Goal: Information Seeking & Learning: Learn about a topic

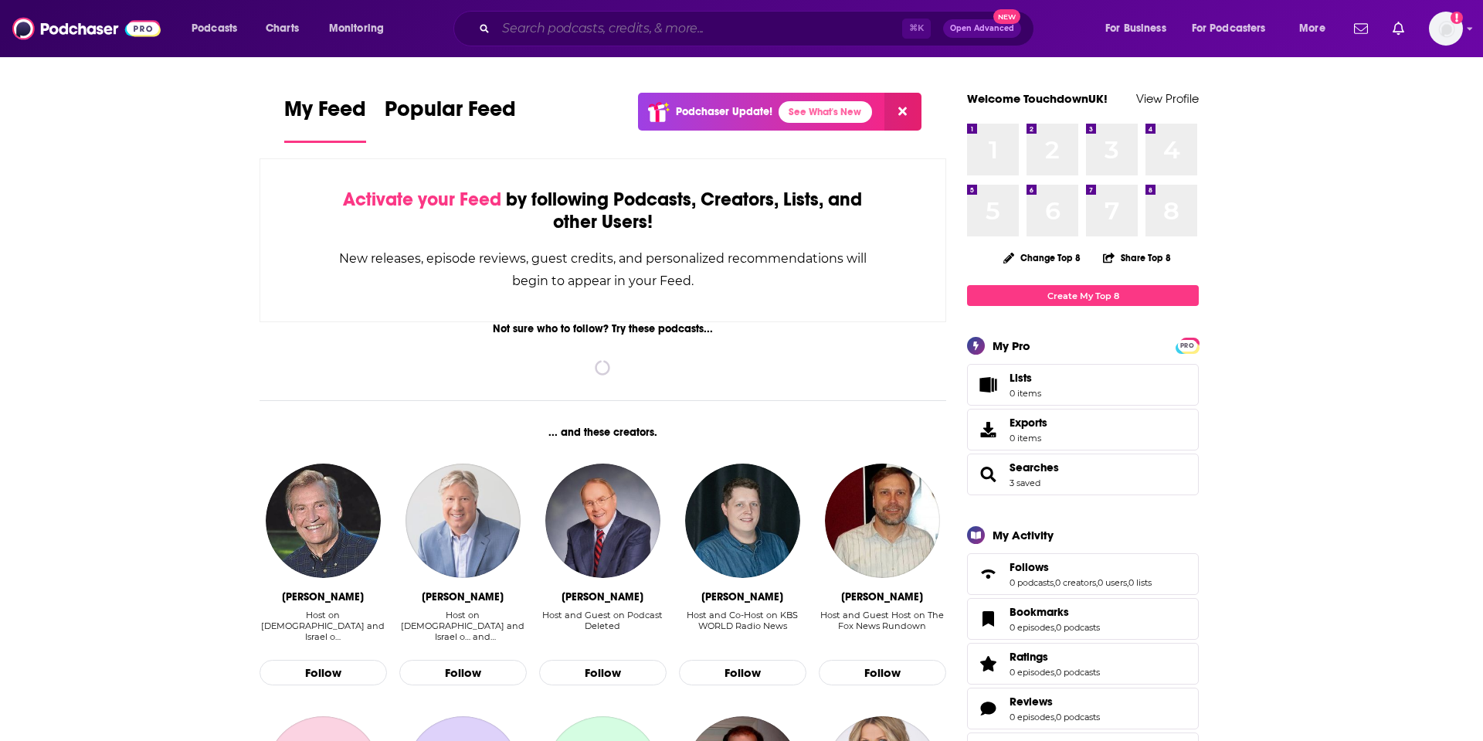
click at [602, 37] on input "Search podcasts, credits, & more..." at bounding box center [699, 28] width 406 height 25
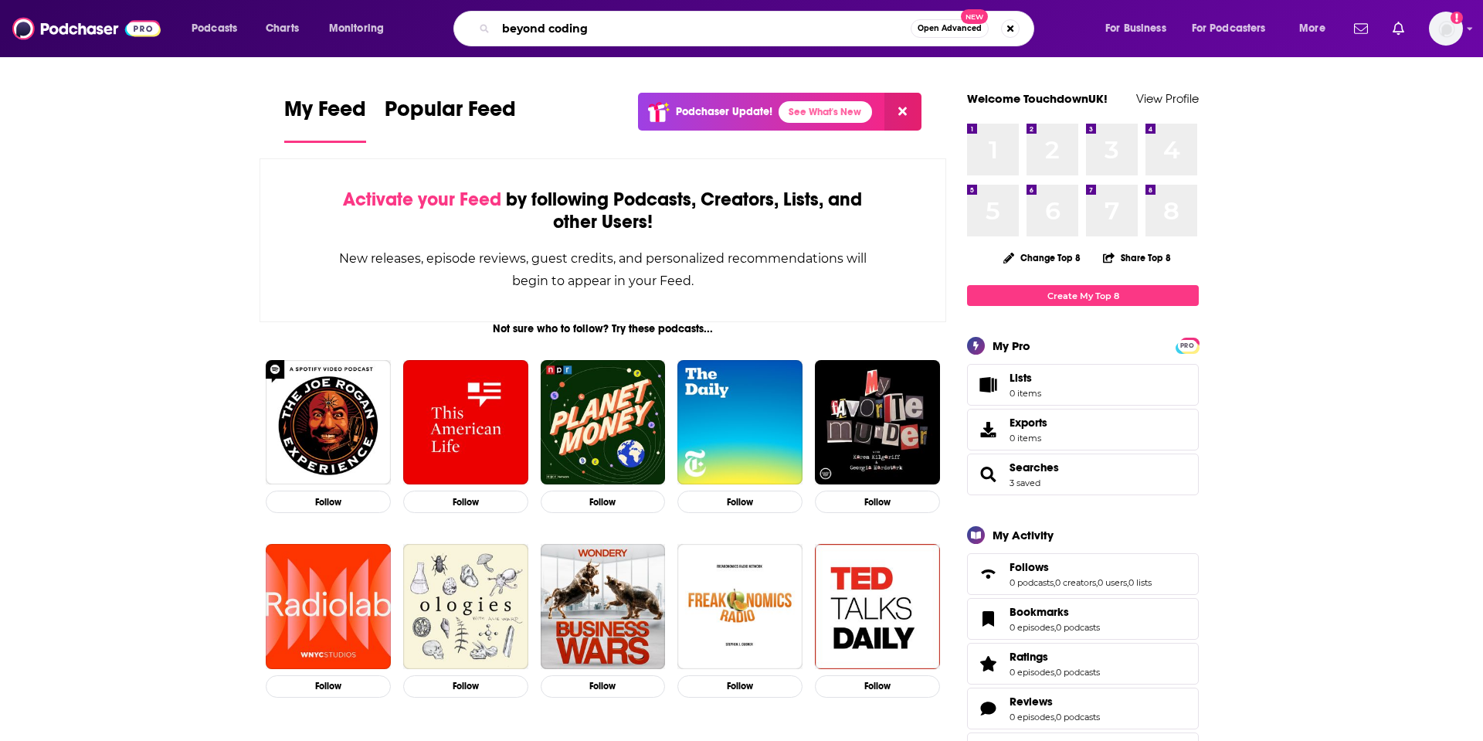
type input "beyond coding"
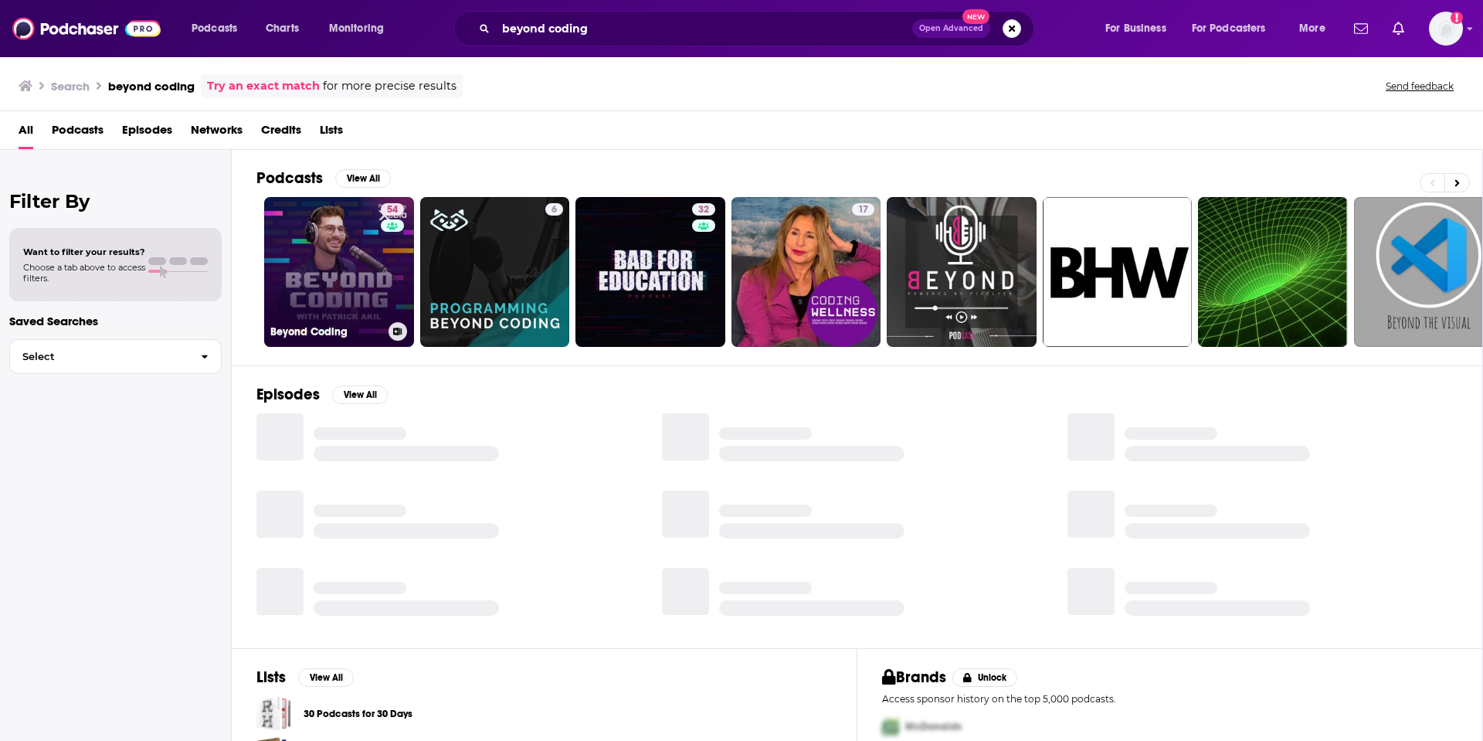
click at [356, 264] on link "54 Beyond Coding" at bounding box center [339, 272] width 150 height 150
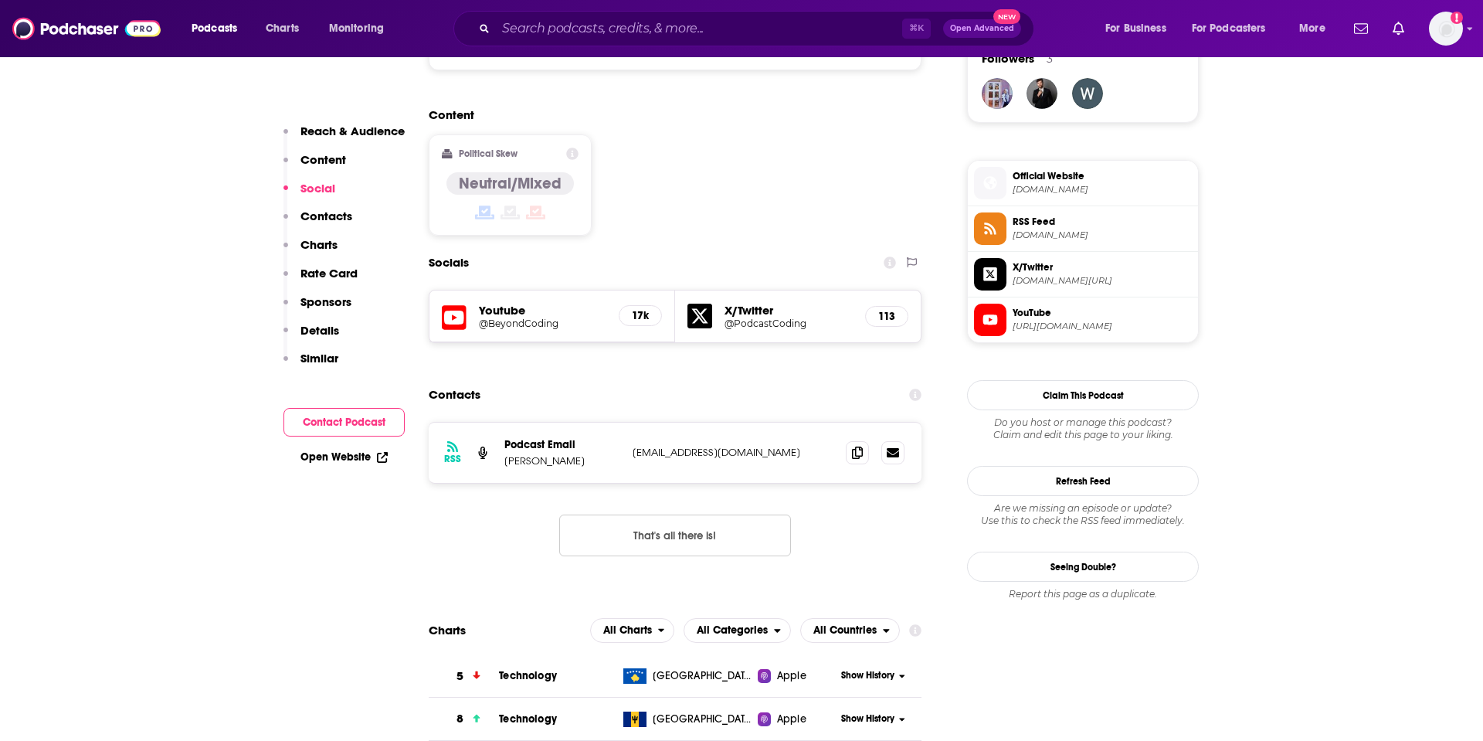
scroll to position [1153, 0]
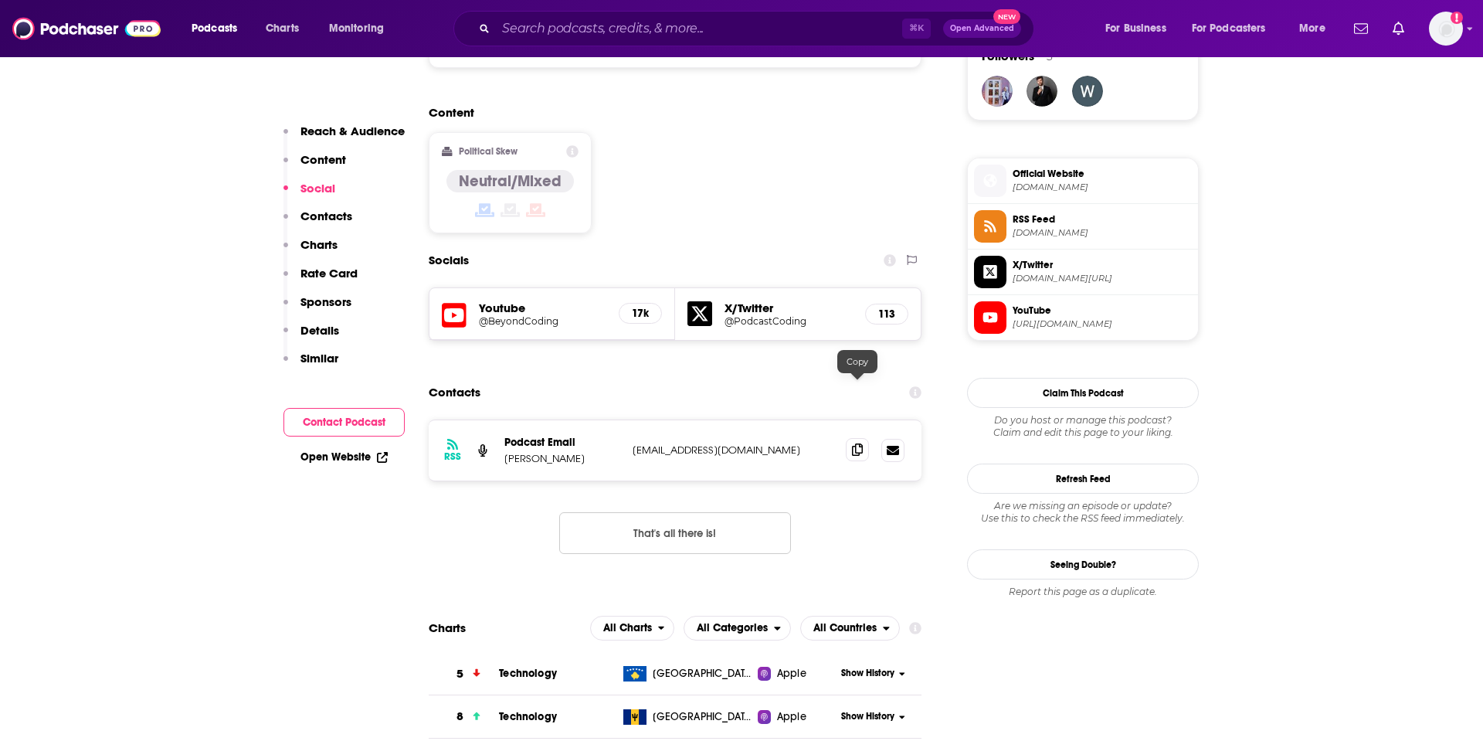
click at [859, 443] on icon at bounding box center [857, 449] width 11 height 12
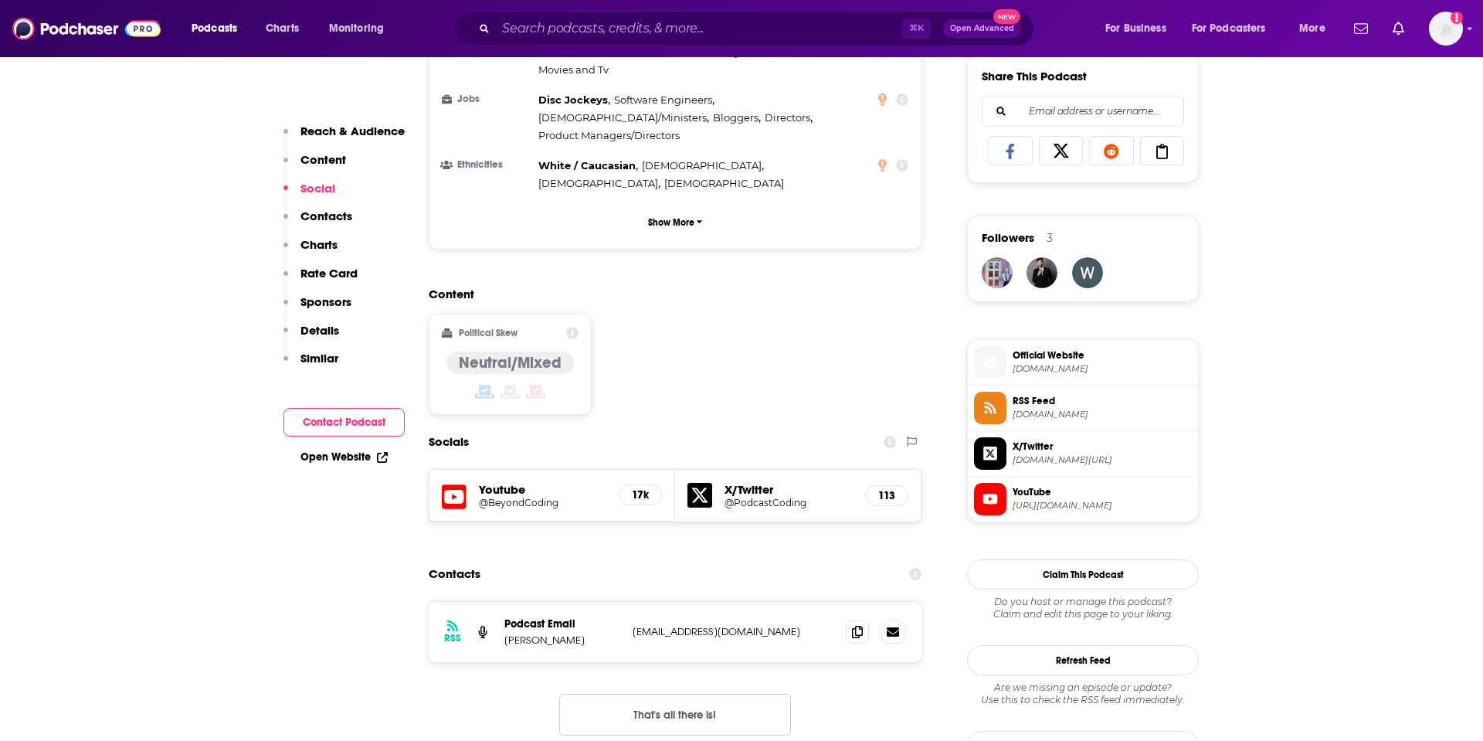
scroll to position [670, 0]
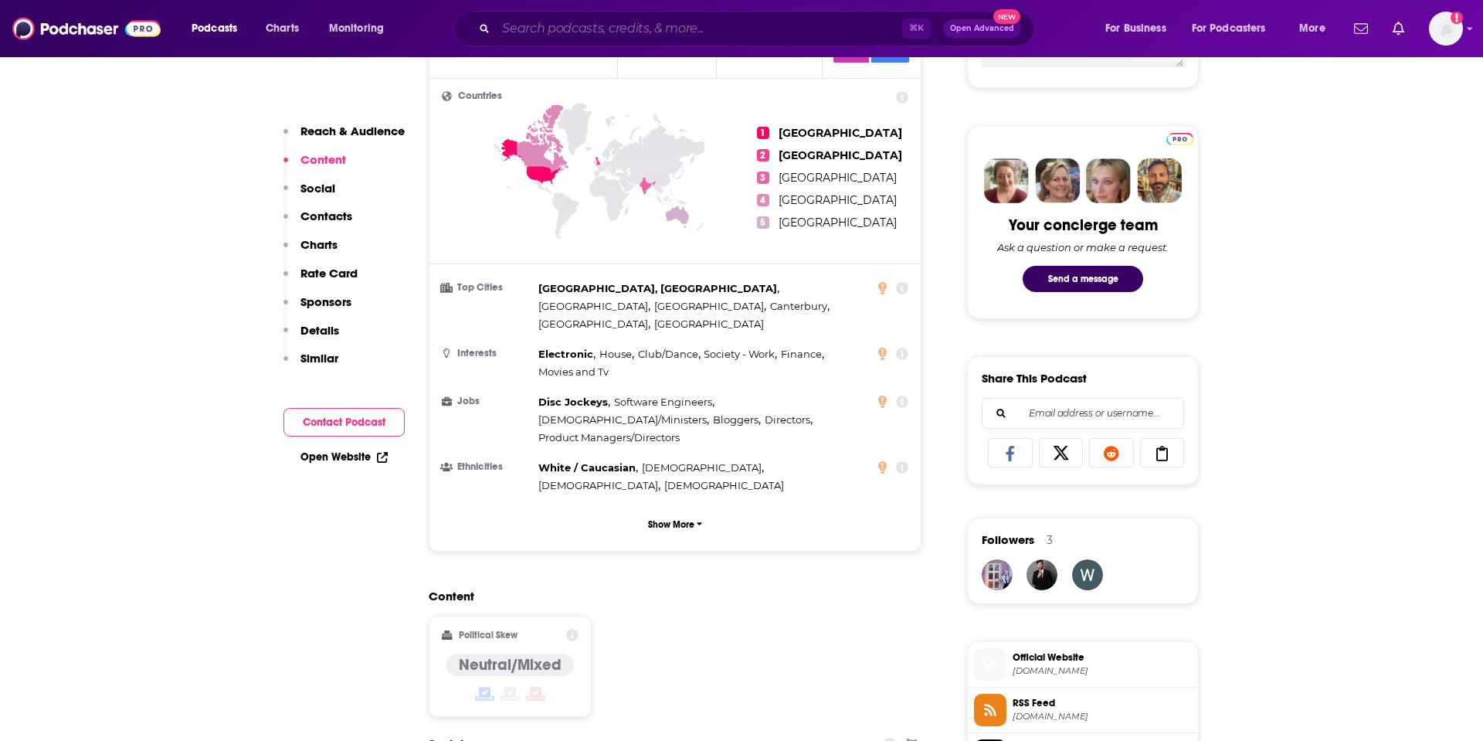
click at [588, 28] on input "Search podcasts, credits, & more..." at bounding box center [699, 28] width 406 height 25
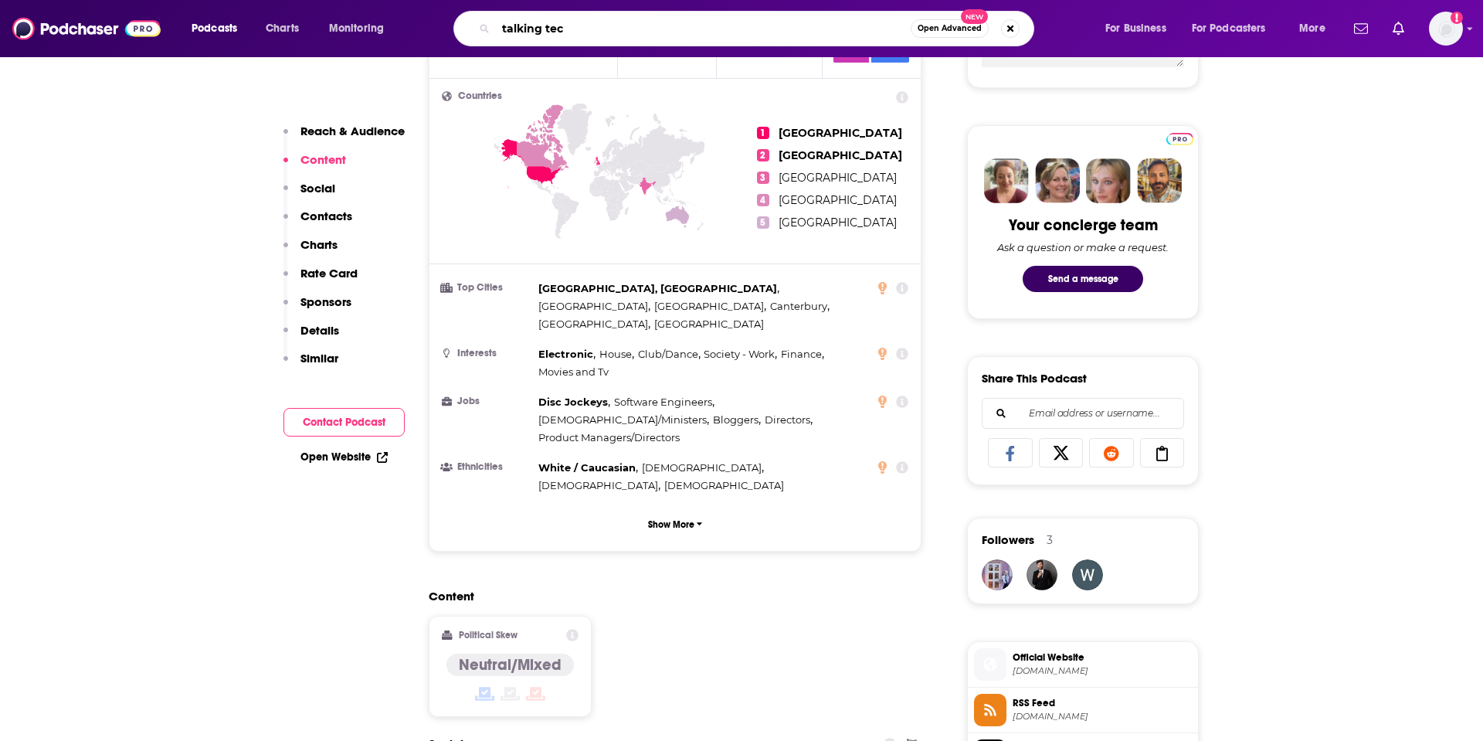
type input "talking tech"
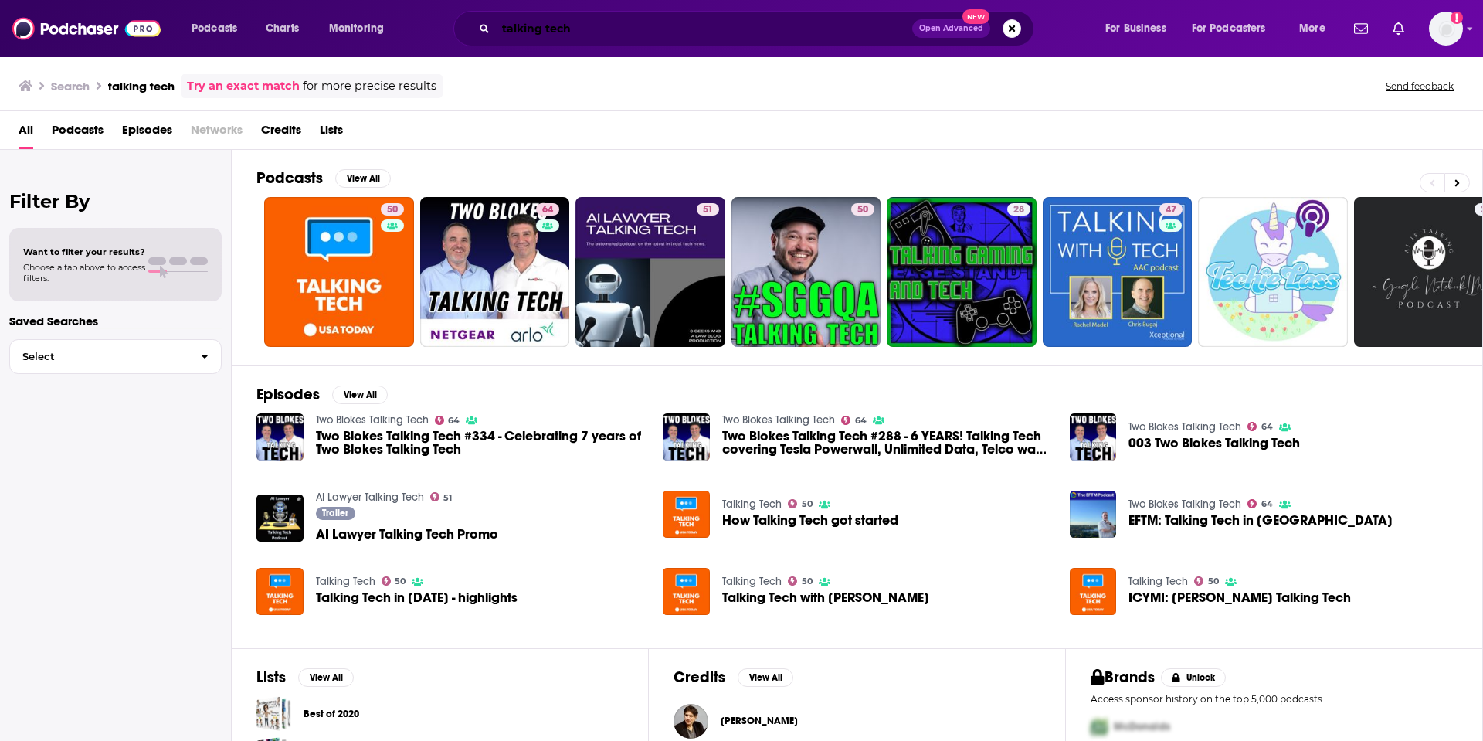
click at [610, 27] on input "talking tech" at bounding box center [704, 28] width 416 height 25
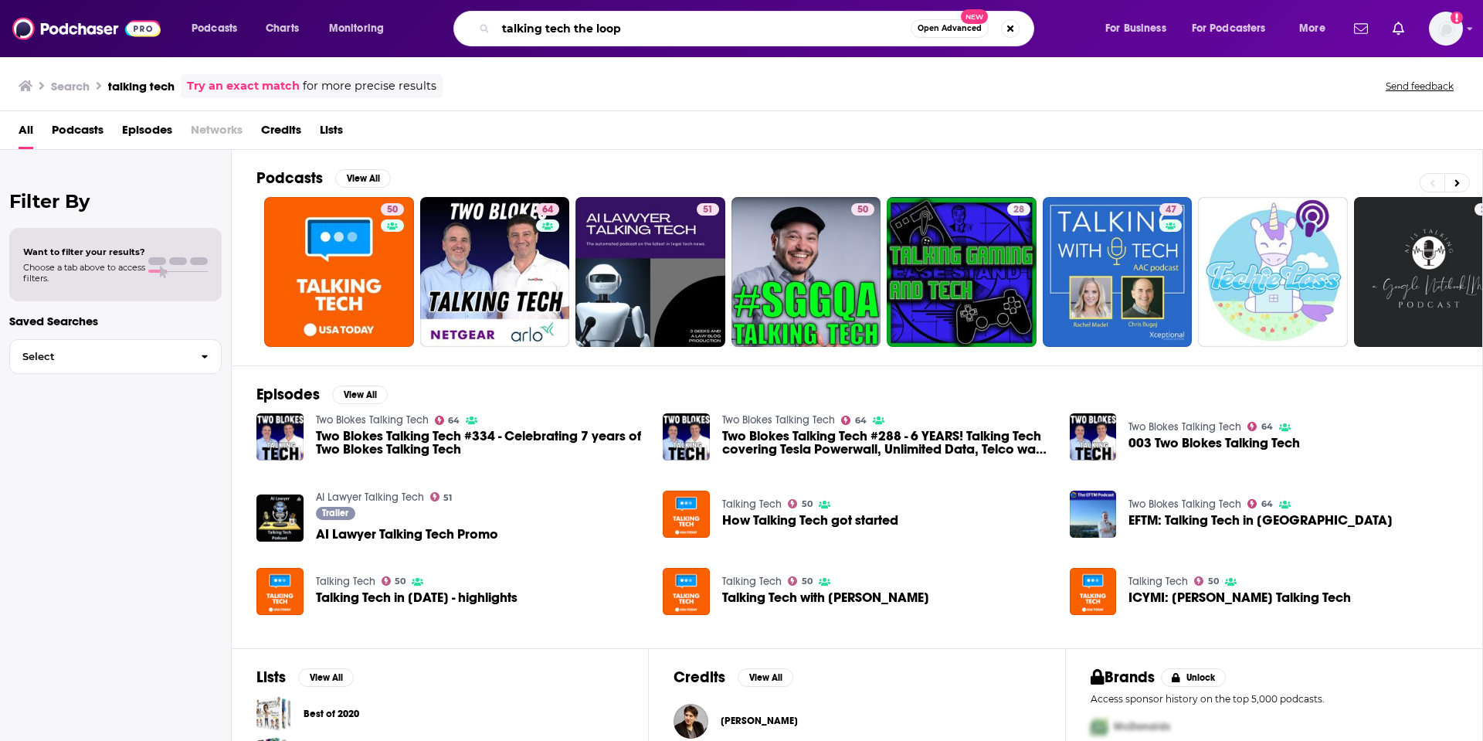
type input "talking tech the loop"
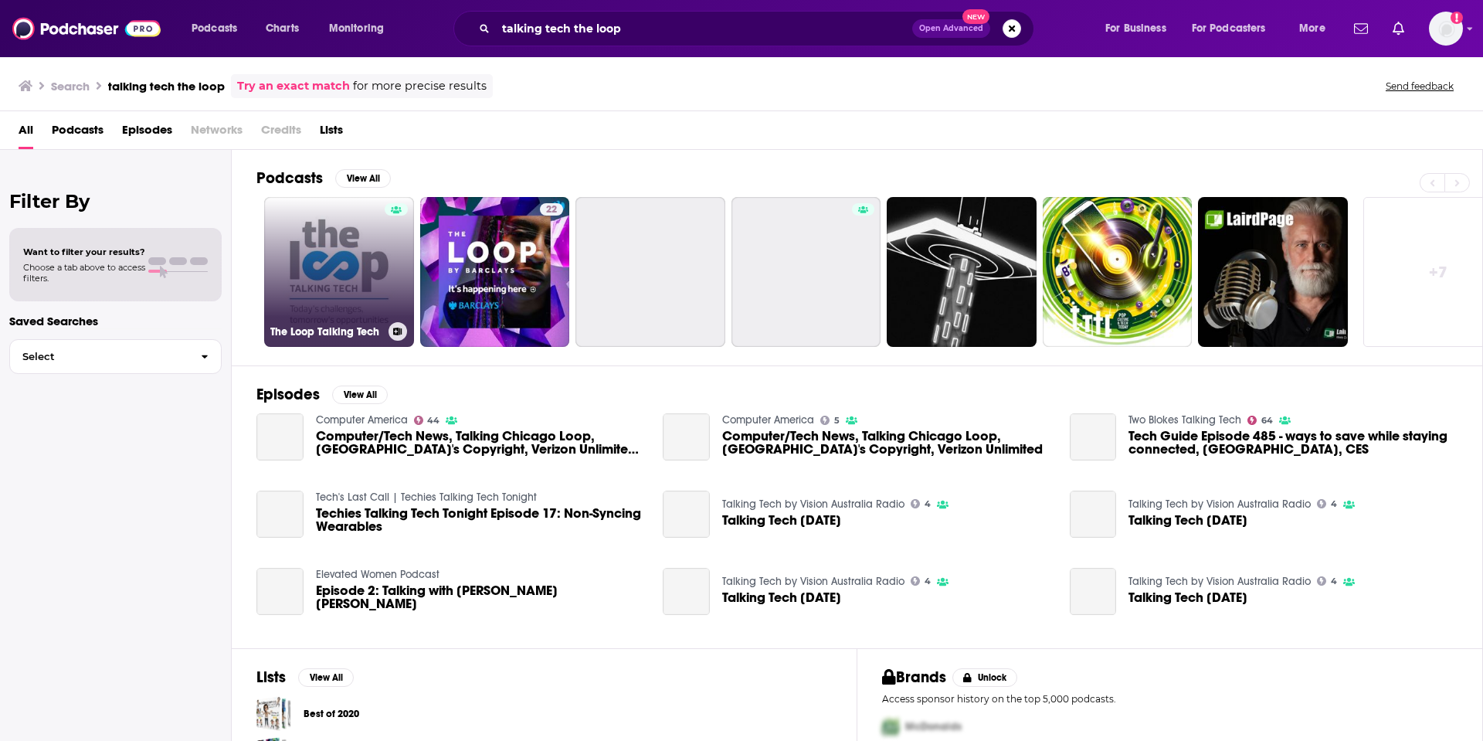
click at [365, 243] on link "The Loop Talking Tech" at bounding box center [339, 272] width 150 height 150
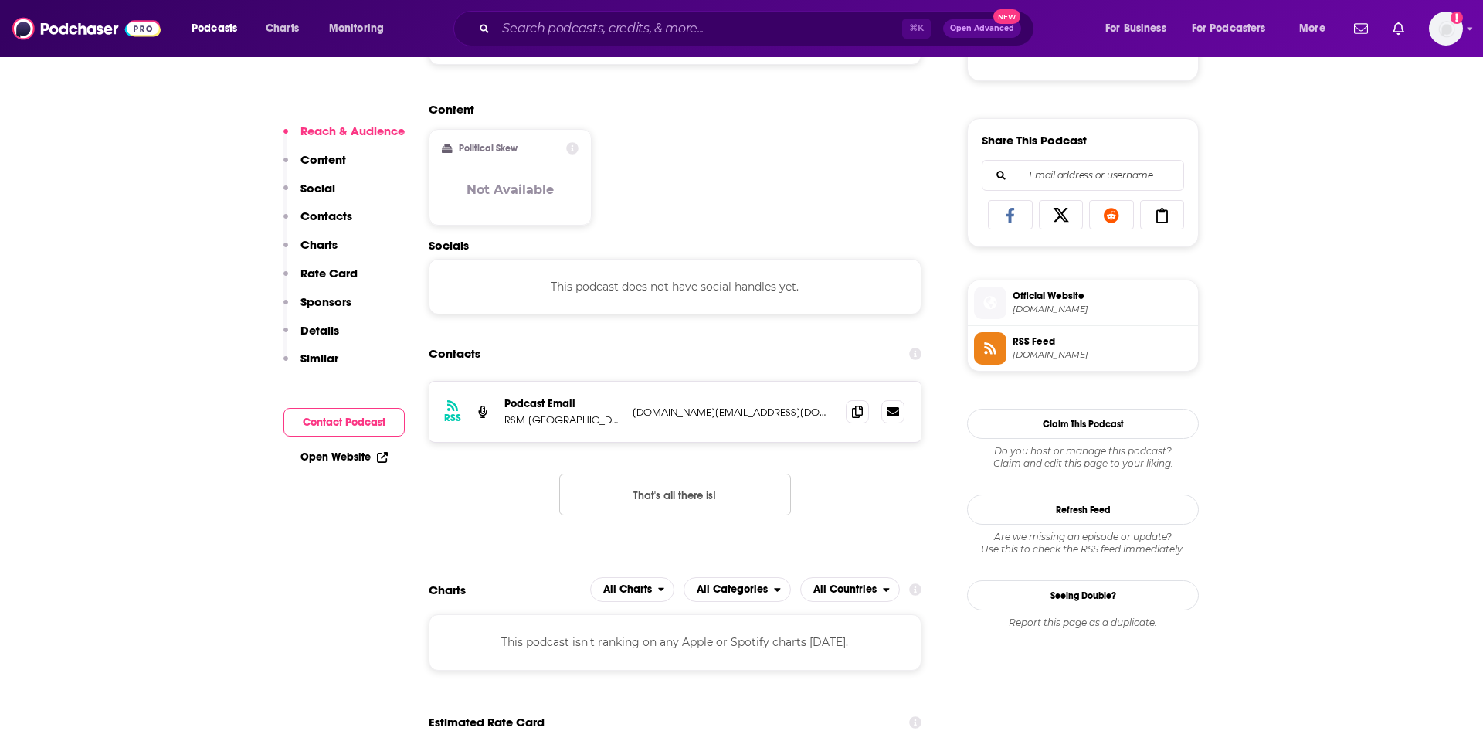
scroll to position [912, 0]
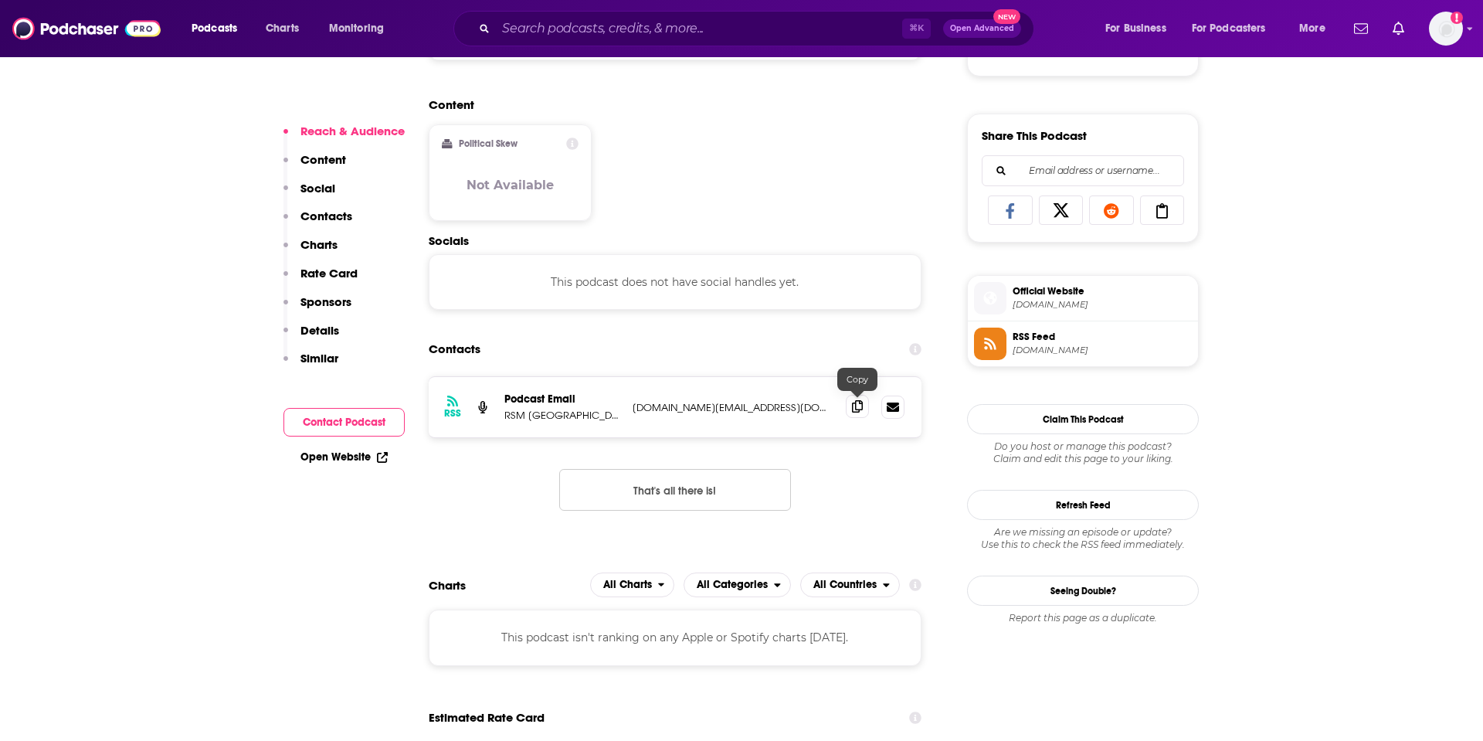
click at [853, 406] on icon at bounding box center [857, 406] width 11 height 12
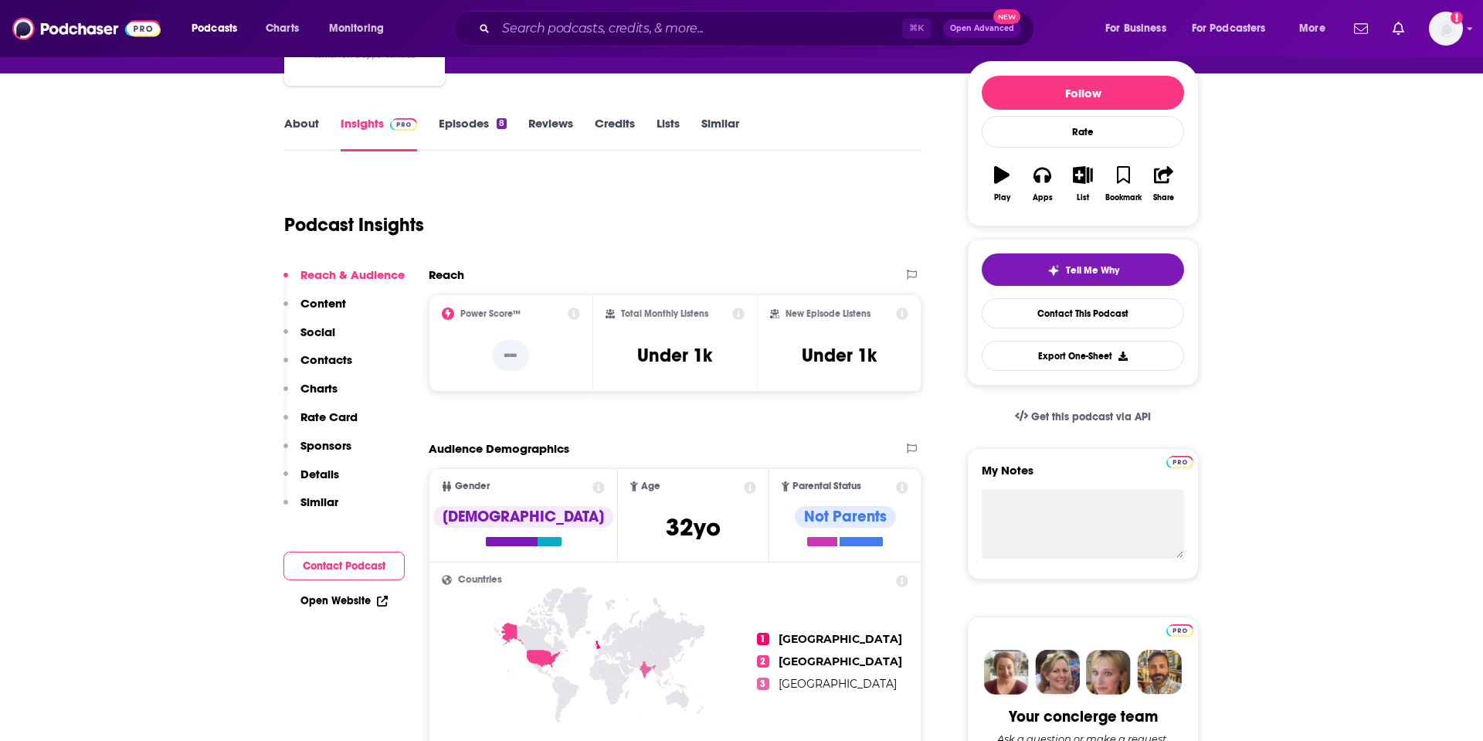
scroll to position [0, 0]
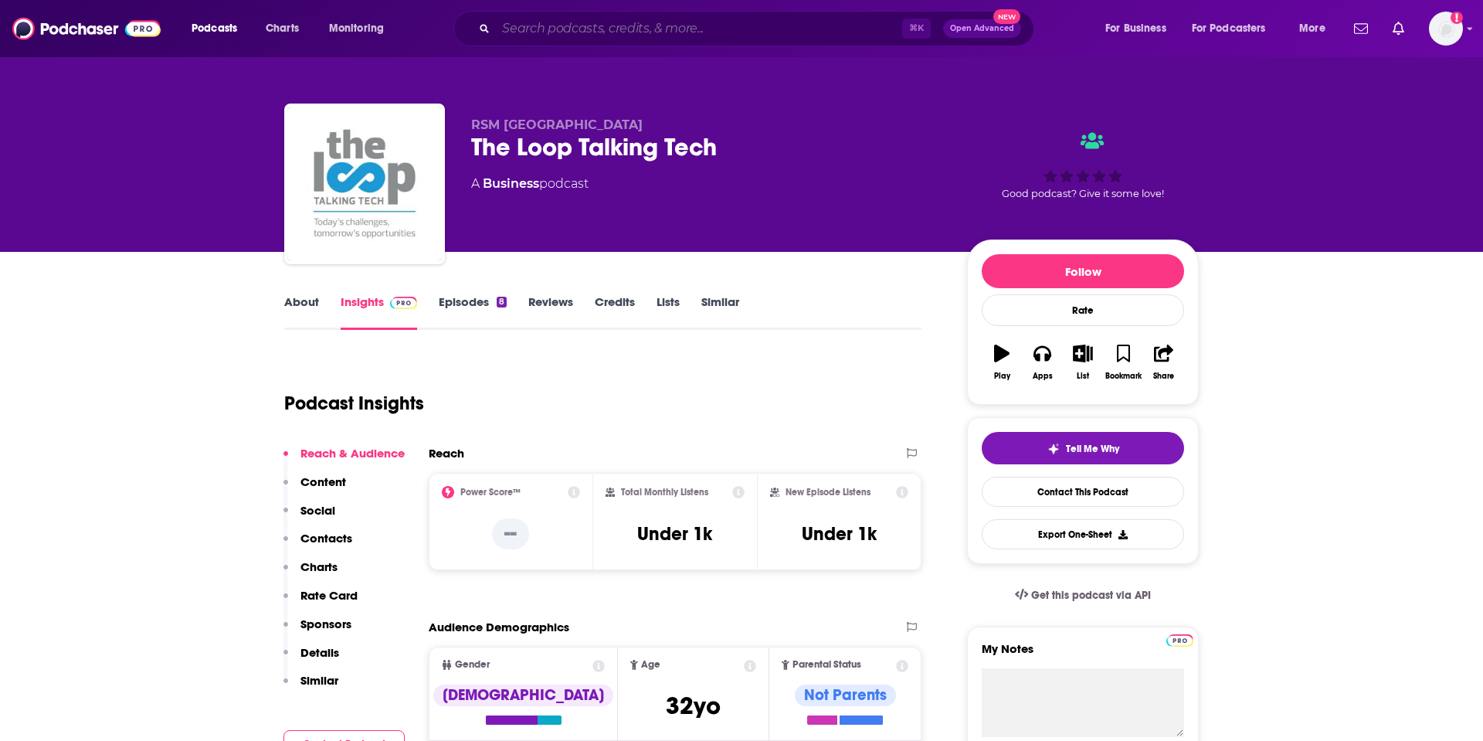
click at [623, 25] on input "Search podcasts, credits, & more..." at bounding box center [699, 28] width 406 height 25
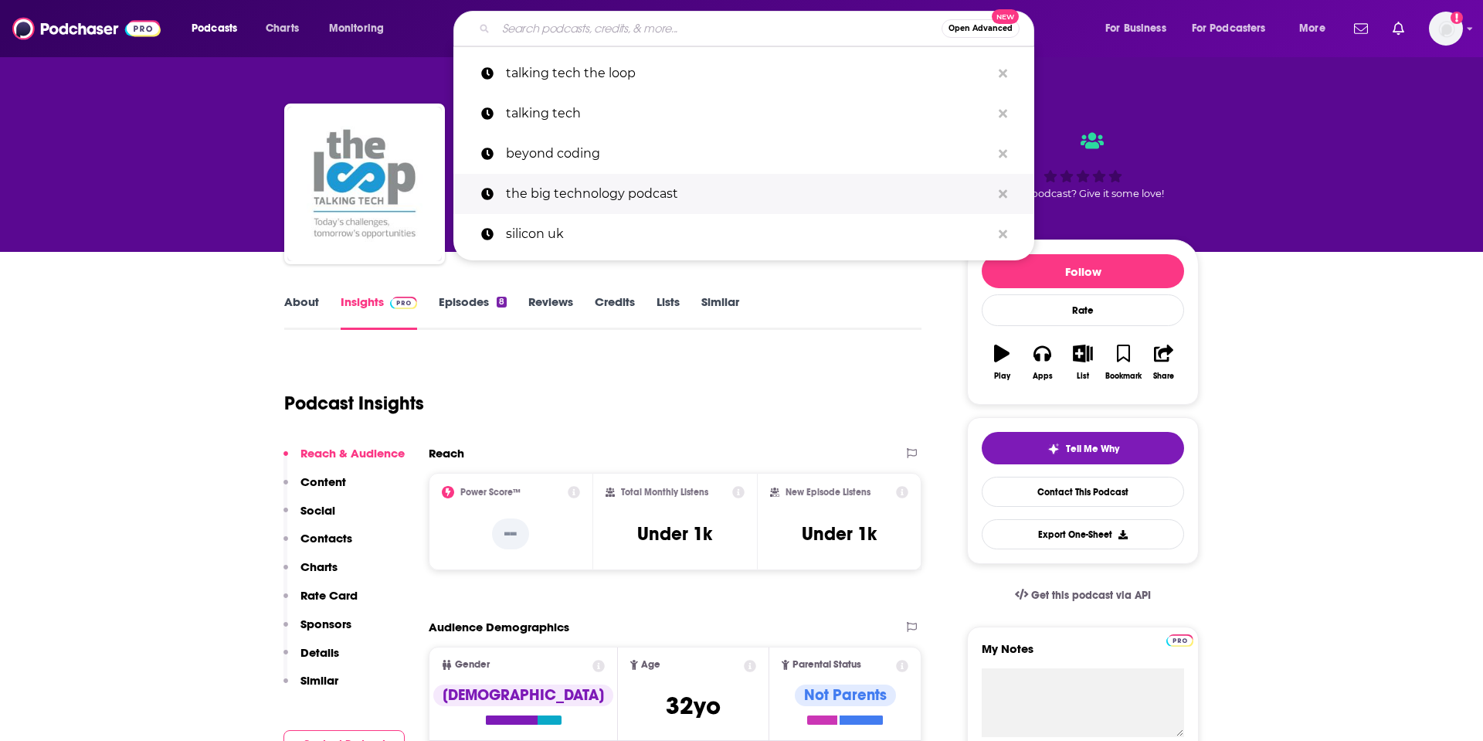
click at [632, 187] on p "the big technology podcast" at bounding box center [748, 194] width 485 height 40
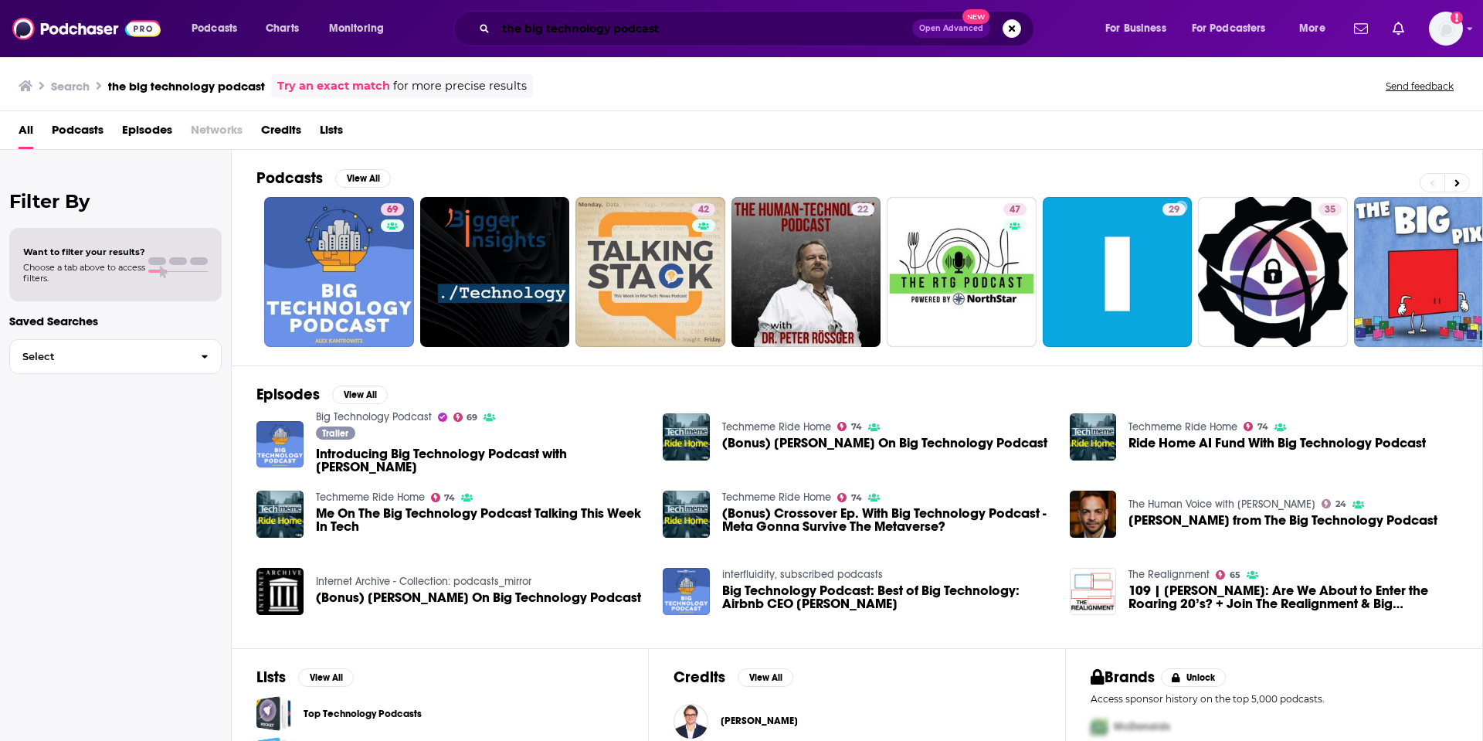
click at [651, 29] on input "the big technology podcast" at bounding box center [704, 28] width 416 height 25
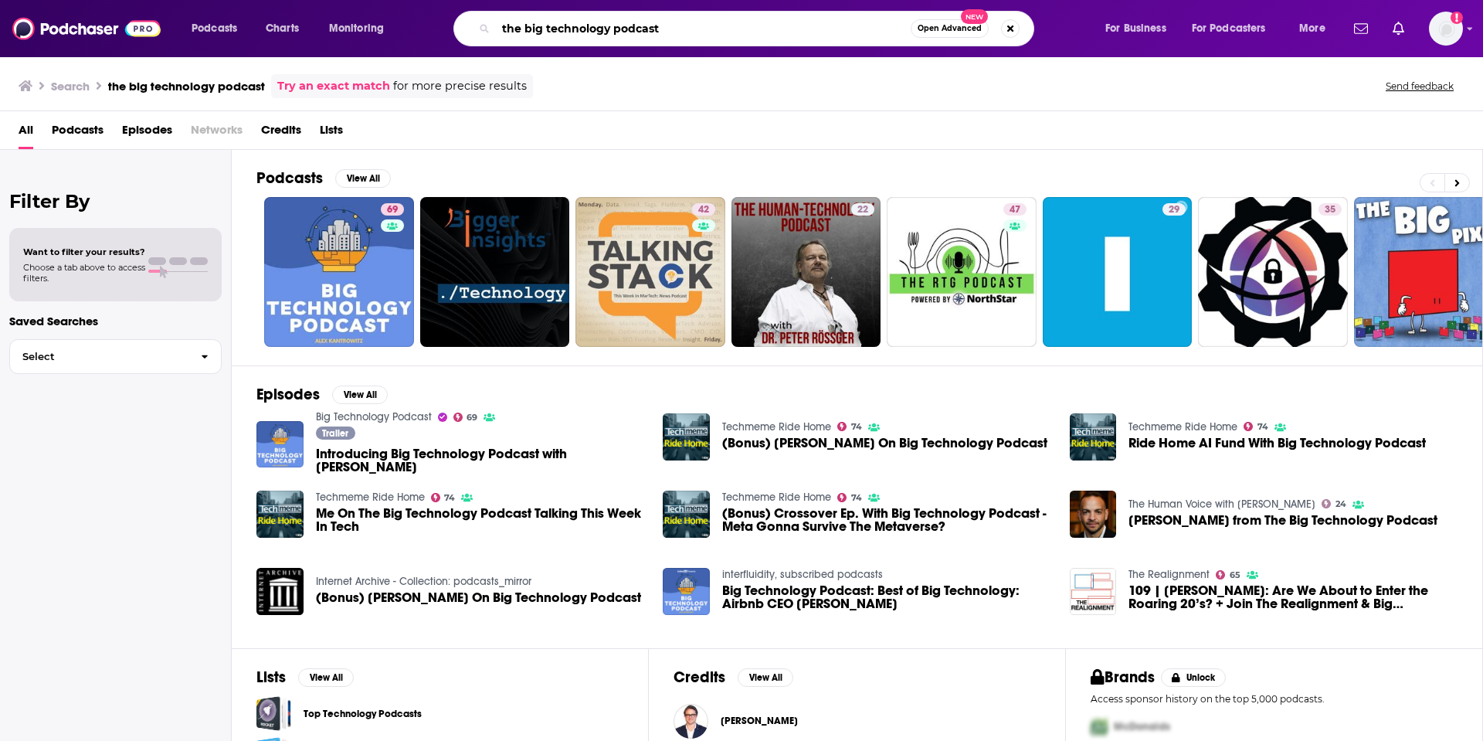
drag, startPoint x: 719, startPoint y: 27, endPoint x: 416, endPoint y: 23, distance: 303.6
click at [416, 23] on div "Podcasts Charts Monitoring the big technology podcast Open Advanced New For Bus…" at bounding box center [760, 29] width 1159 height 36
type input "technology"
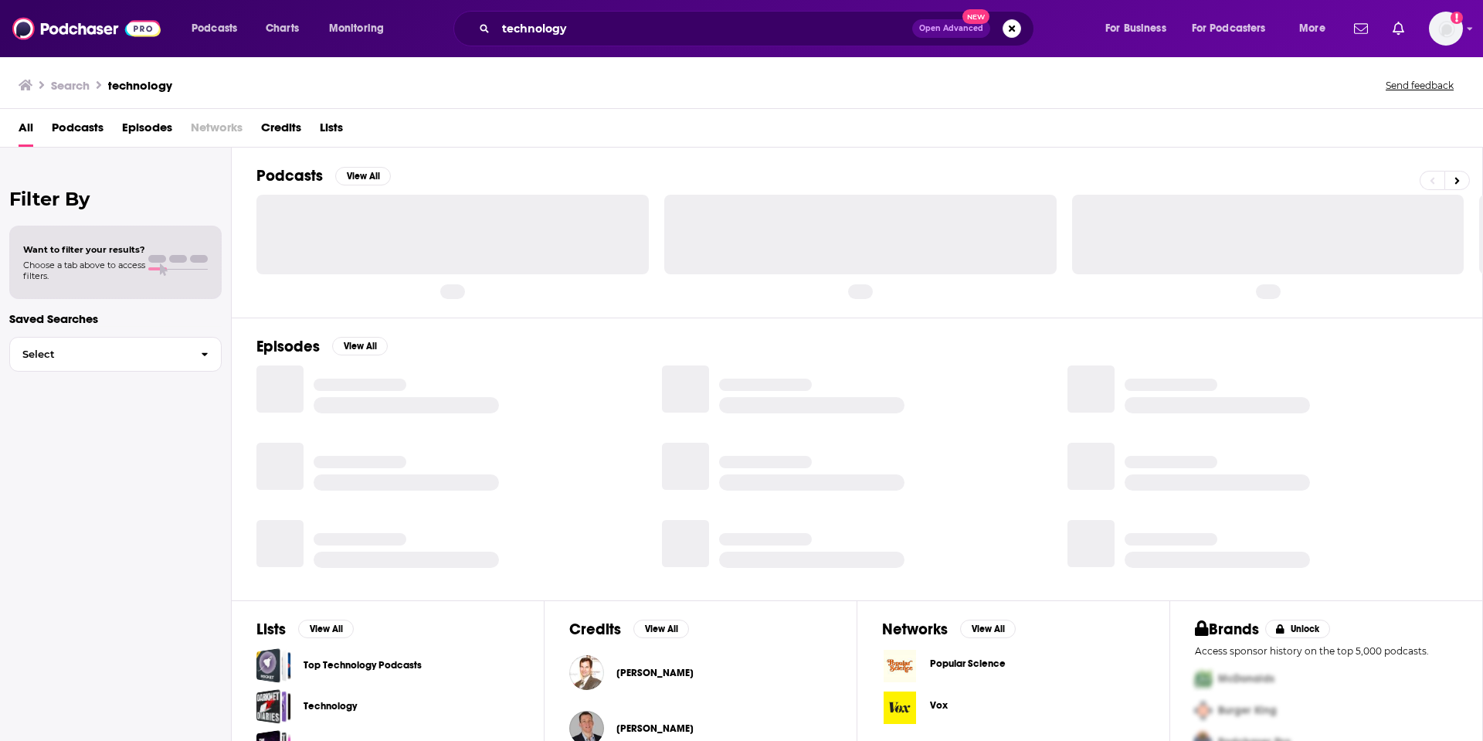
click at [954, 30] on span "Open Advanced" at bounding box center [951, 29] width 64 height 8
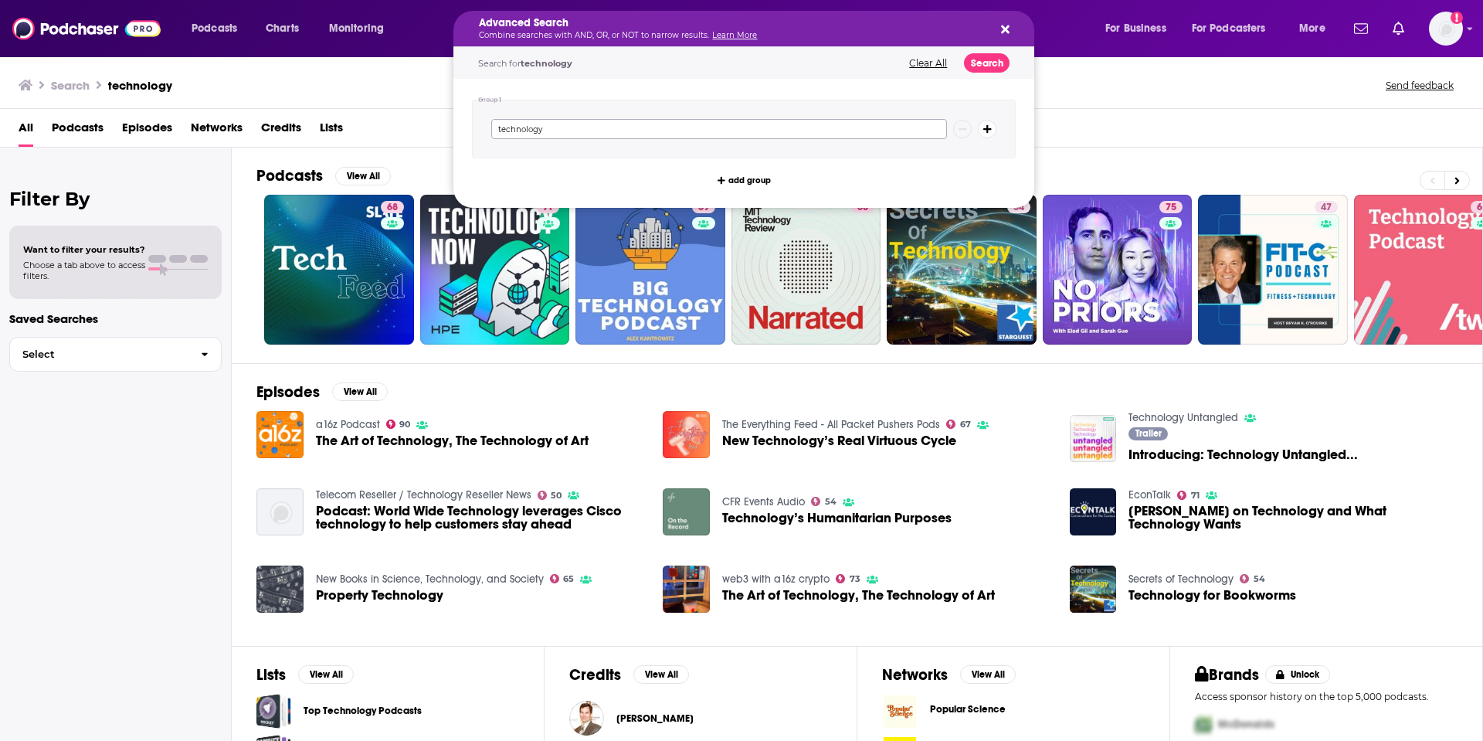
click at [809, 128] on input "technology" at bounding box center [719, 129] width 456 height 20
click at [1169, 107] on div "Search technology Send feedback" at bounding box center [741, 82] width 1483 height 53
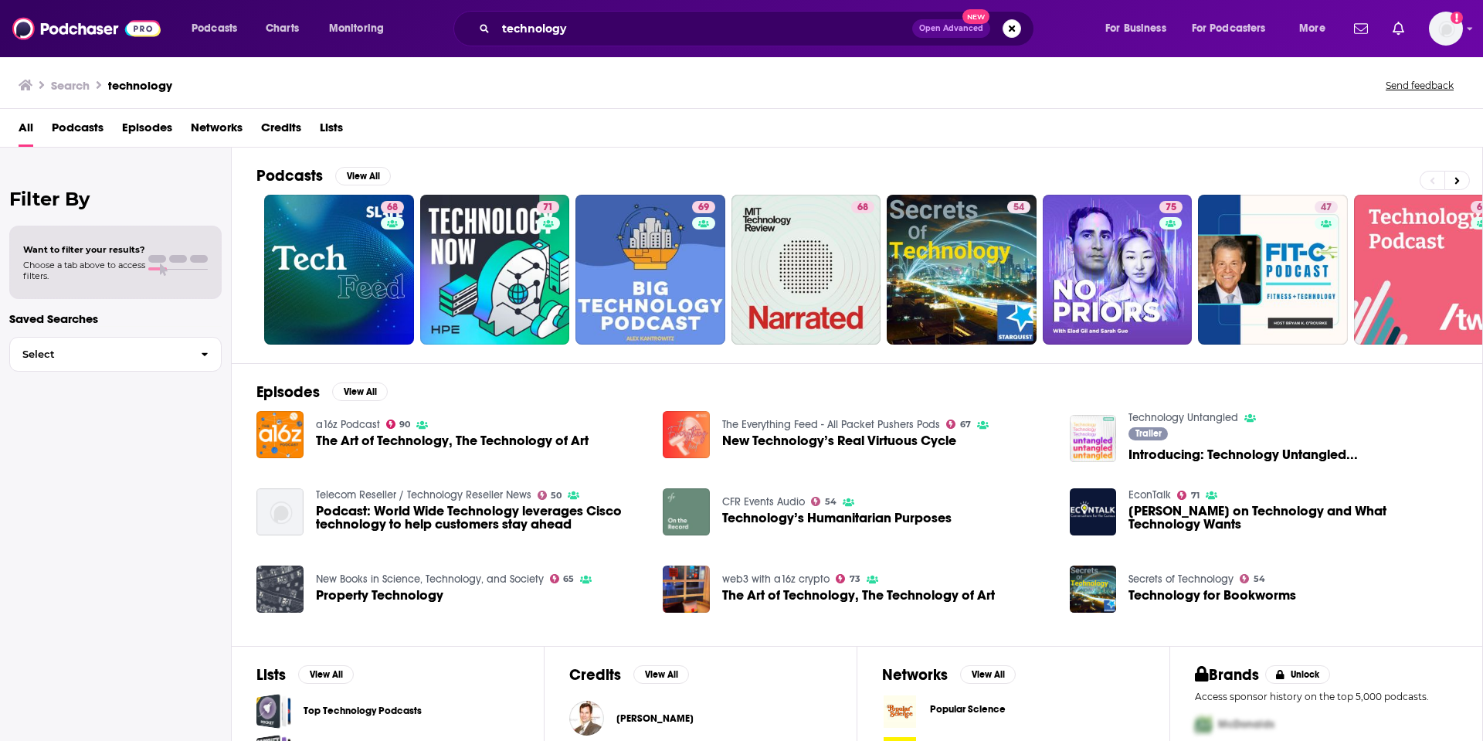
click at [90, 377] on div "Filter By Want to filter your results? Choose a tab above to access filters. Sa…" at bounding box center [116, 518] width 232 height 741
click at [90, 277] on span "Choose a tab above to access filters." at bounding box center [84, 271] width 122 height 22
click at [154, 247] on div "Want to filter your results? Choose a tab above to access filters." at bounding box center [115, 262] width 185 height 37
drag, startPoint x: 97, startPoint y: 355, endPoint x: 97, endPoint y: 370, distance: 15.5
click at [97, 371] on button "Select" at bounding box center [115, 354] width 212 height 35
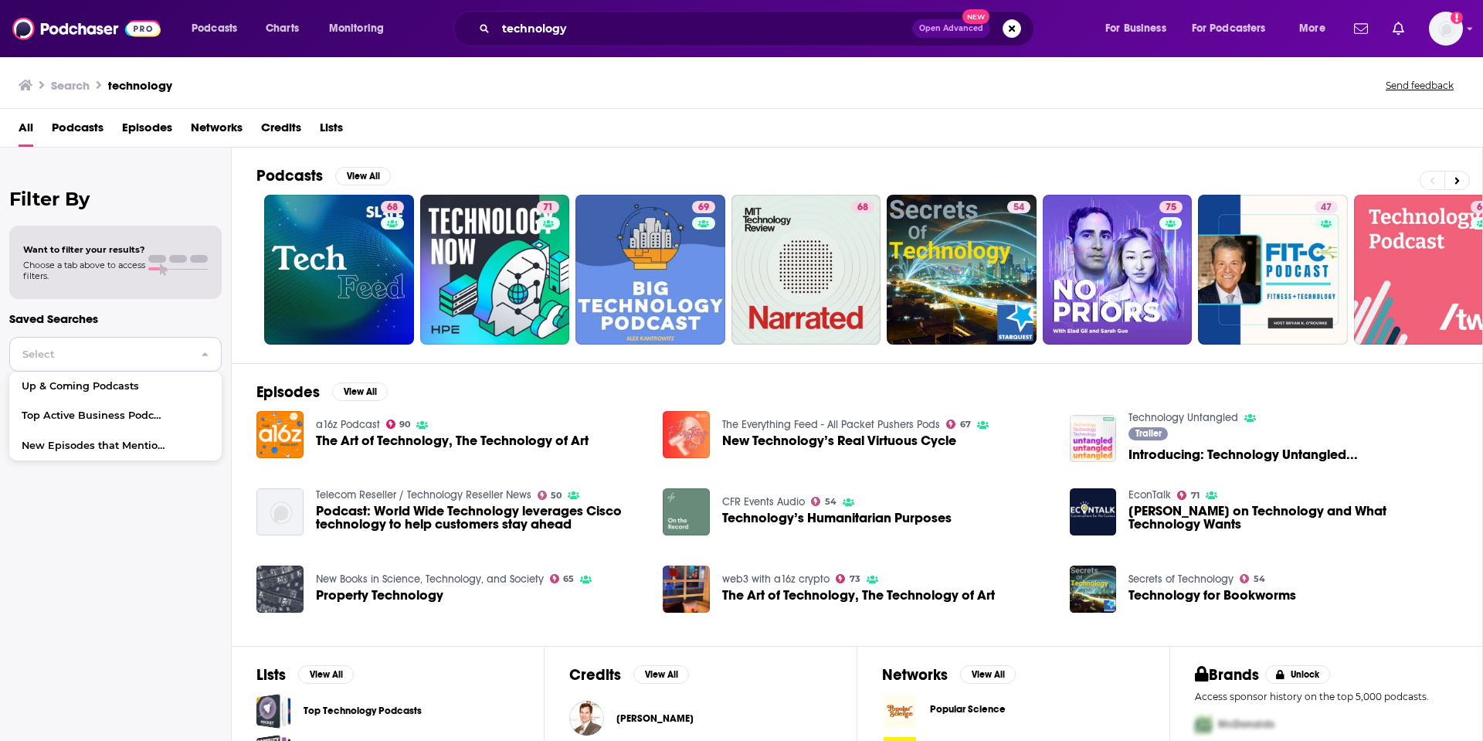
click at [100, 359] on span "Select" at bounding box center [99, 354] width 178 height 10
click at [83, 419] on span "Top Active Business Podcasts" at bounding box center [96, 416] width 149 height 10
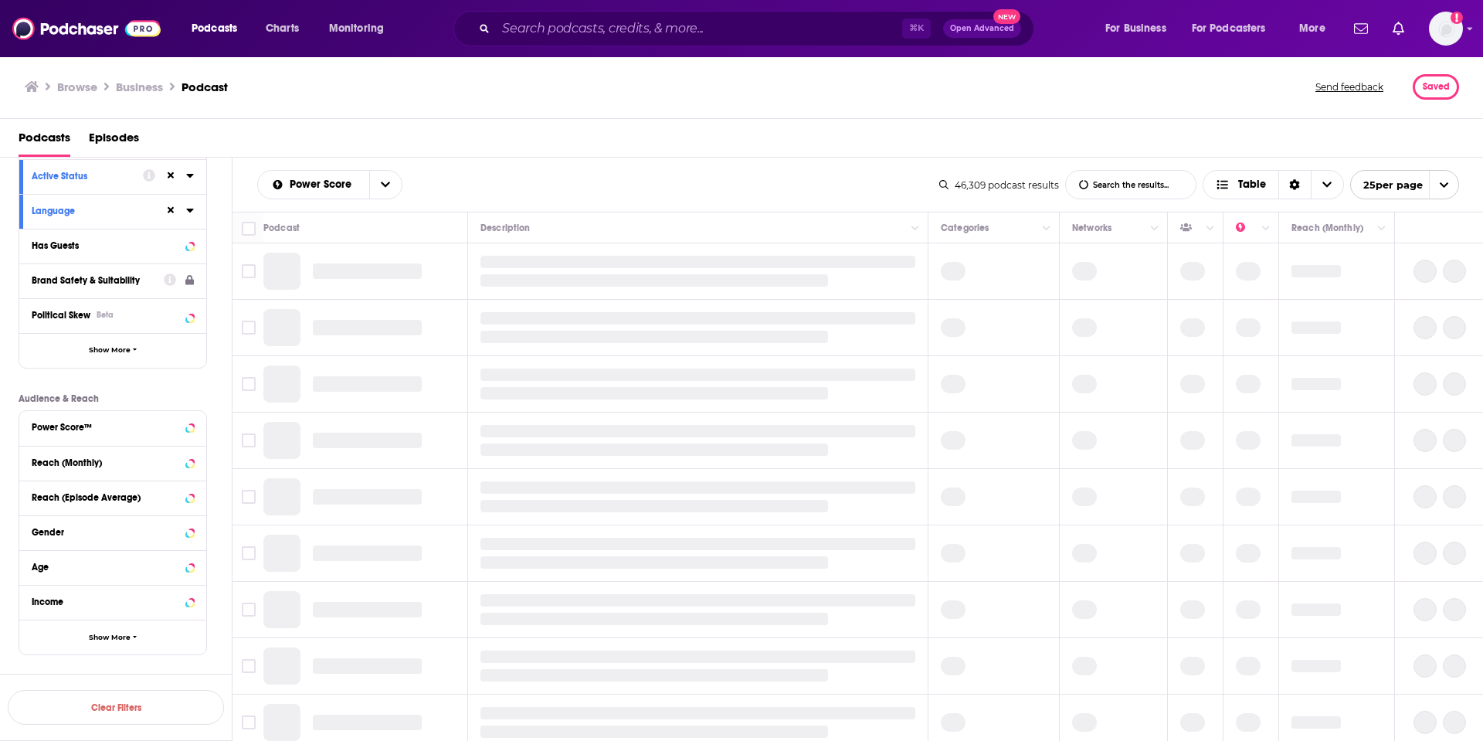
scroll to position [194, 0]
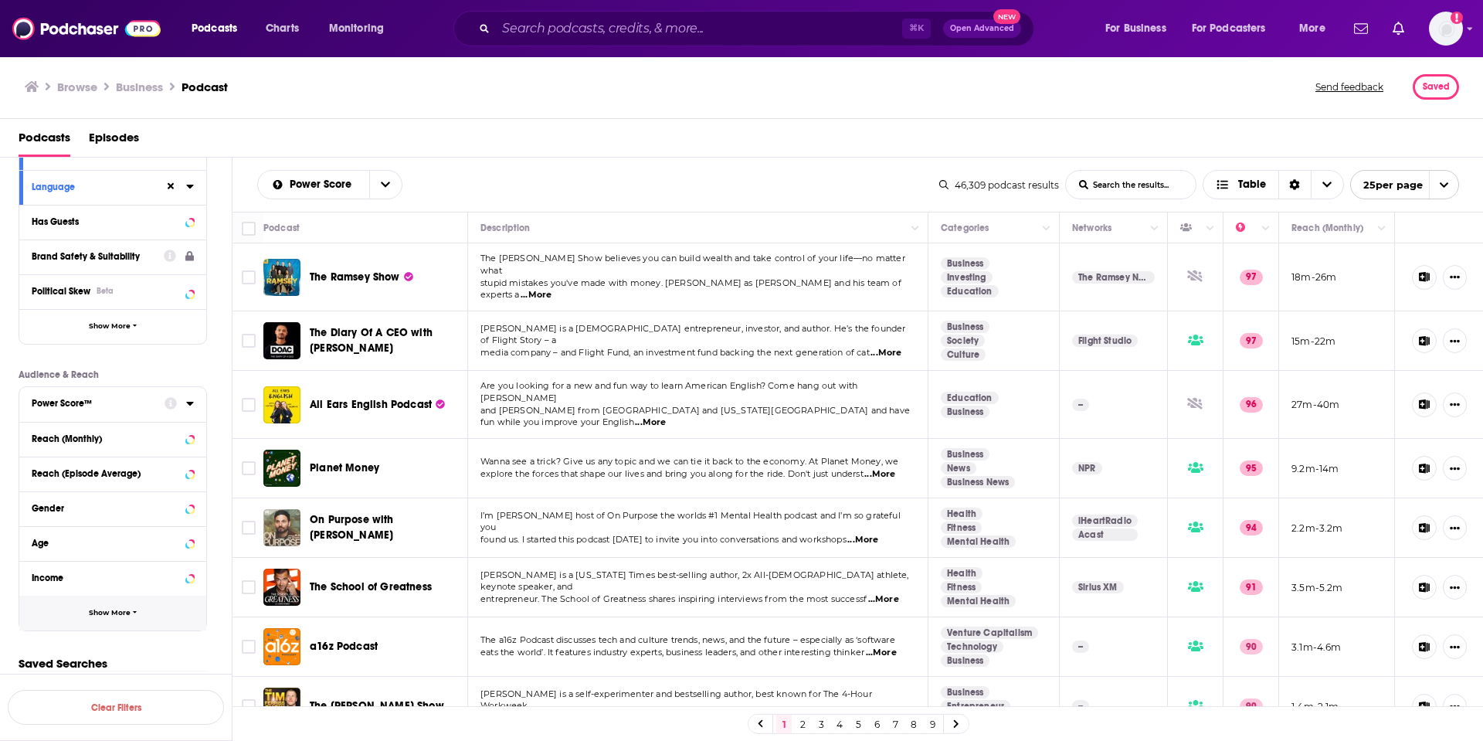
click at [107, 616] on span "Show More" at bounding box center [110, 613] width 42 height 8
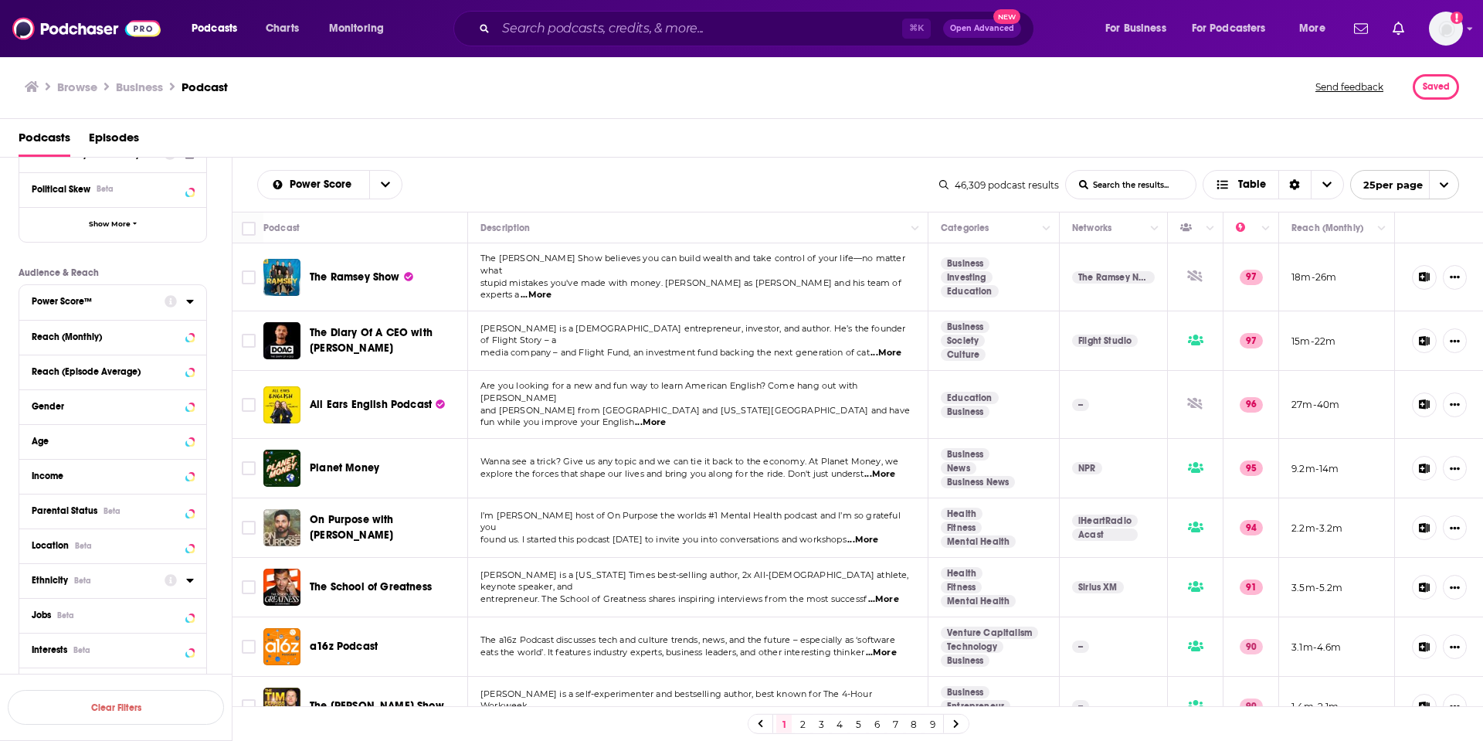
scroll to position [297, 0]
click at [107, 547] on div "Location Beta" at bounding box center [93, 544] width 123 height 11
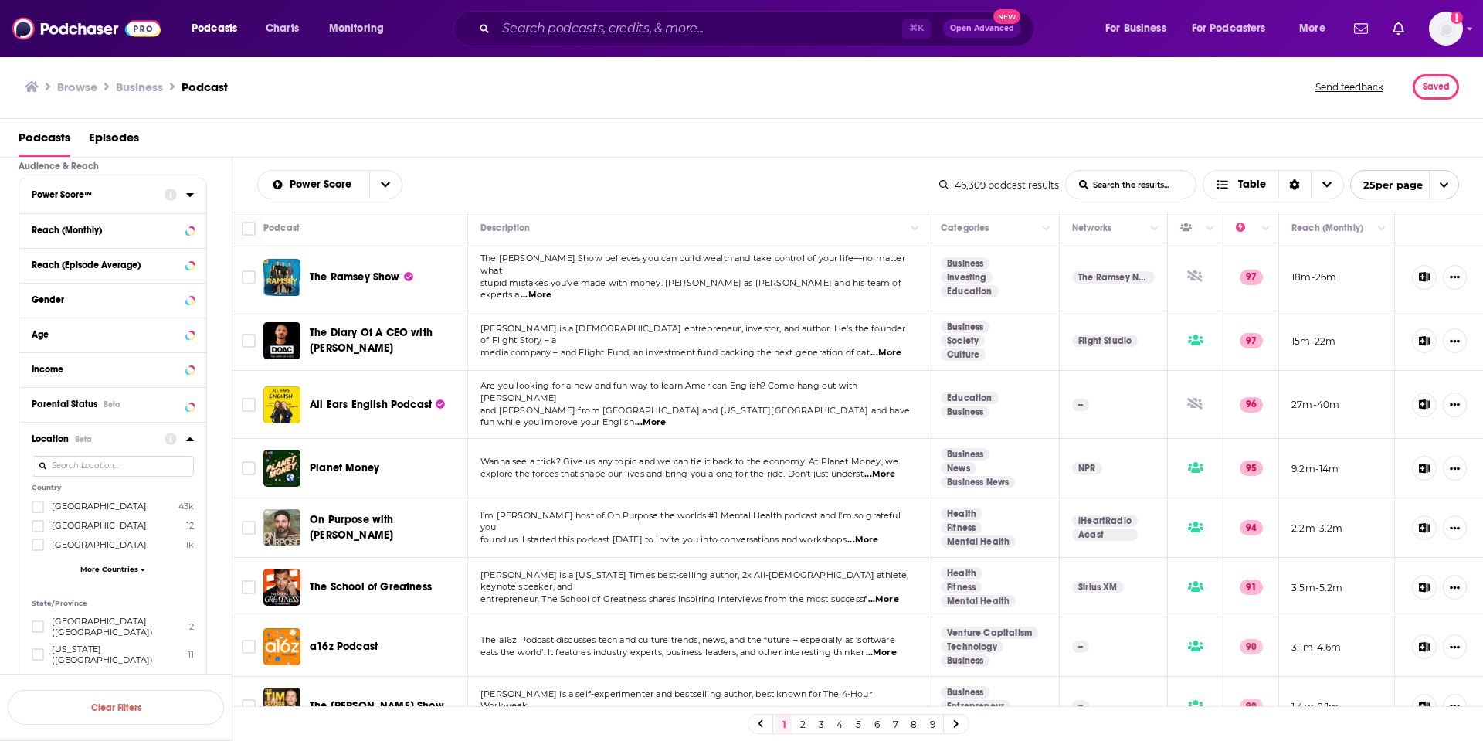
scroll to position [417, 0]
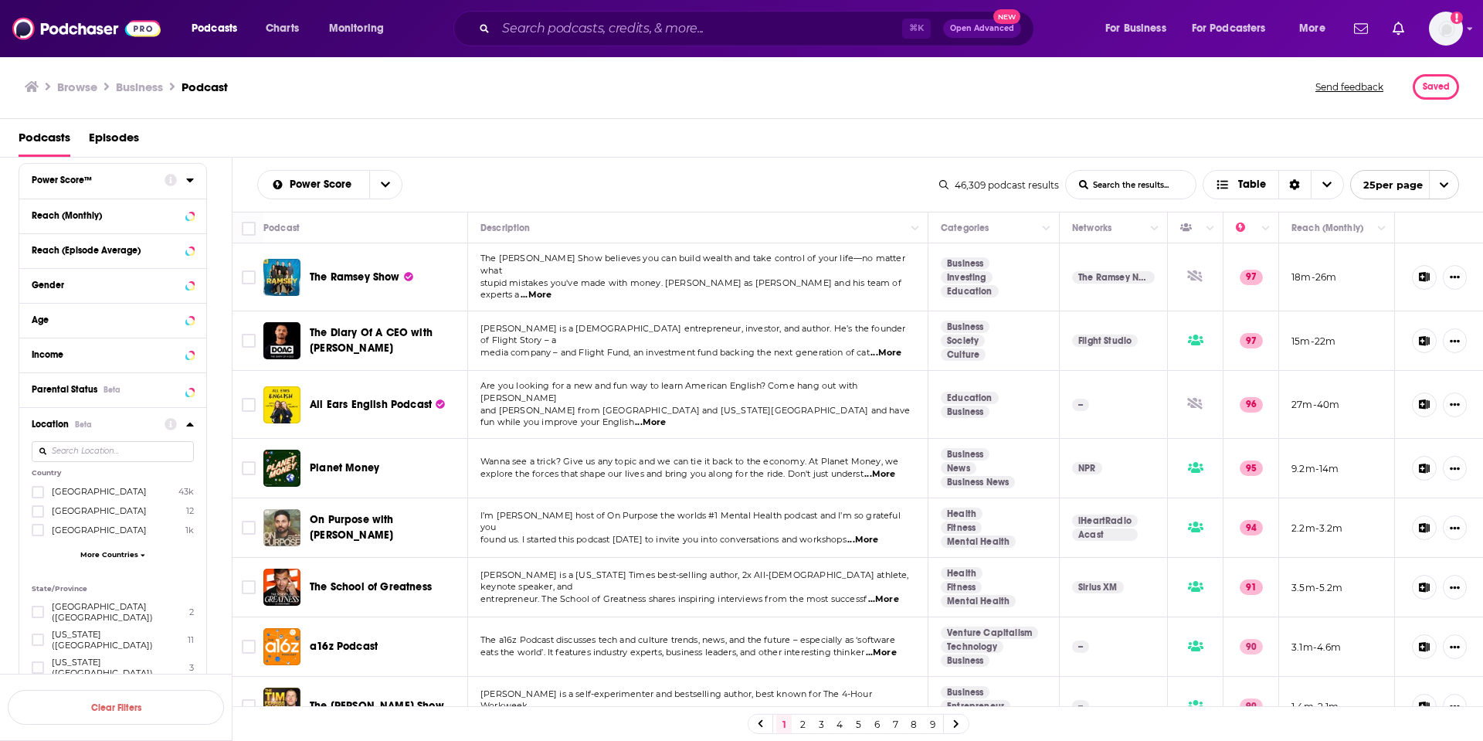
click at [117, 555] on span "More Countries" at bounding box center [109, 554] width 58 height 8
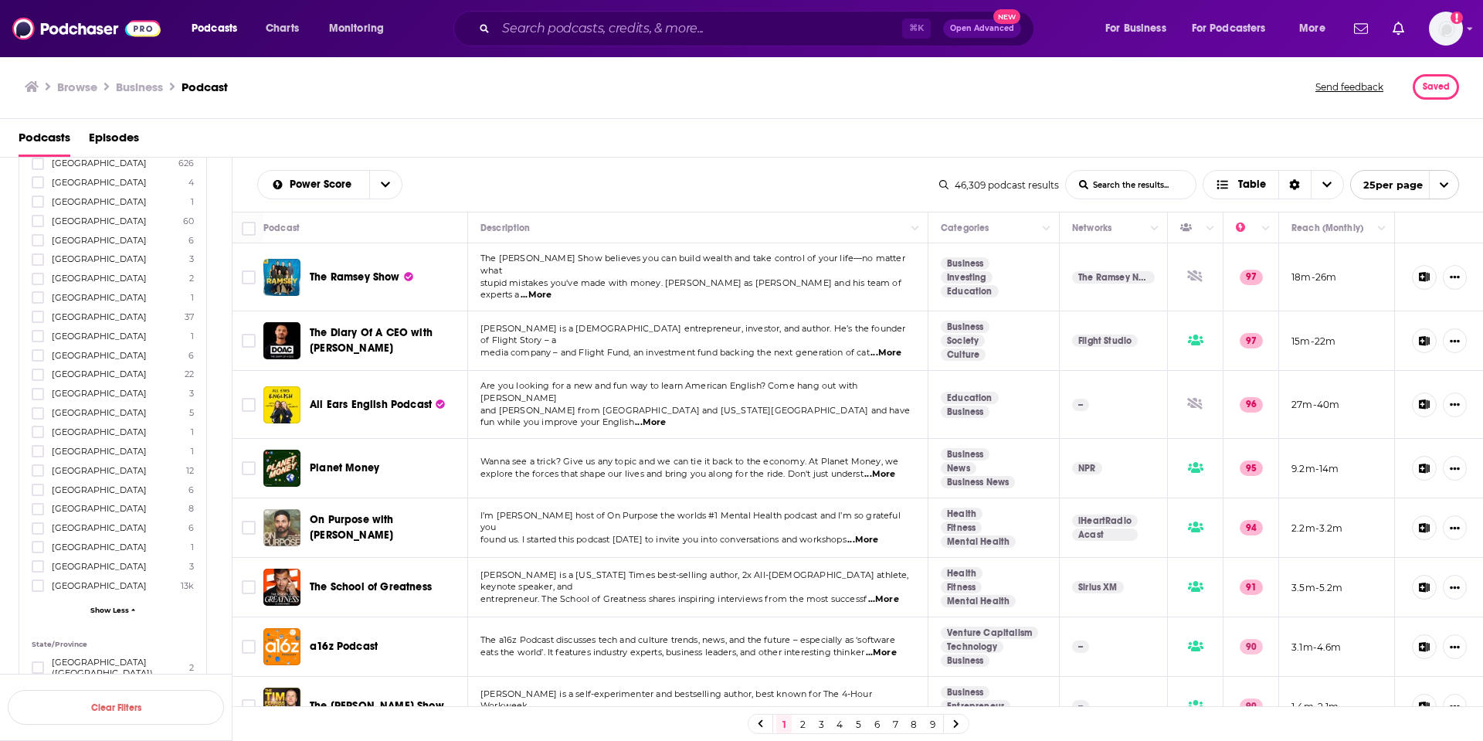
scroll to position [1055, 0]
click at [39, 568] on icon at bounding box center [37, 572] width 9 height 9
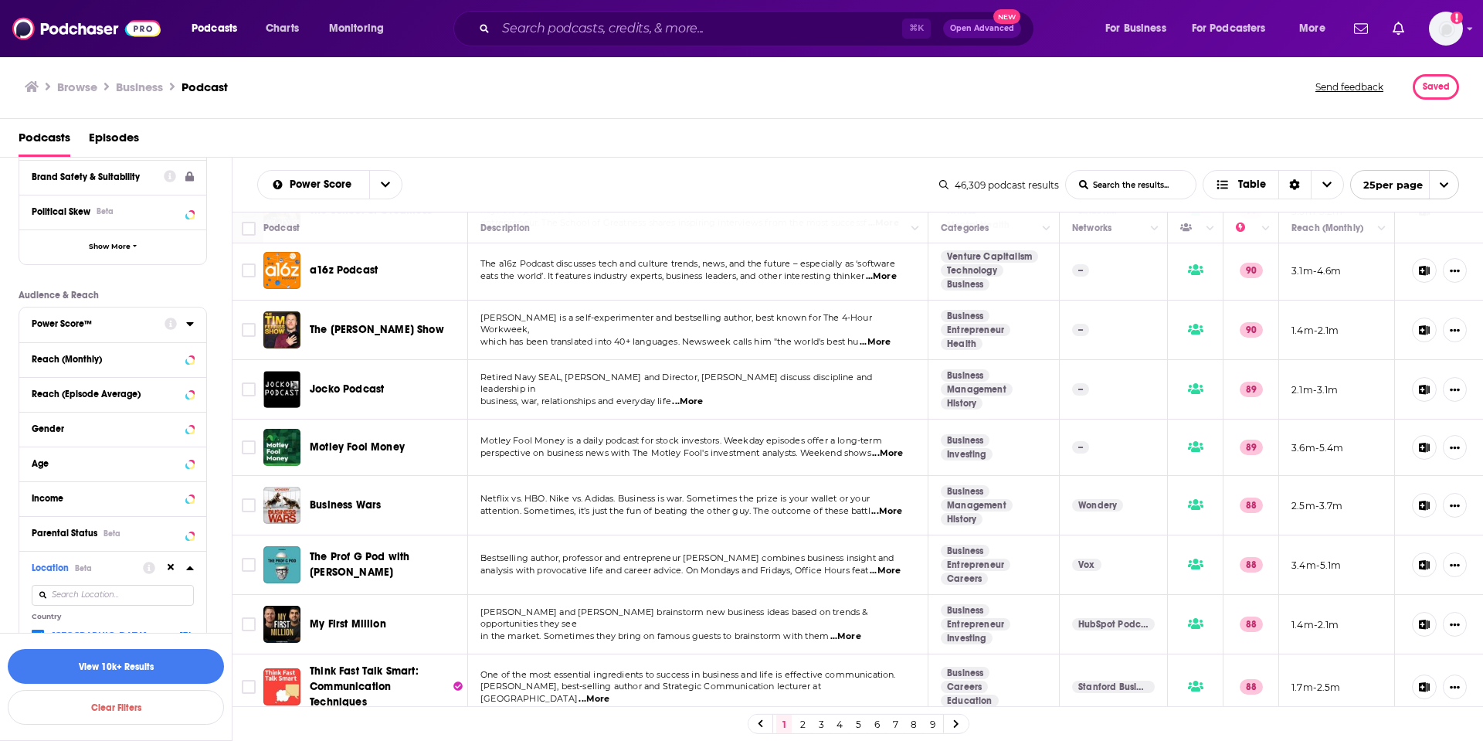
scroll to position [0, 0]
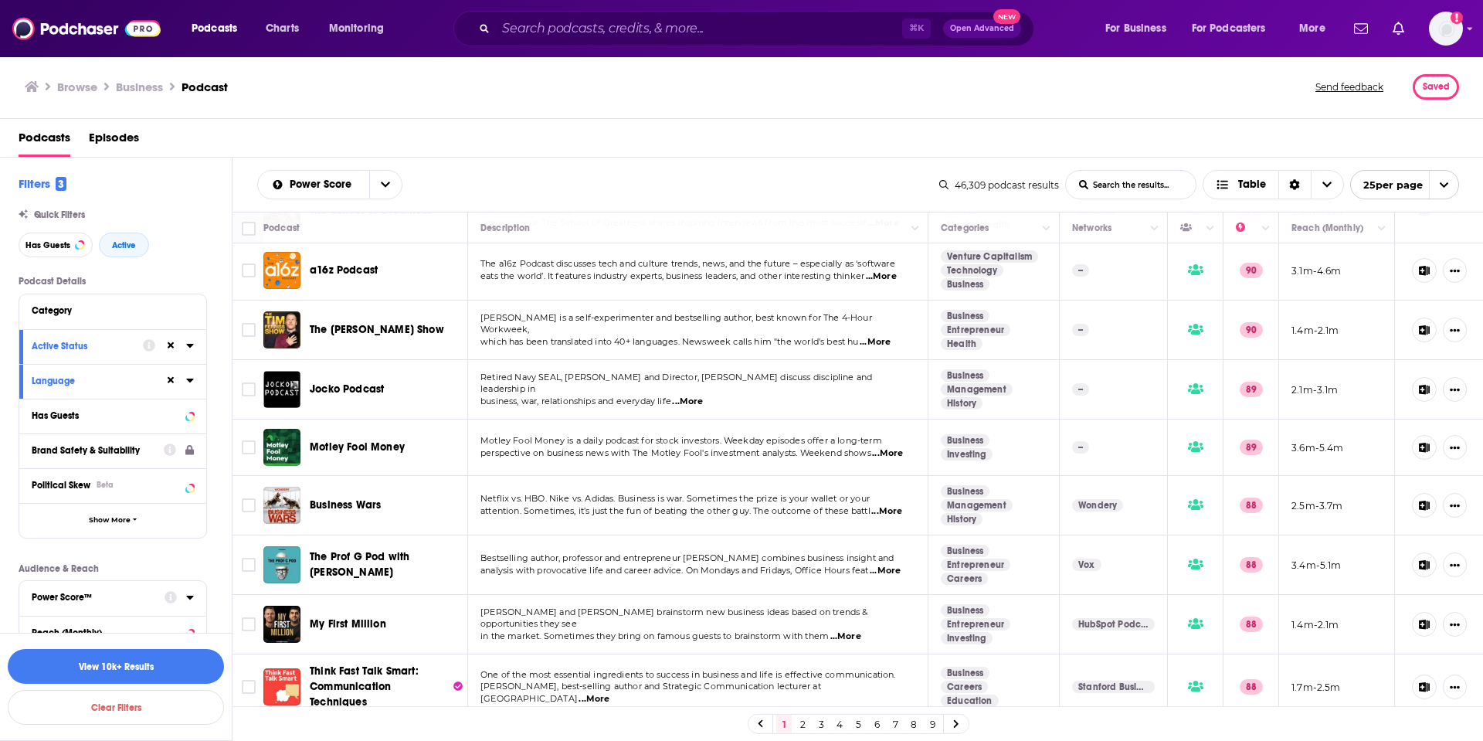
click at [975, 264] on link "Technology" at bounding box center [972, 270] width 63 height 12
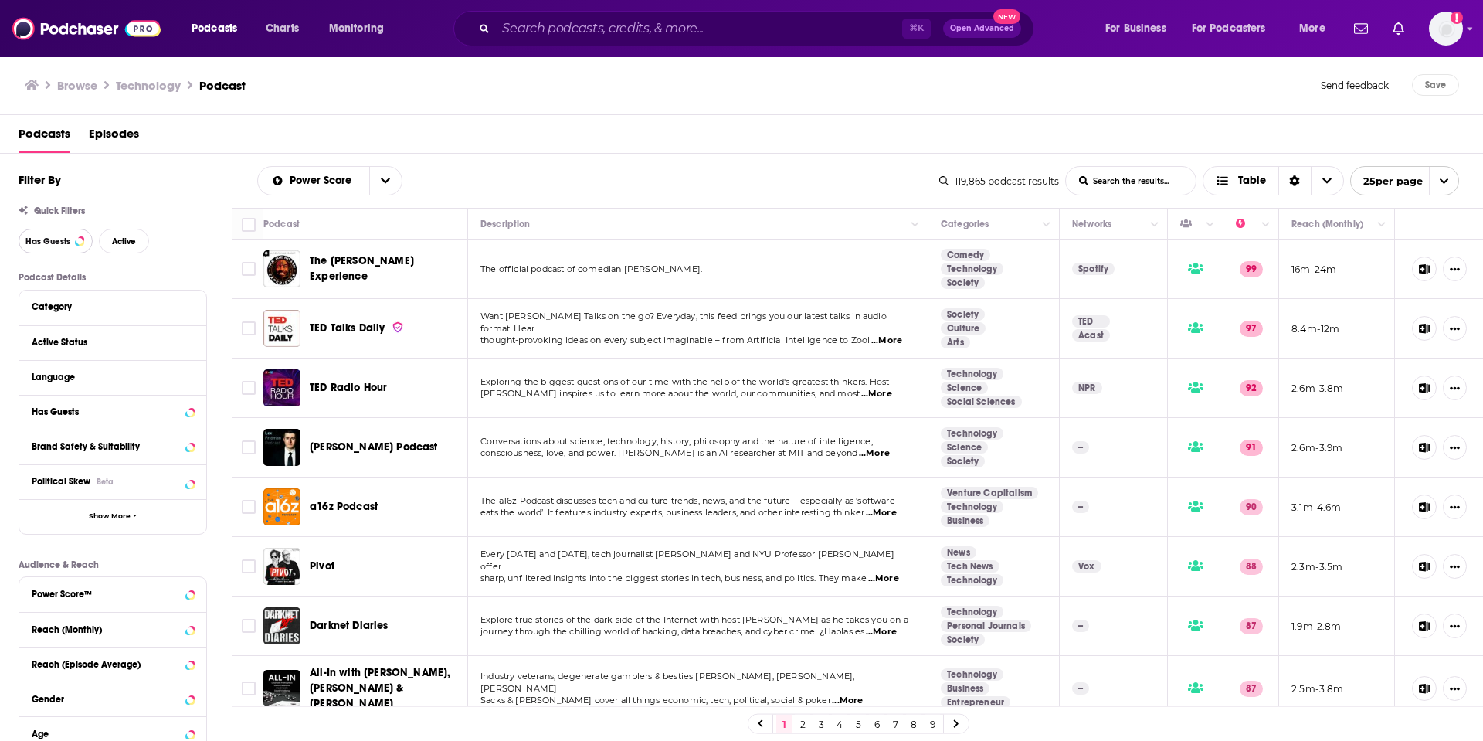
click at [64, 239] on span "Has Guests" at bounding box center [47, 241] width 45 height 8
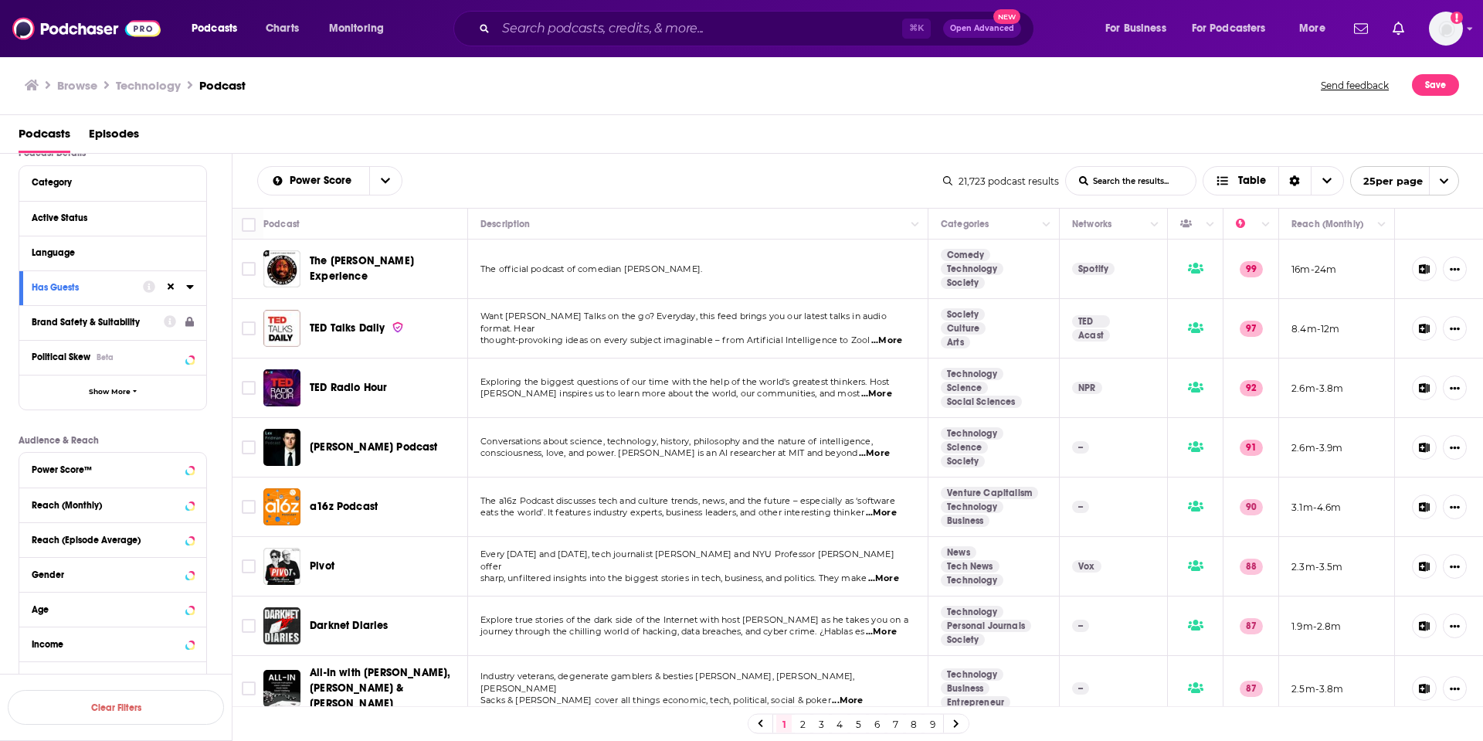
scroll to position [122, 0]
click at [188, 220] on icon at bounding box center [189, 220] width 7 height 4
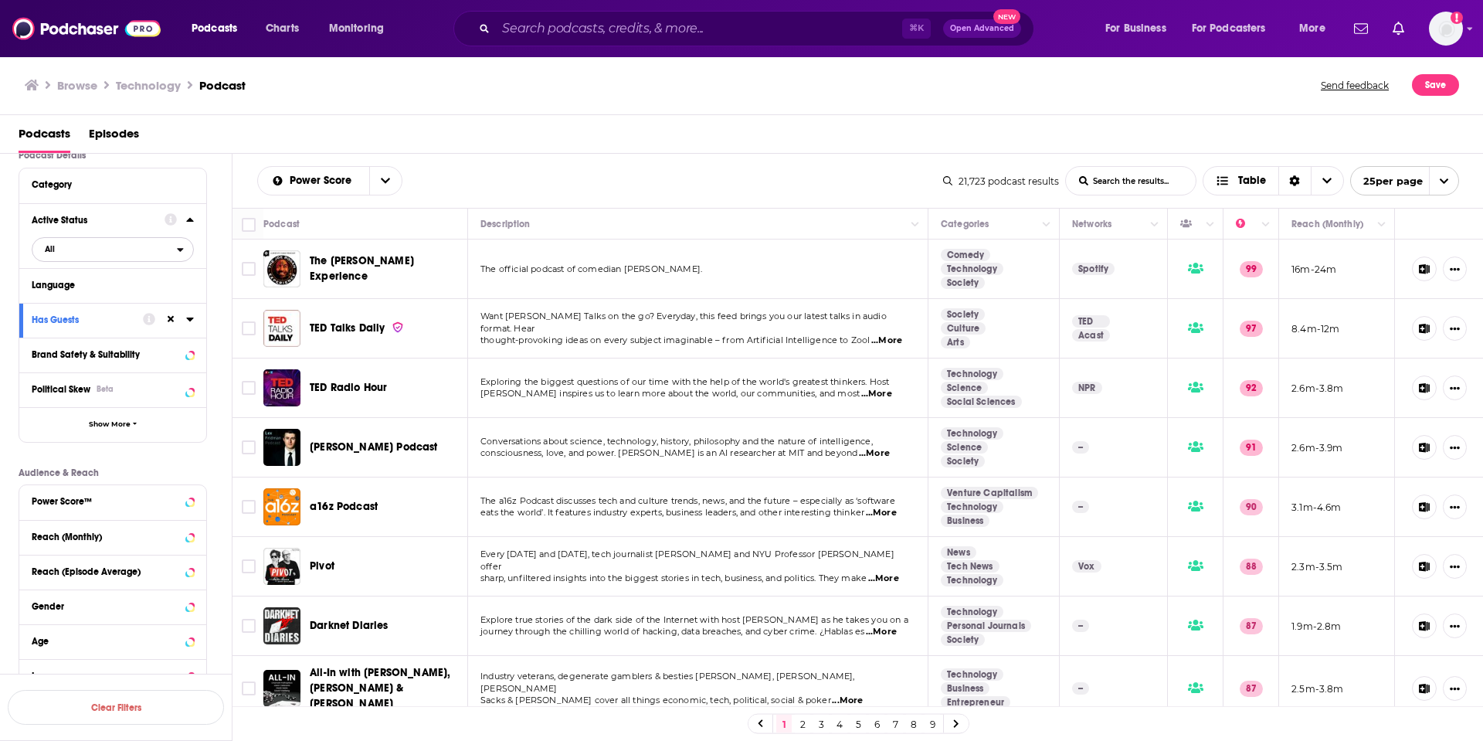
click at [97, 258] on span "All" at bounding box center [104, 249] width 144 height 20
click at [97, 301] on span "Active" at bounding box center [80, 300] width 83 height 8
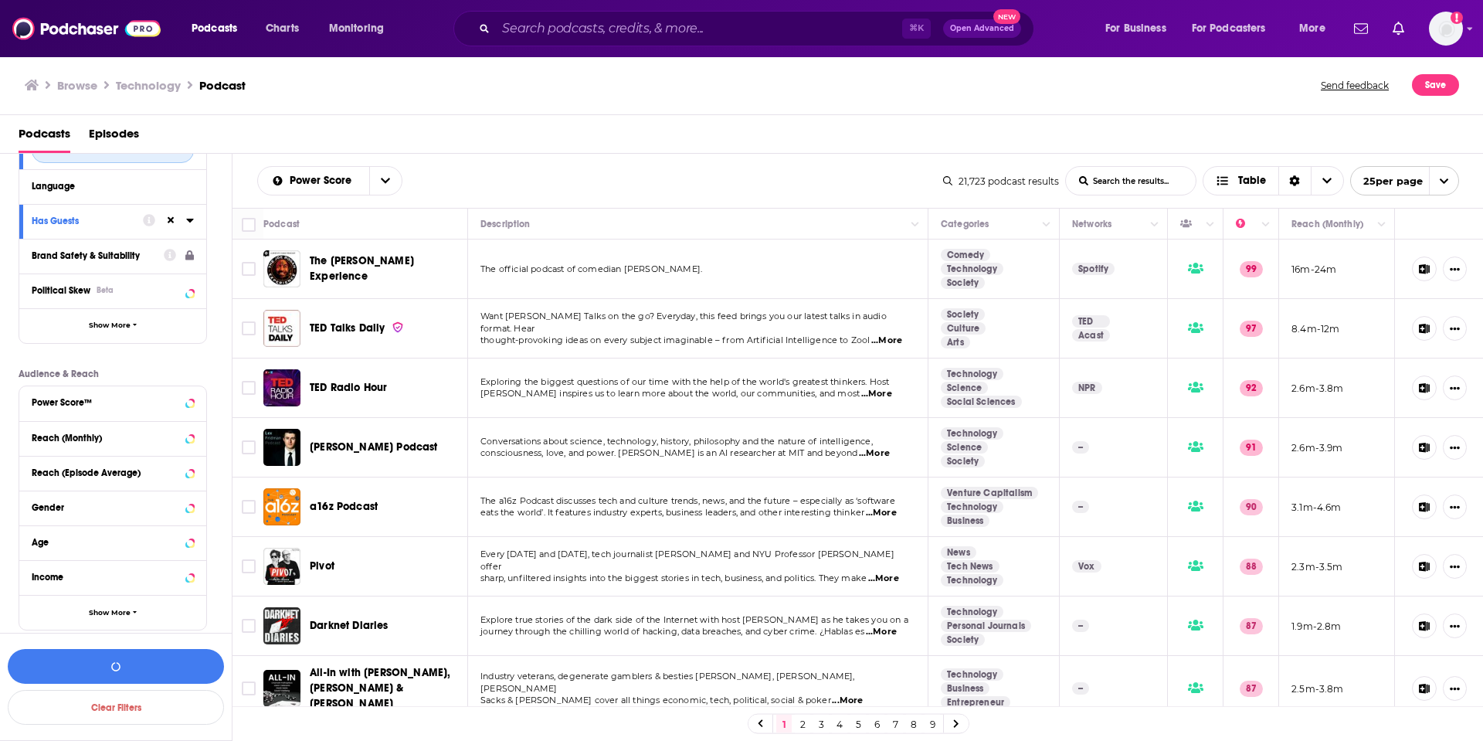
scroll to position [224, 0]
click at [100, 608] on span "Show More" at bounding box center [110, 609] width 42 height 8
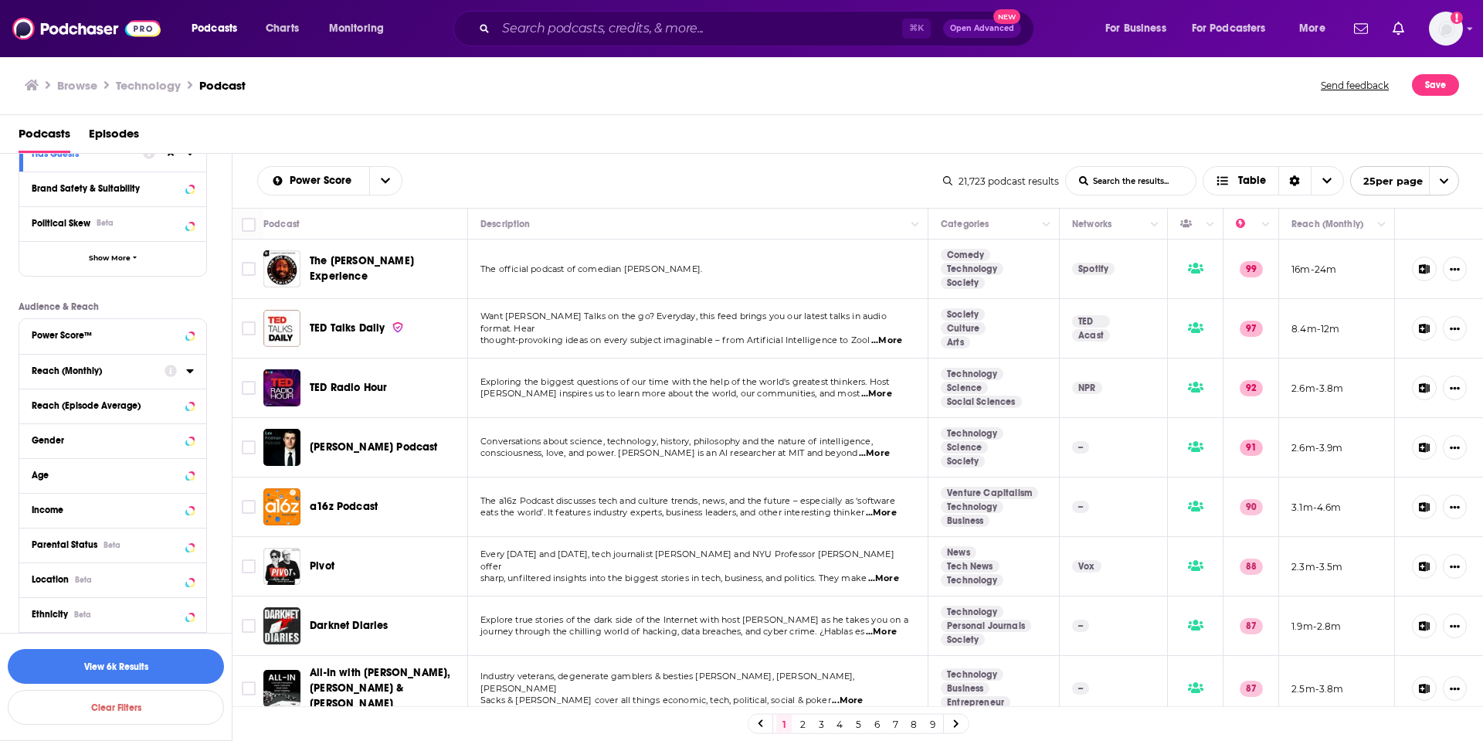
scroll to position [392, 0]
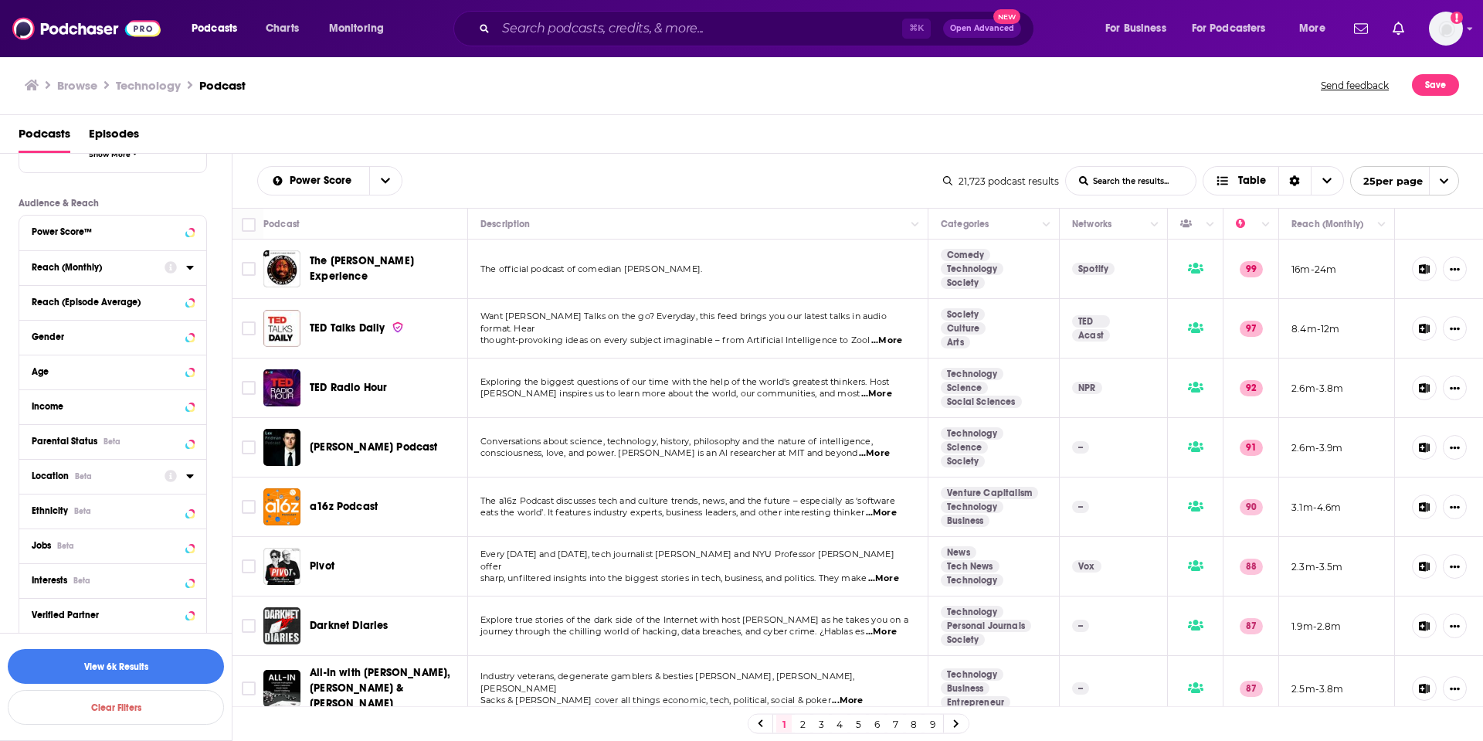
click at [120, 467] on button "Location Beta" at bounding box center [98, 475] width 133 height 19
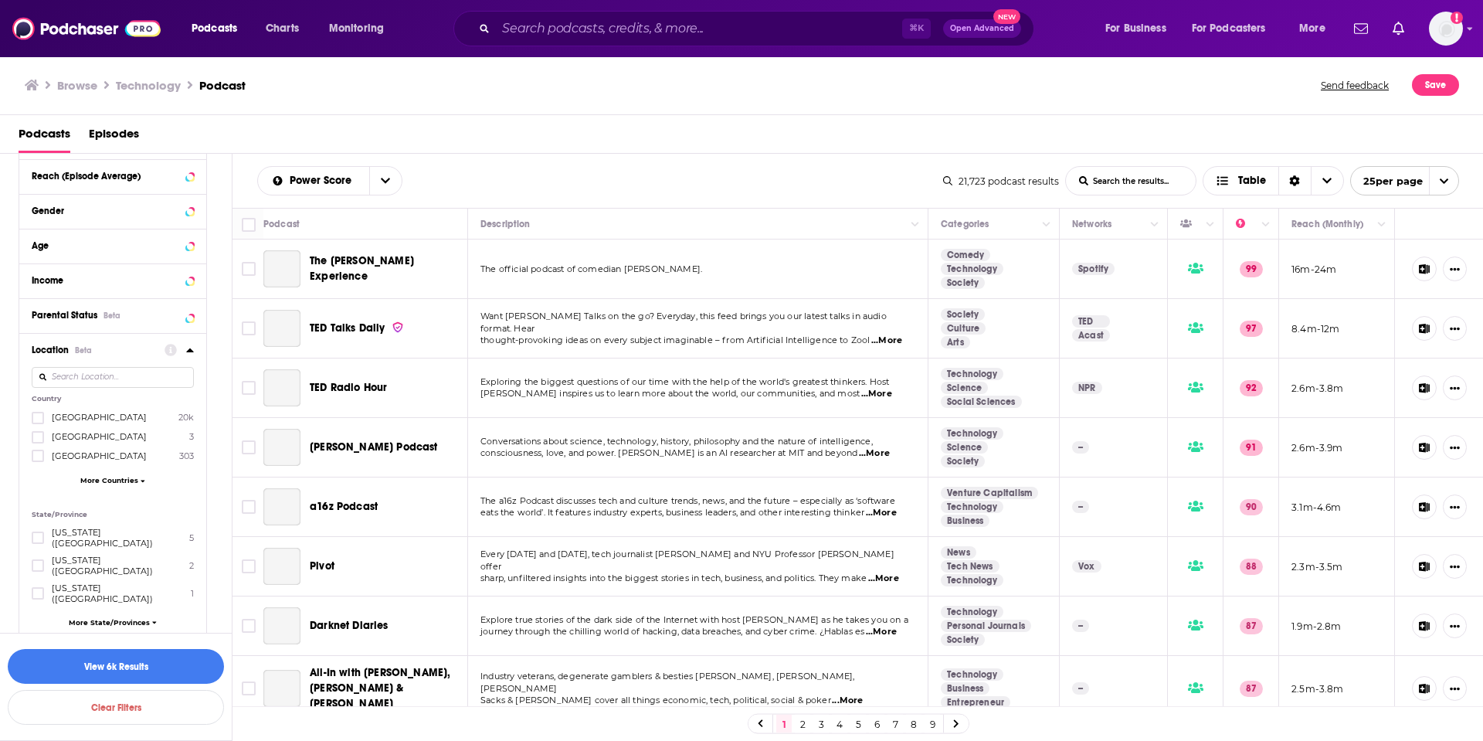
scroll to position [542, 0]
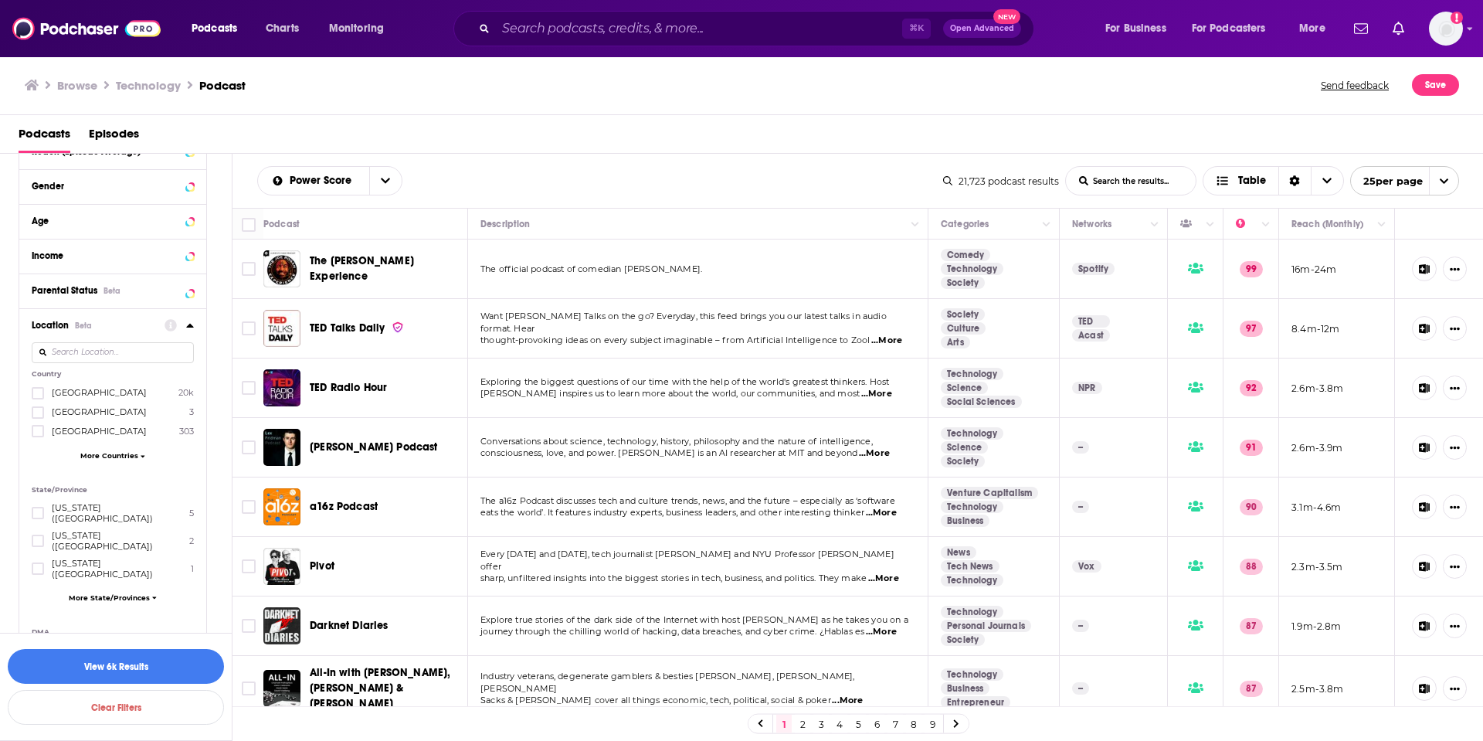
click at [115, 452] on span "More Countries" at bounding box center [109, 455] width 58 height 8
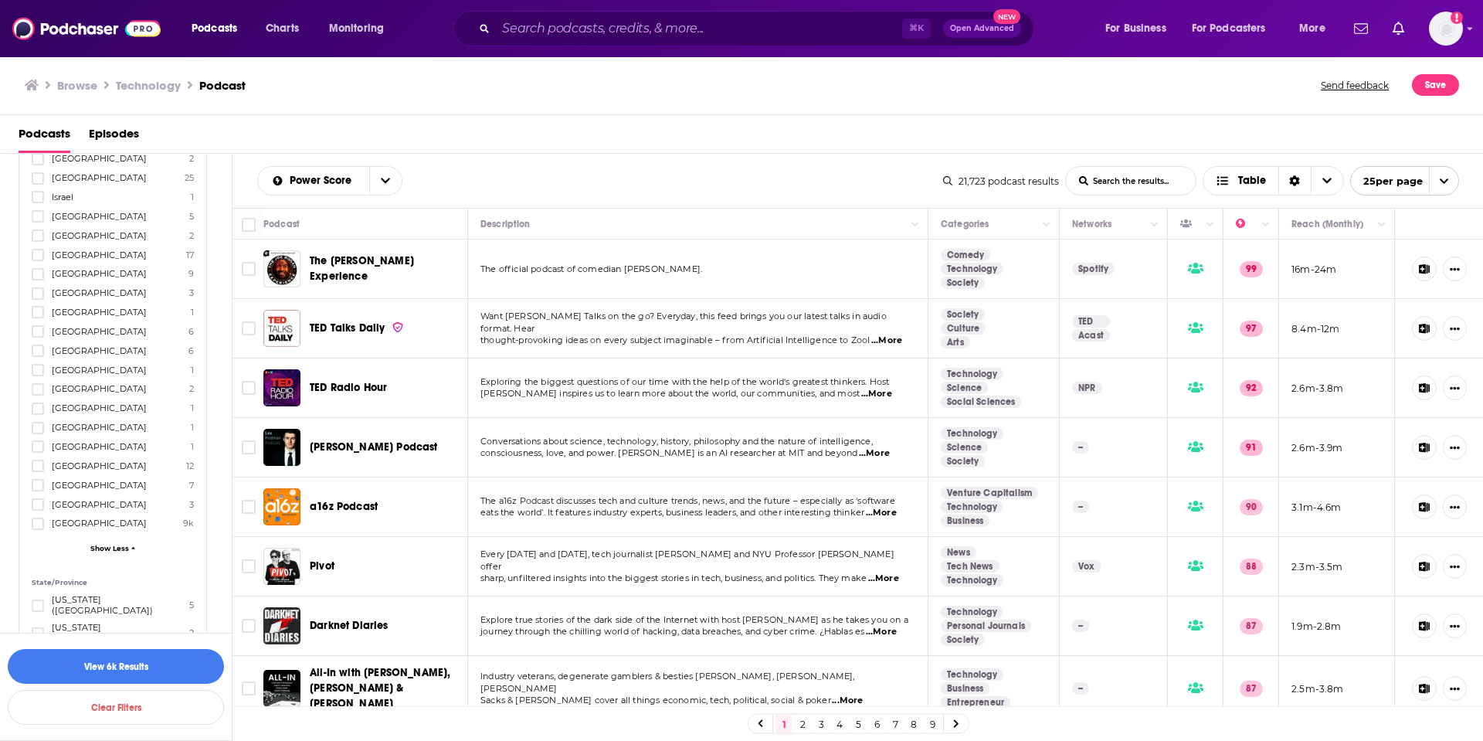
scroll to position [1068, 0]
click at [36, 482] on icon at bounding box center [37, 480] width 9 height 7
click at [185, 665] on button "View 2k Results" at bounding box center [116, 666] width 216 height 35
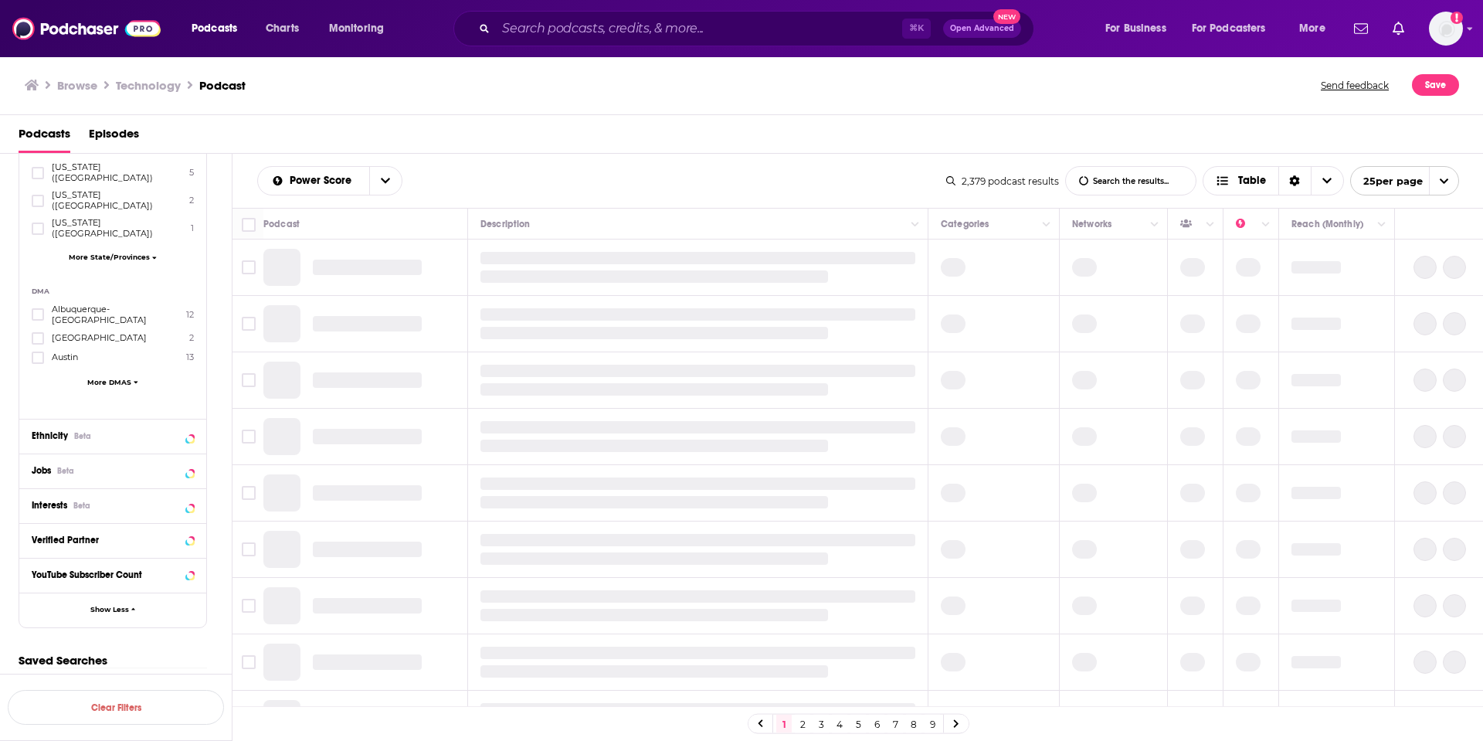
scroll to position [569, 0]
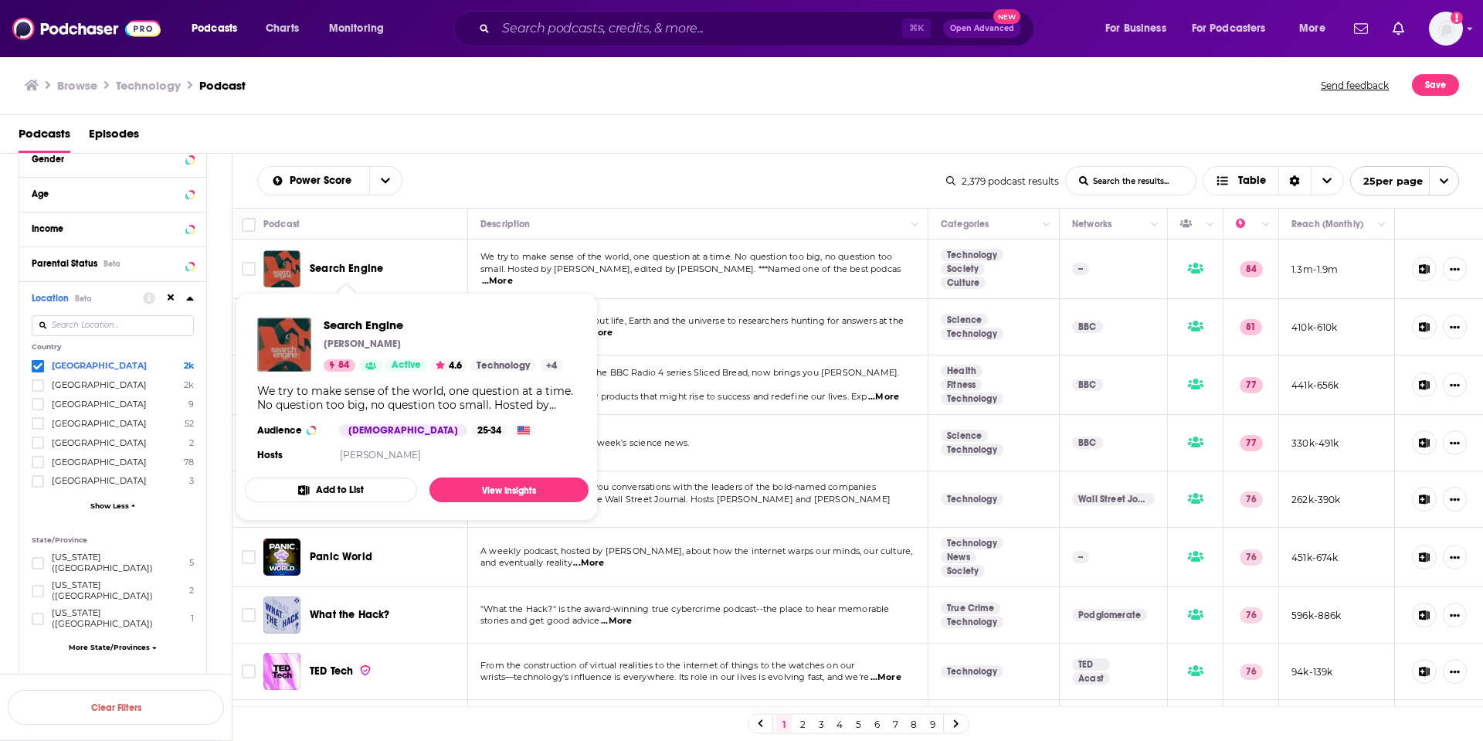
click at [360, 272] on span "Search Engine" at bounding box center [346, 268] width 73 height 13
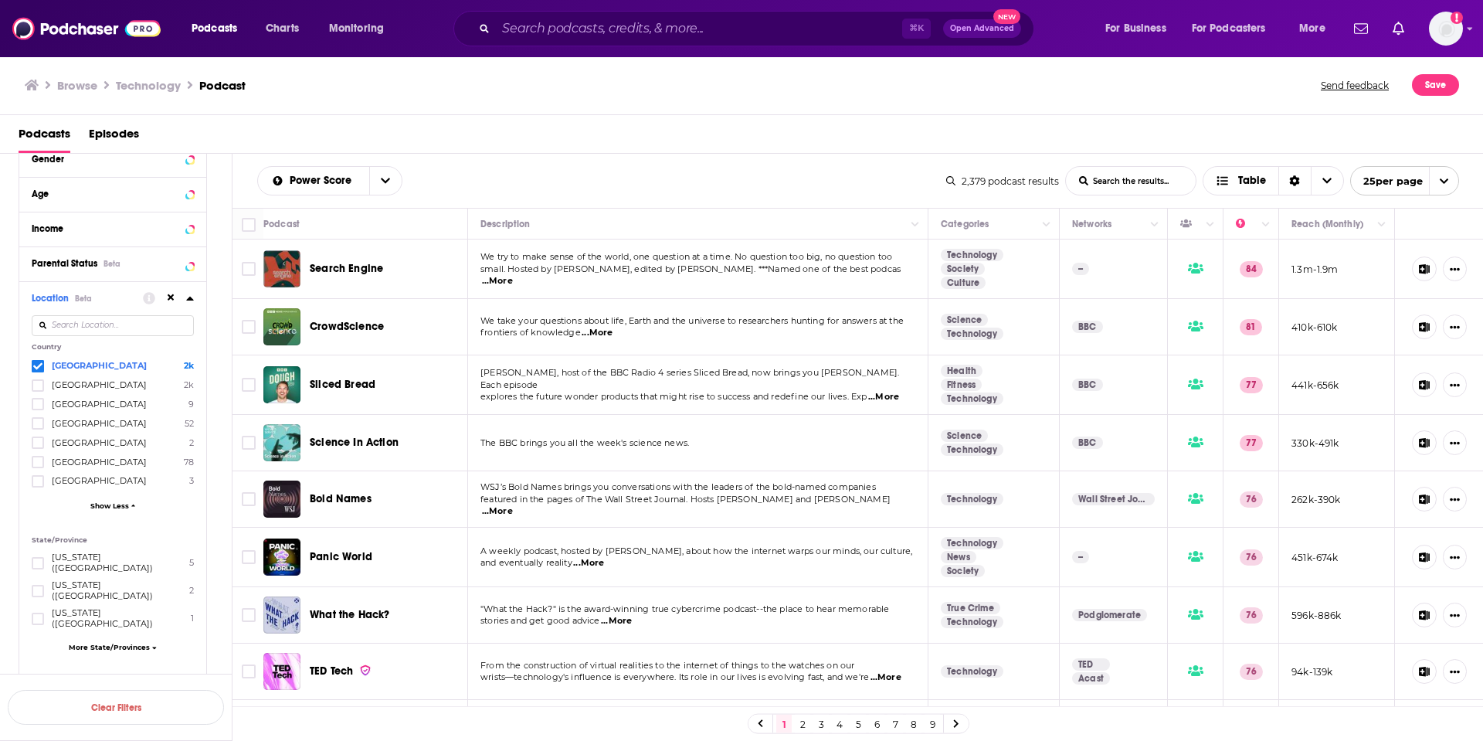
click at [889, 391] on span "...More" at bounding box center [883, 397] width 31 height 12
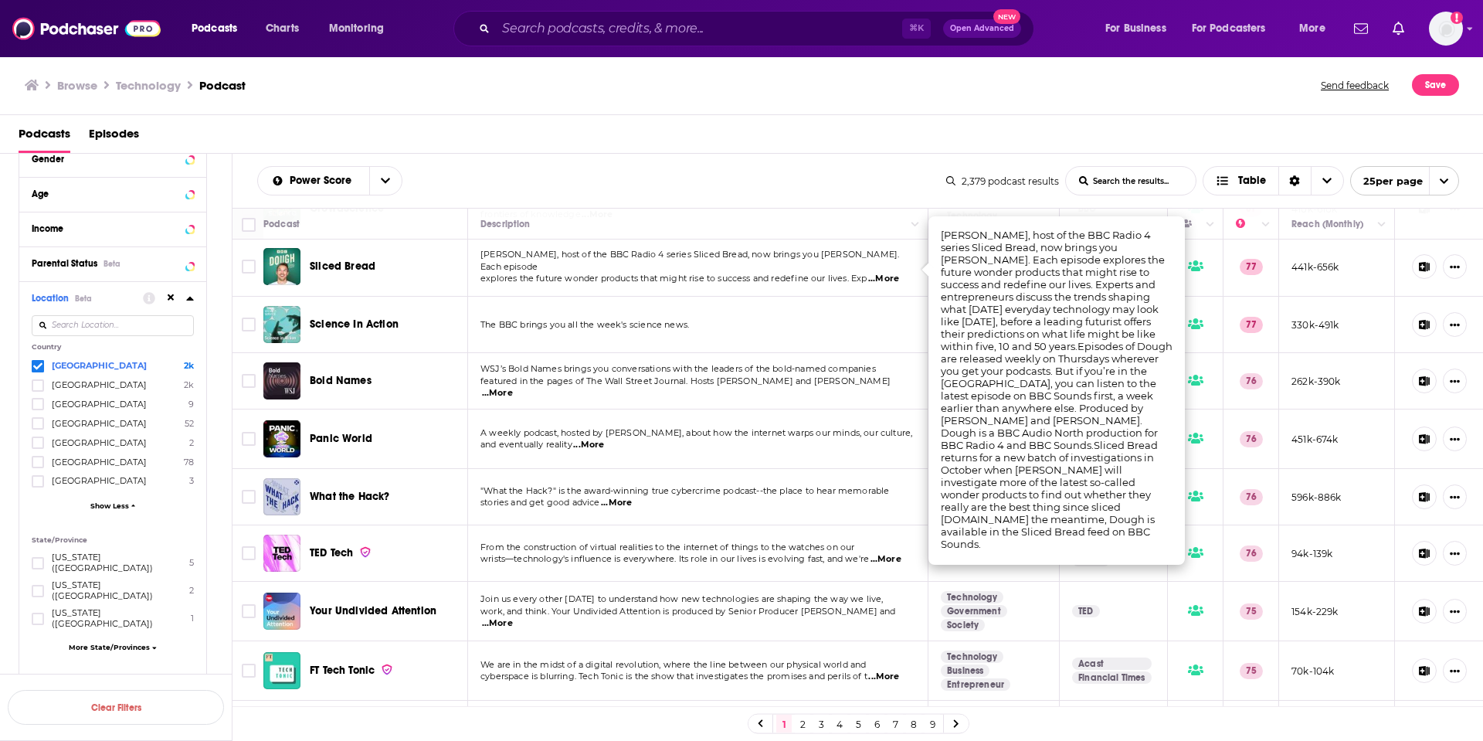
scroll to position [121, 0]
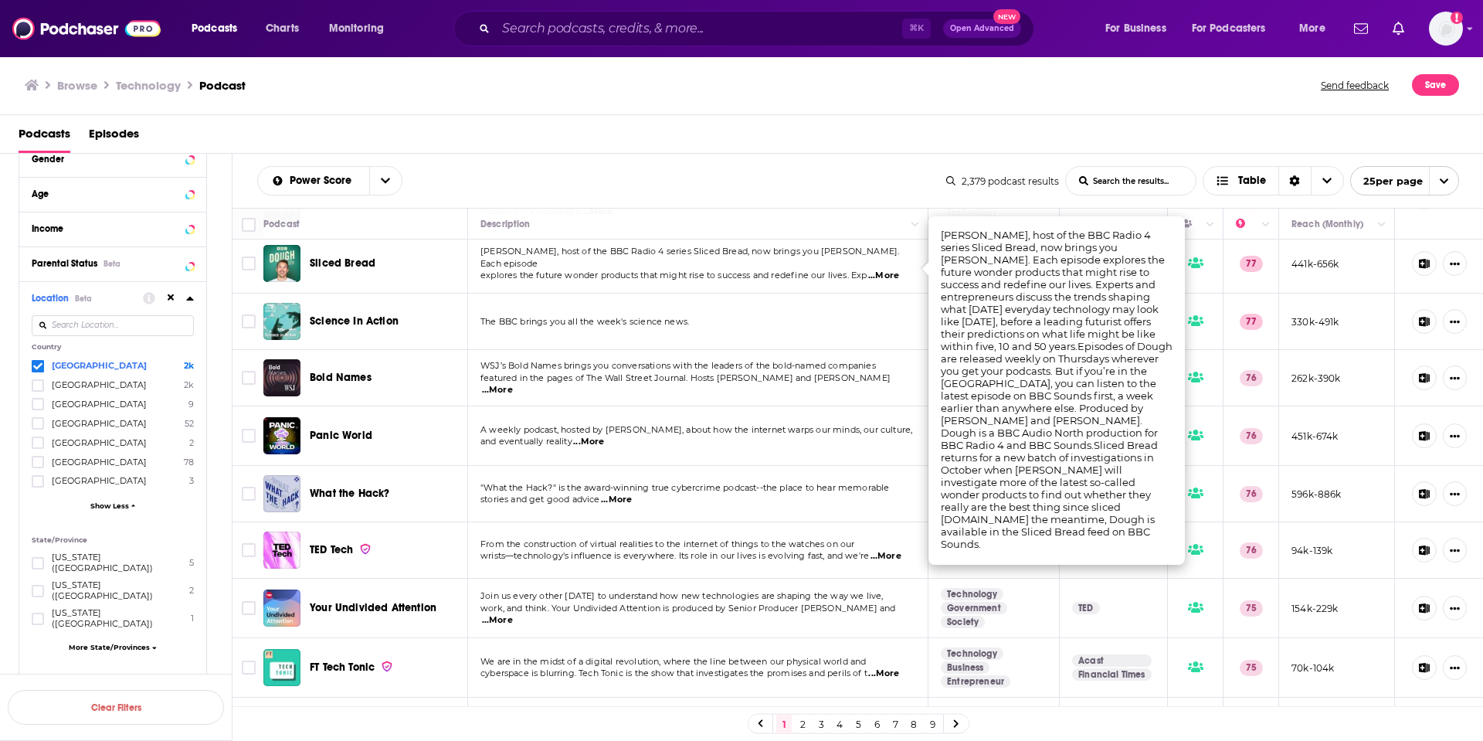
click at [657, 383] on span "featured in the pages of The Wall Street Journal. Hosts Tim Higgins and Christo…" at bounding box center [685, 377] width 410 height 11
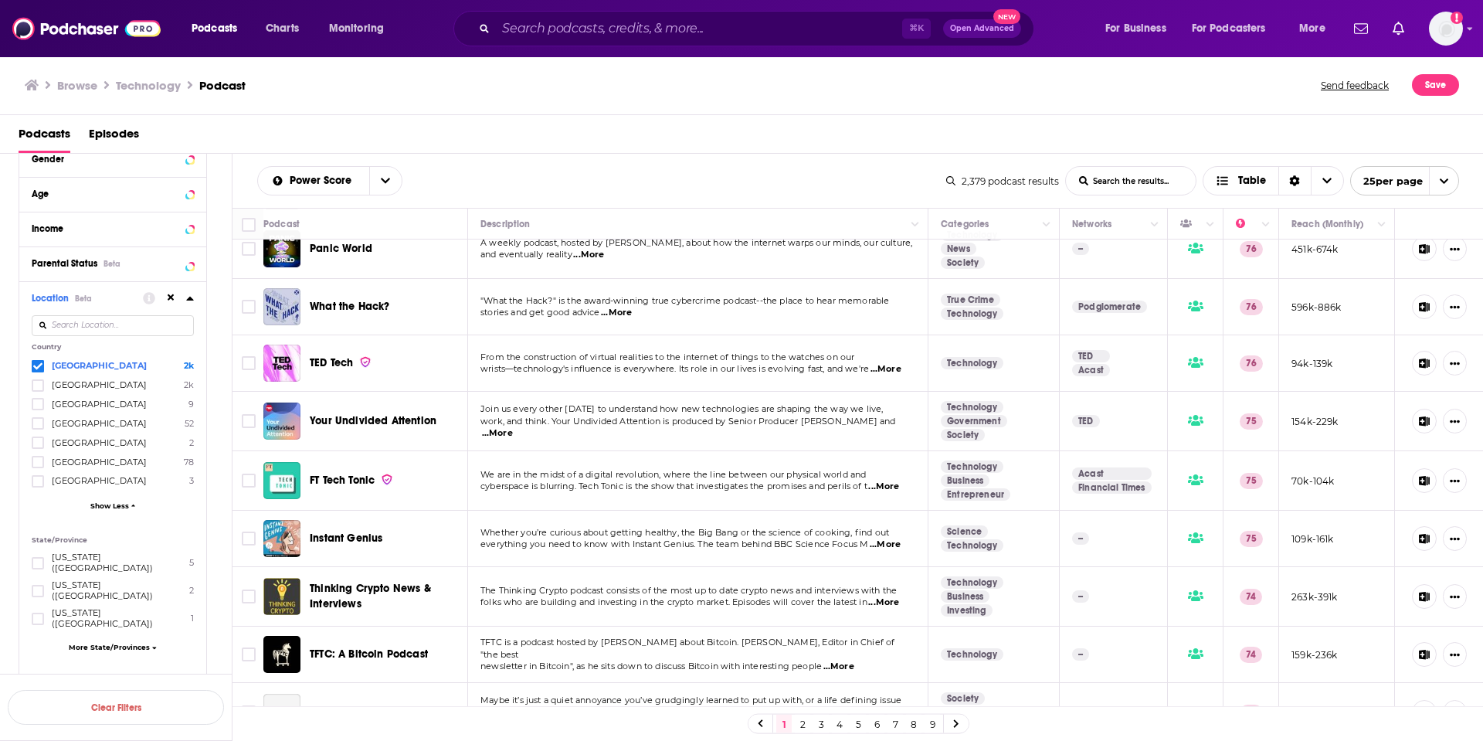
scroll to position [313, 0]
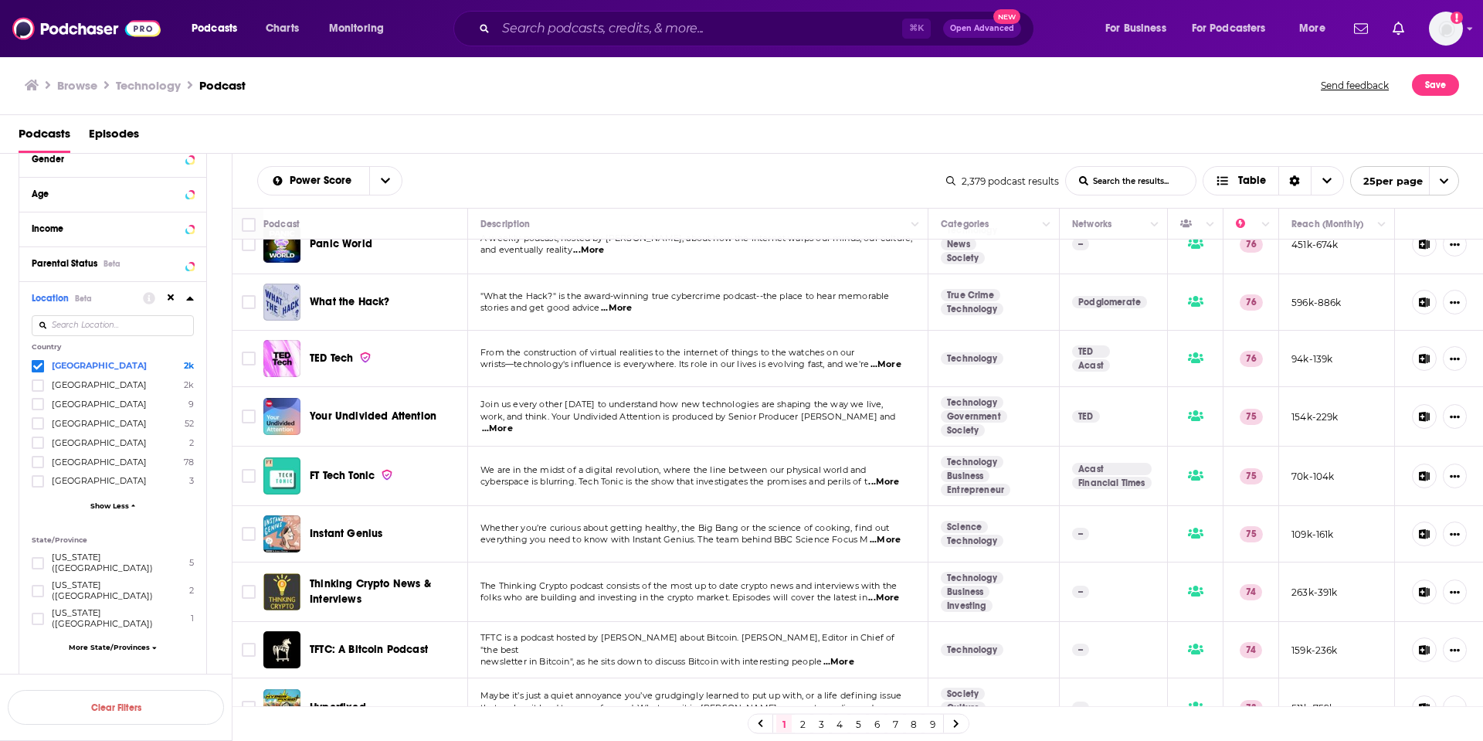
click at [894, 361] on span "...More" at bounding box center [886, 364] width 31 height 12
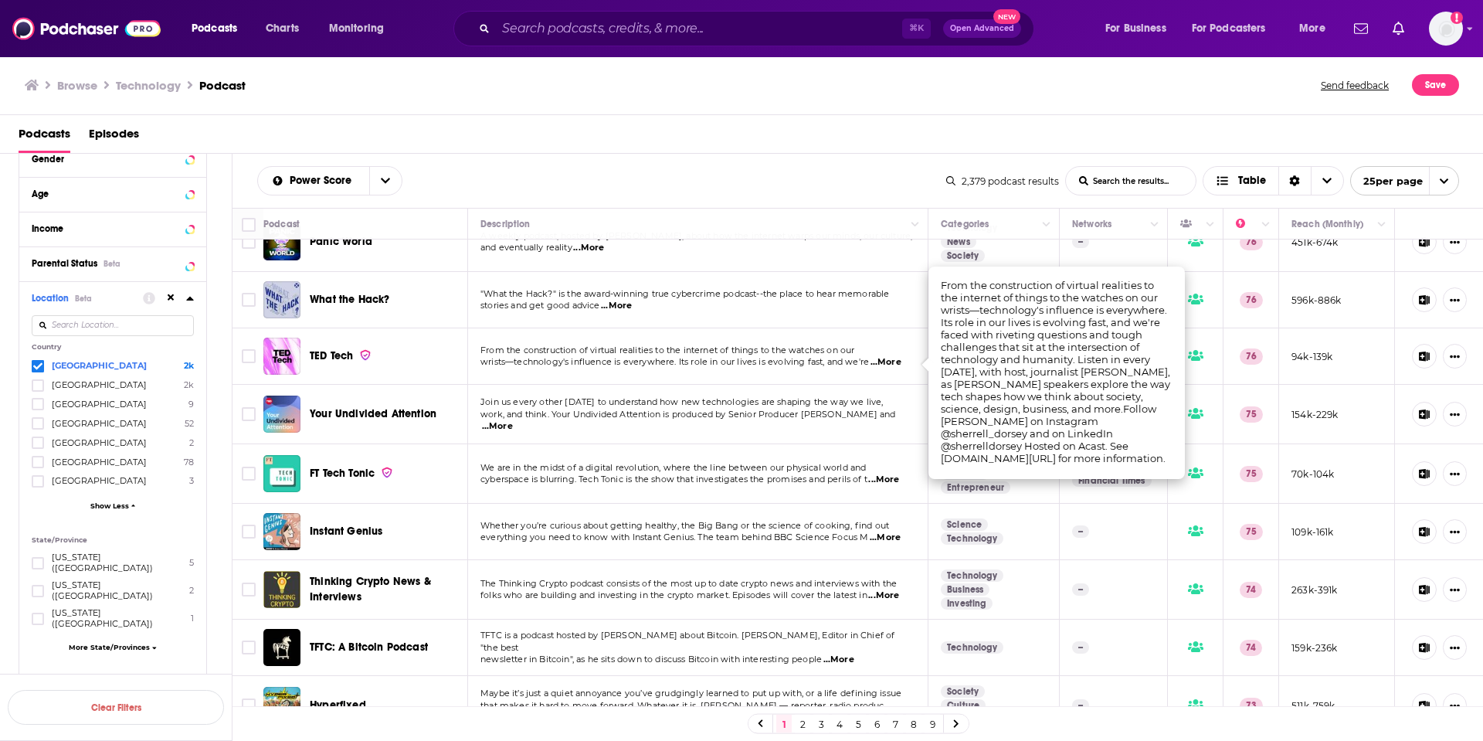
click at [687, 370] on td "From the construction of virtual realities to the internet of things to the wat…" at bounding box center [698, 356] width 460 height 56
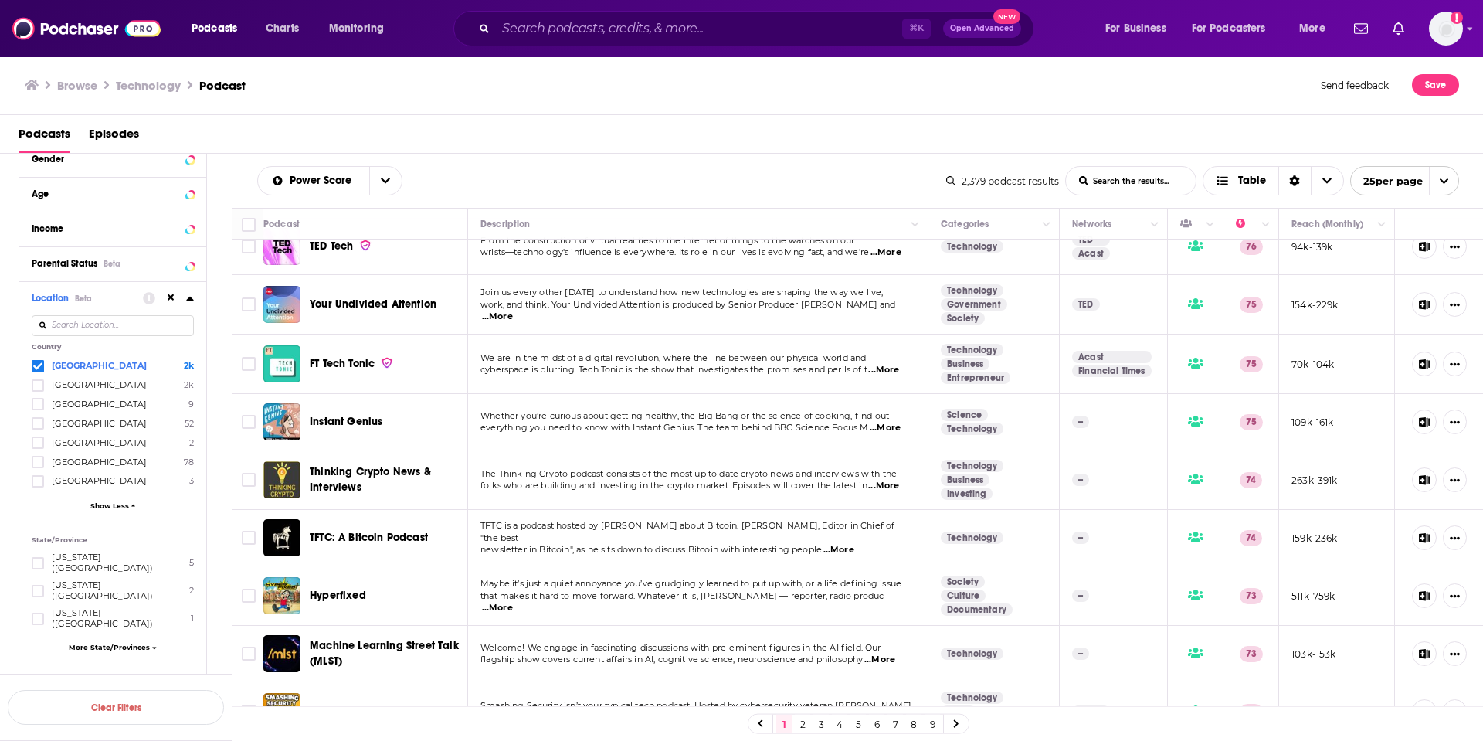
scroll to position [426, 0]
click at [888, 370] on span "...More" at bounding box center [883, 369] width 31 height 12
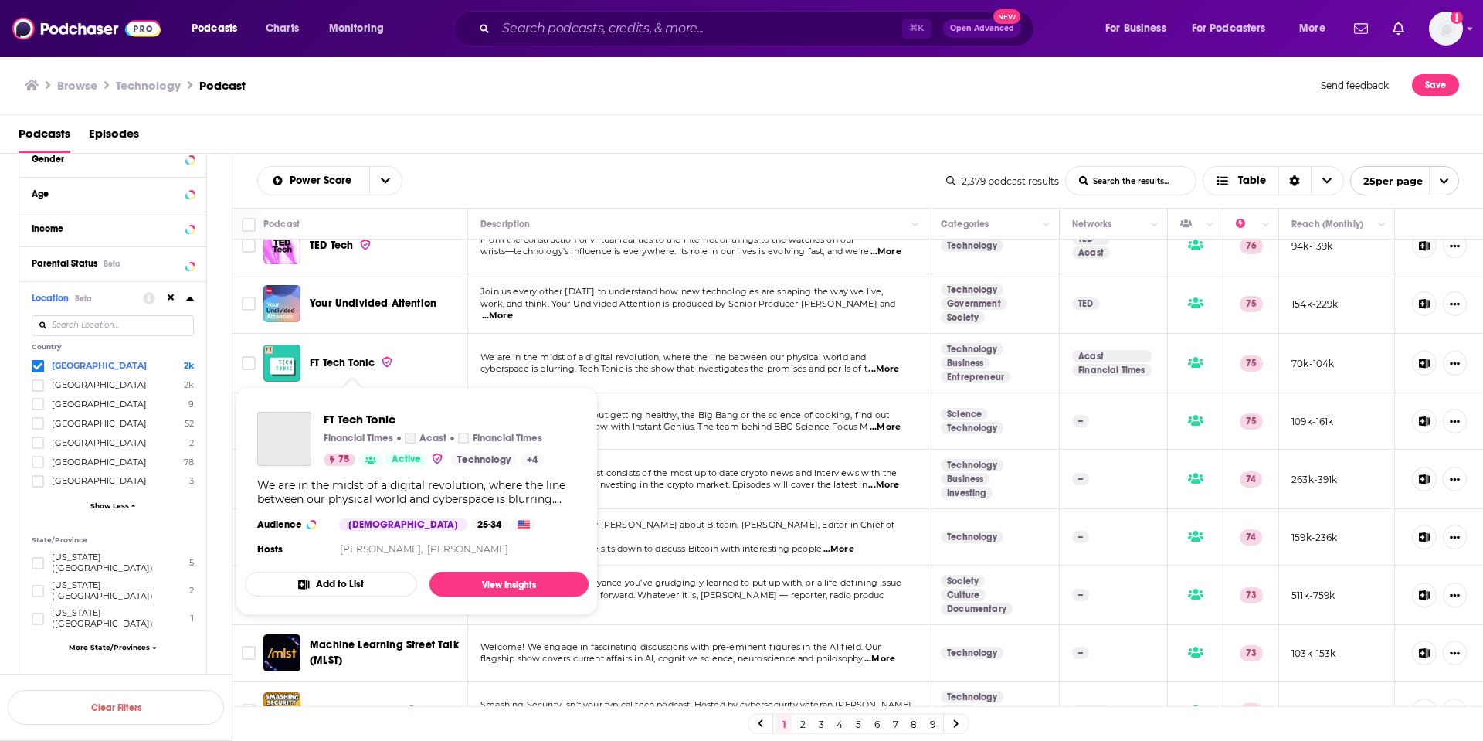
click at [334, 365] on span "FT Tech Tonic" at bounding box center [342, 362] width 65 height 13
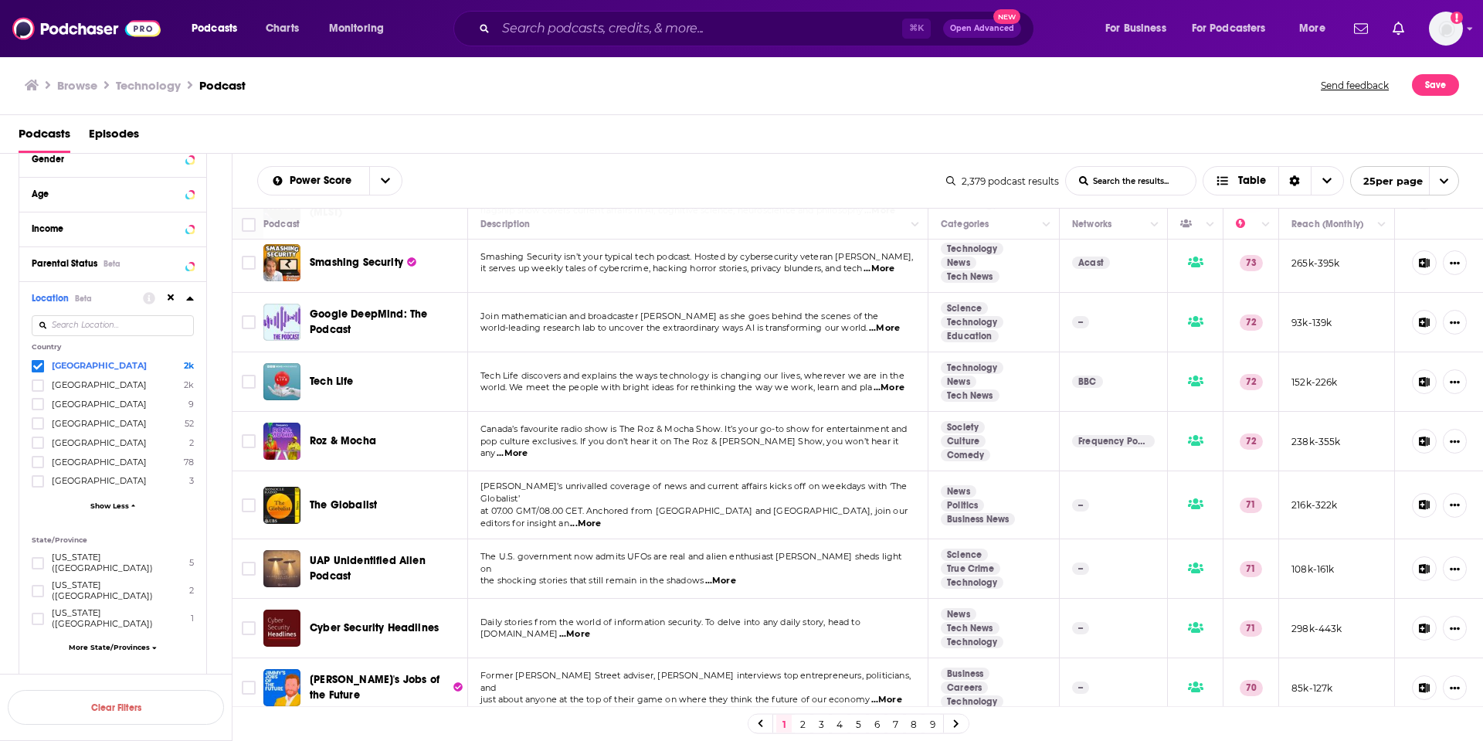
scroll to position [873, 0]
click at [895, 391] on span "...More" at bounding box center [889, 388] width 31 height 12
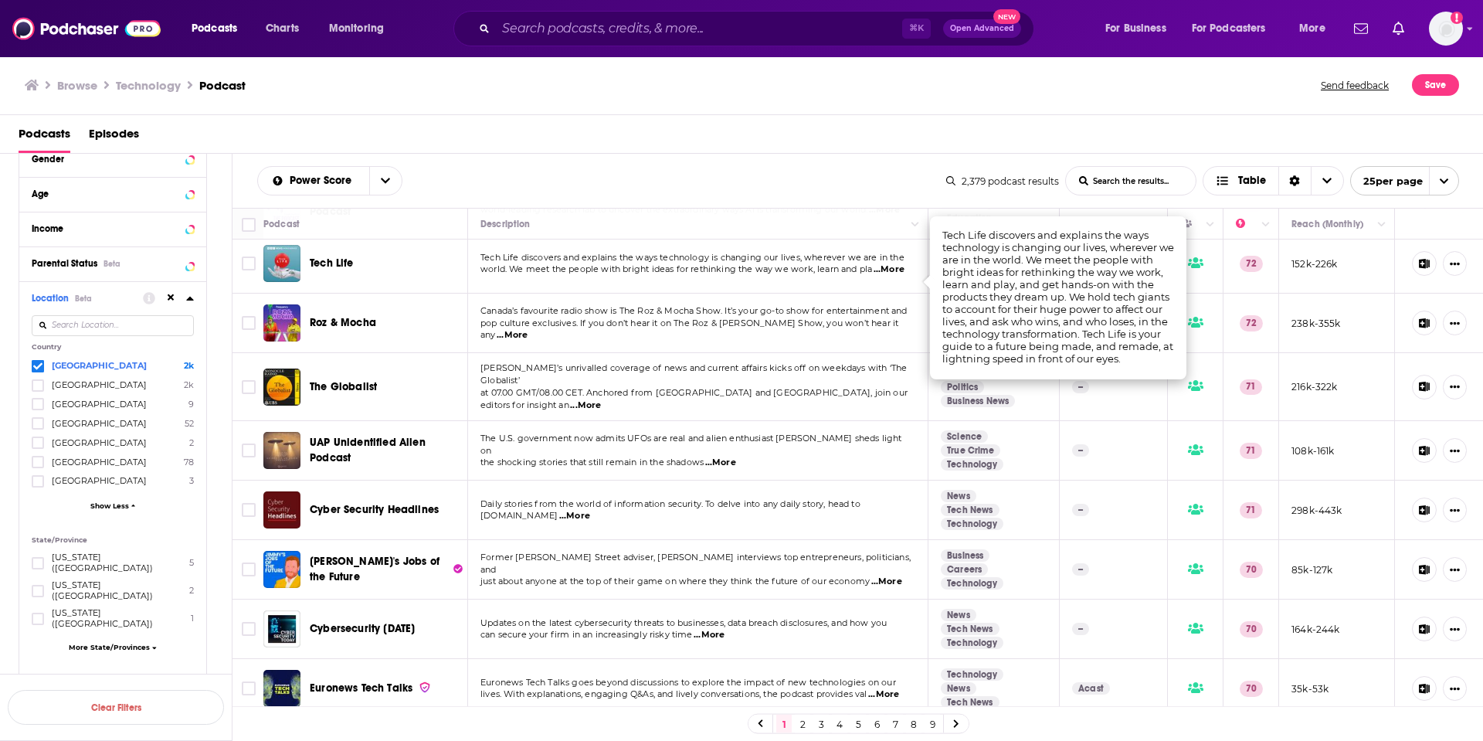
scroll to position [968, 0]
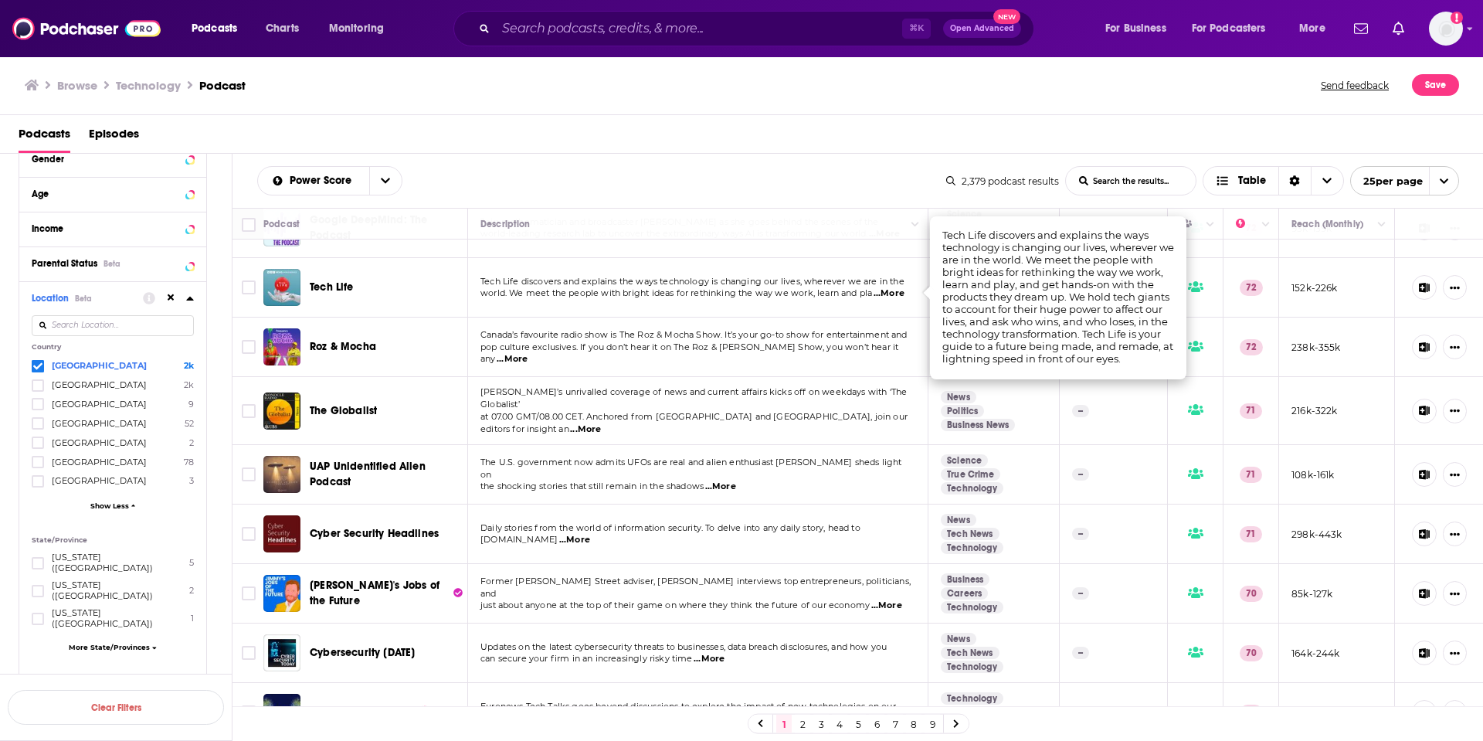
click at [328, 280] on span "Tech Life" at bounding box center [332, 286] width 44 height 13
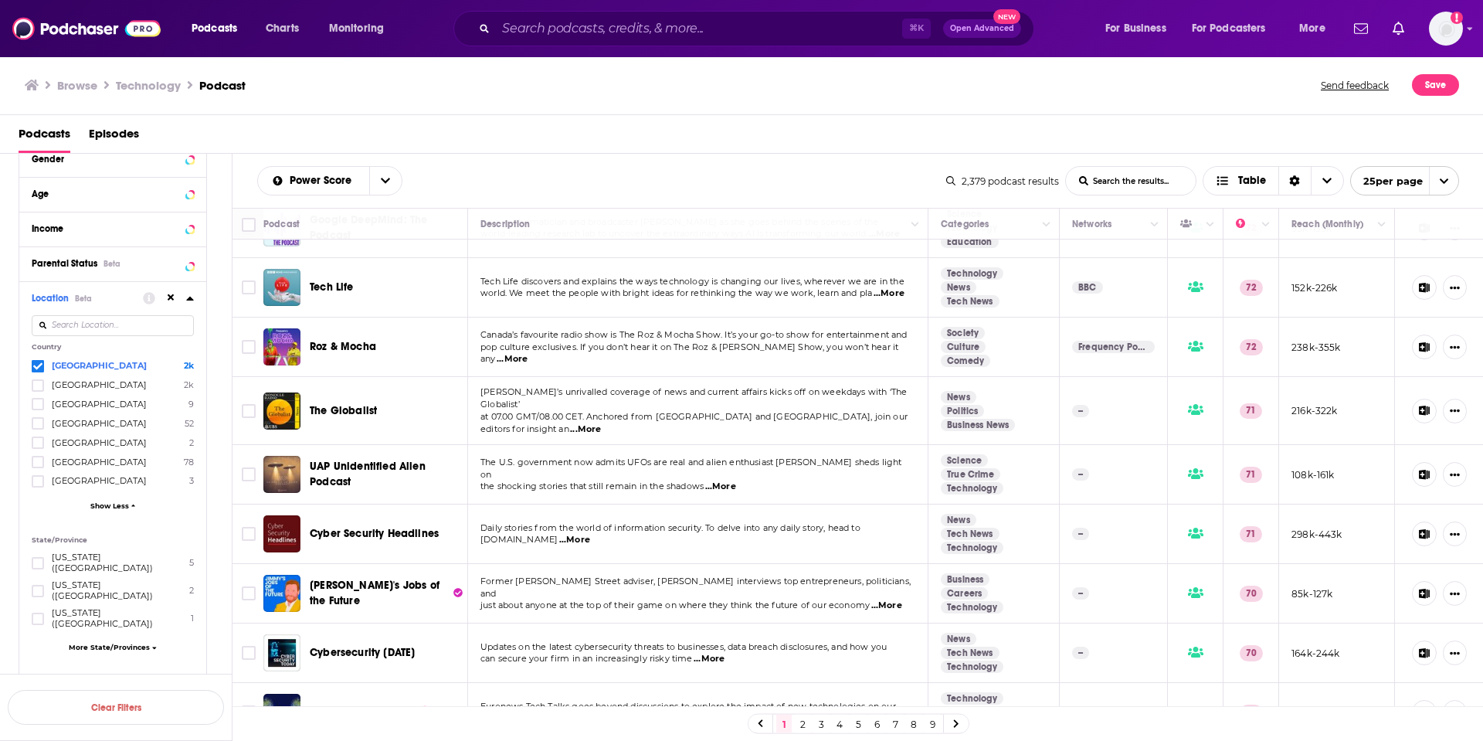
scroll to position [992, 0]
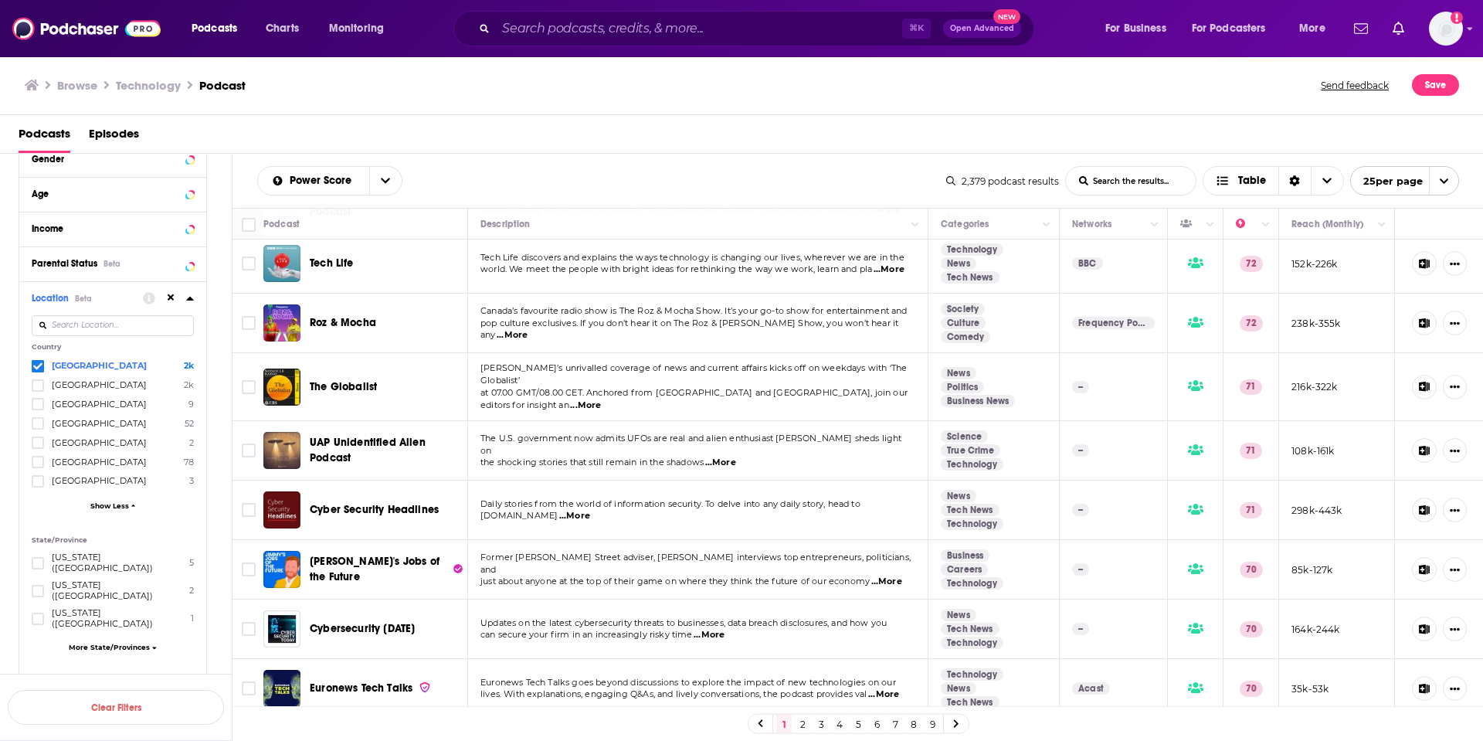
click at [803, 725] on link "2" at bounding box center [802, 724] width 15 height 19
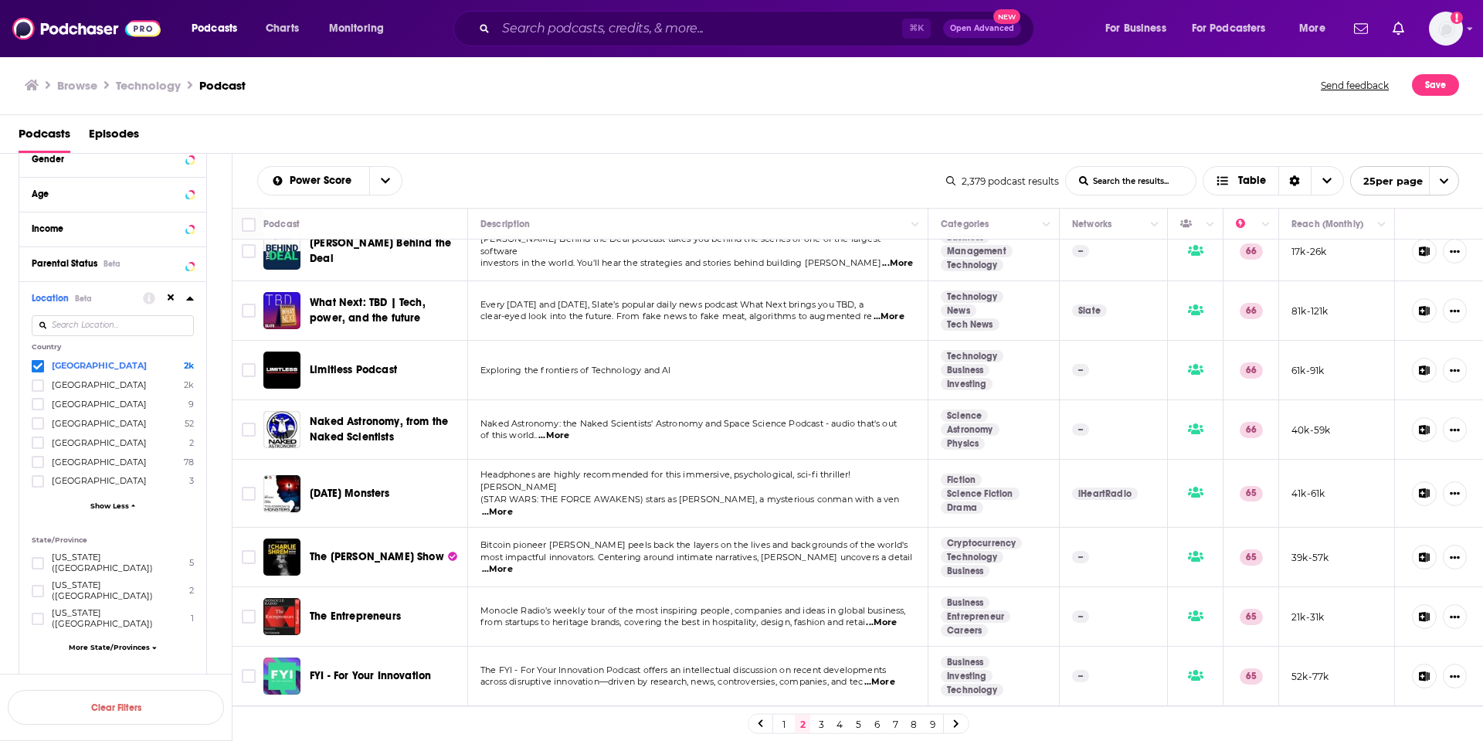
scroll to position [726, 0]
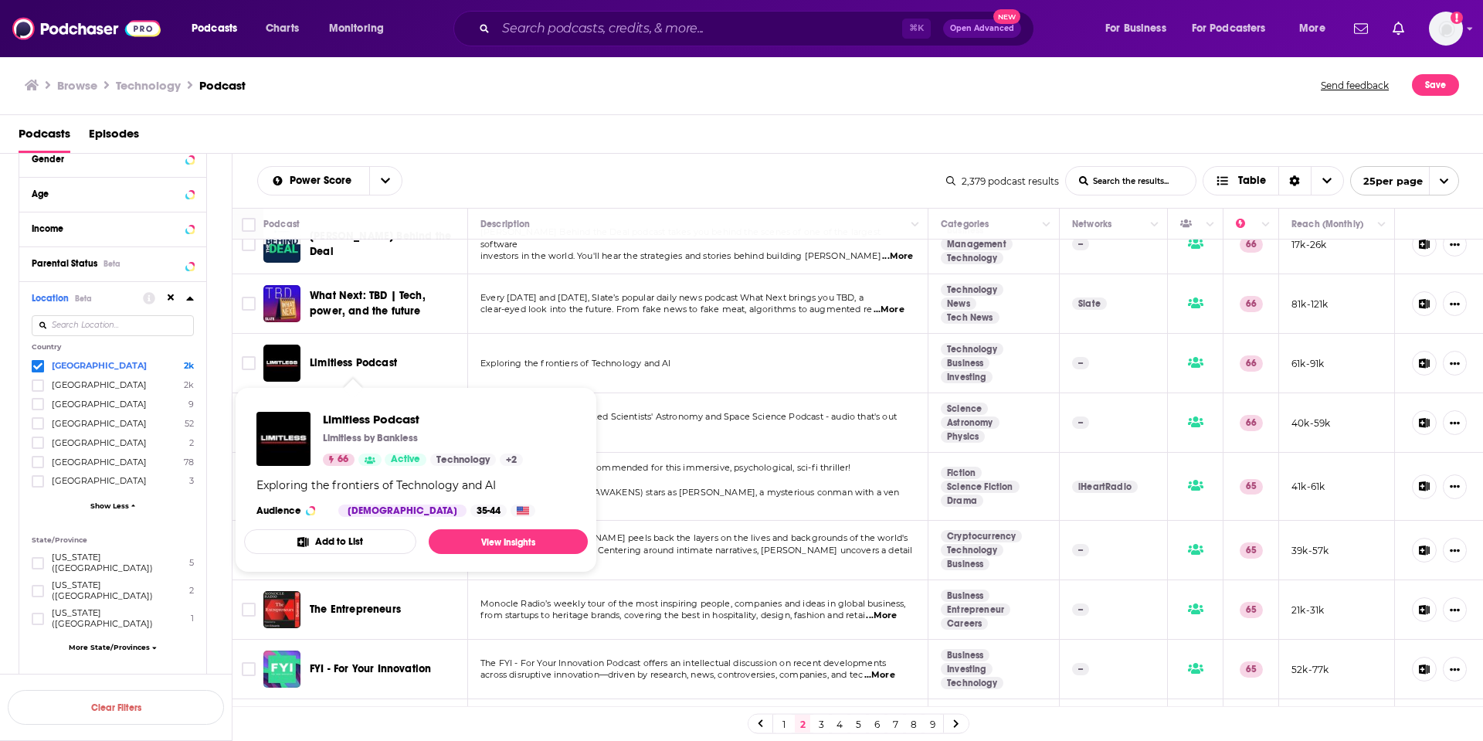
click at [365, 365] on span "Limitless Podcast" at bounding box center [353, 362] width 87 height 13
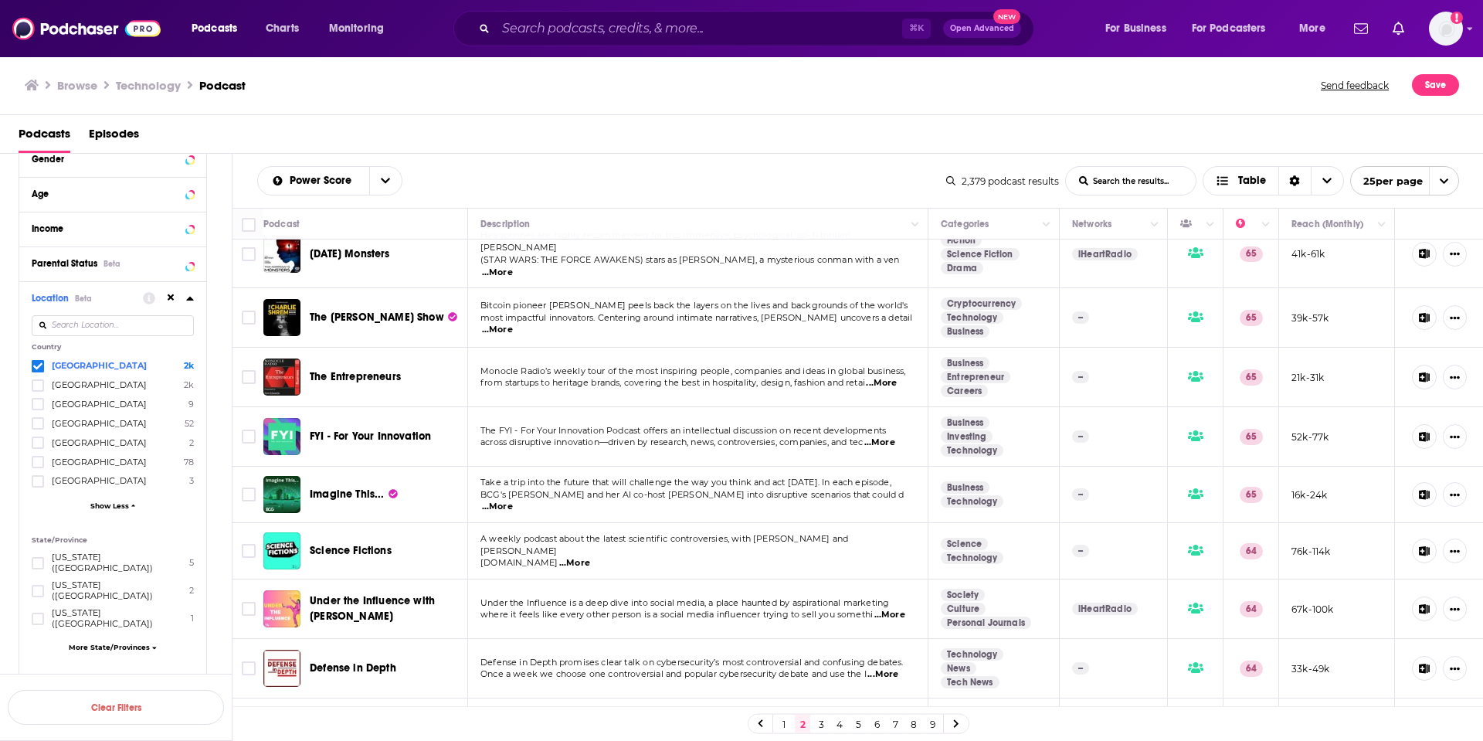
scroll to position [998, 0]
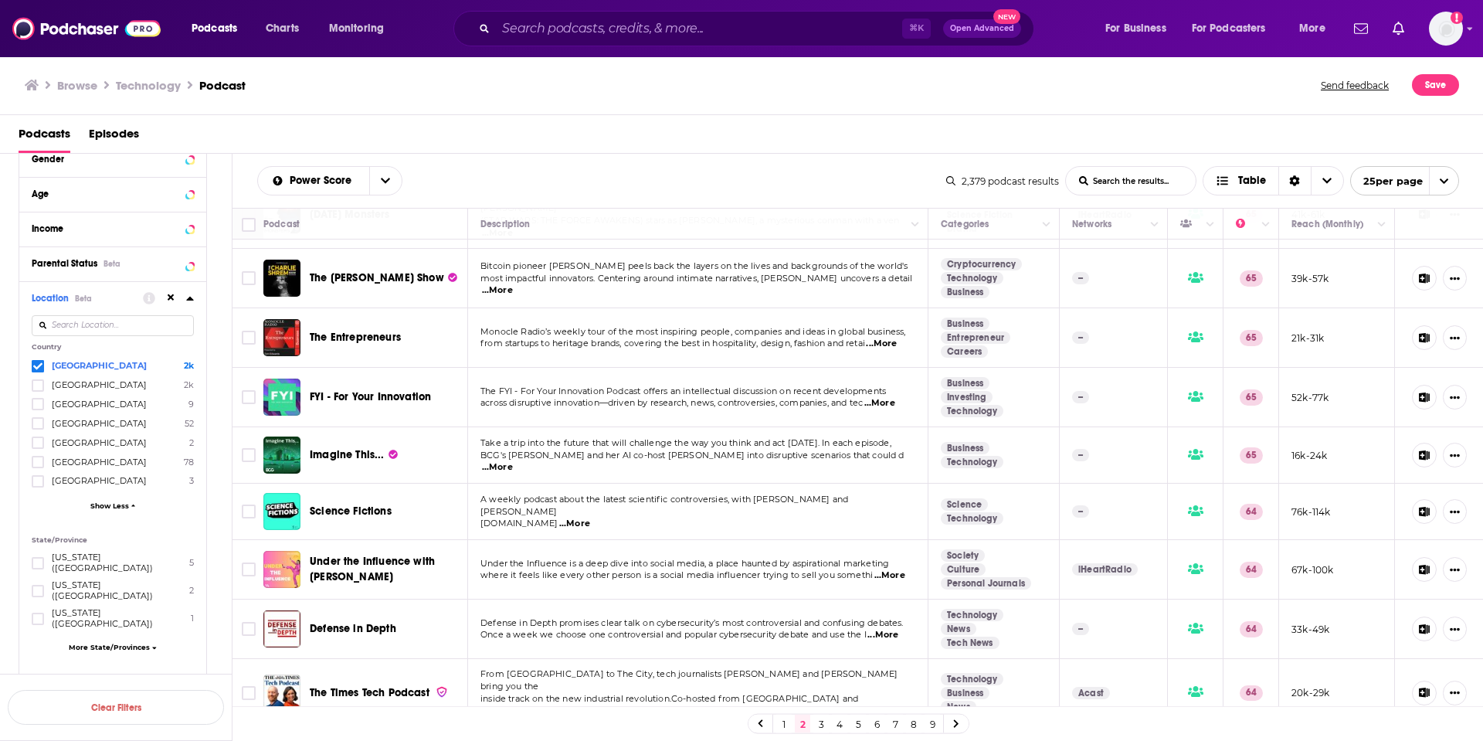
click at [885, 397] on span "...More" at bounding box center [879, 403] width 31 height 12
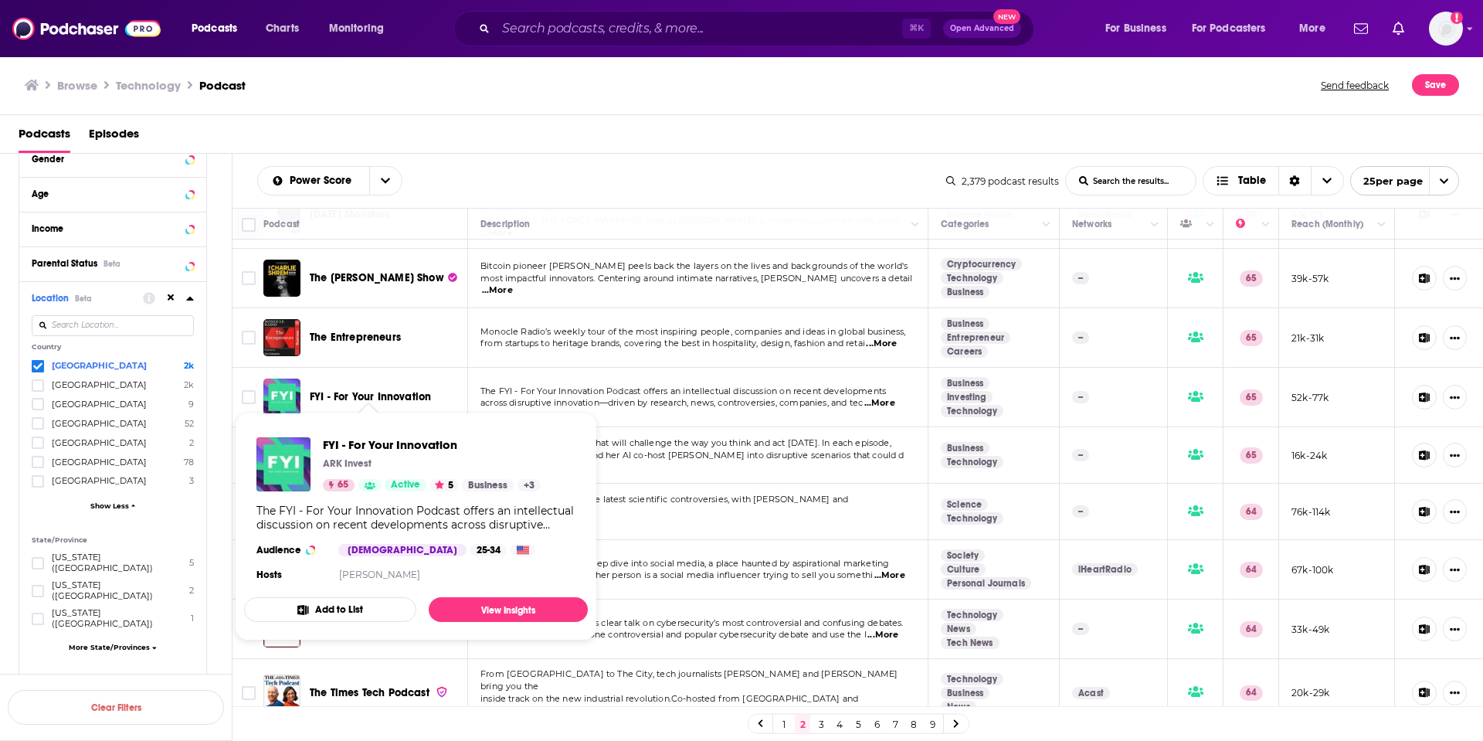
click at [361, 390] on span "FYI - For Your Innovation" at bounding box center [370, 396] width 121 height 13
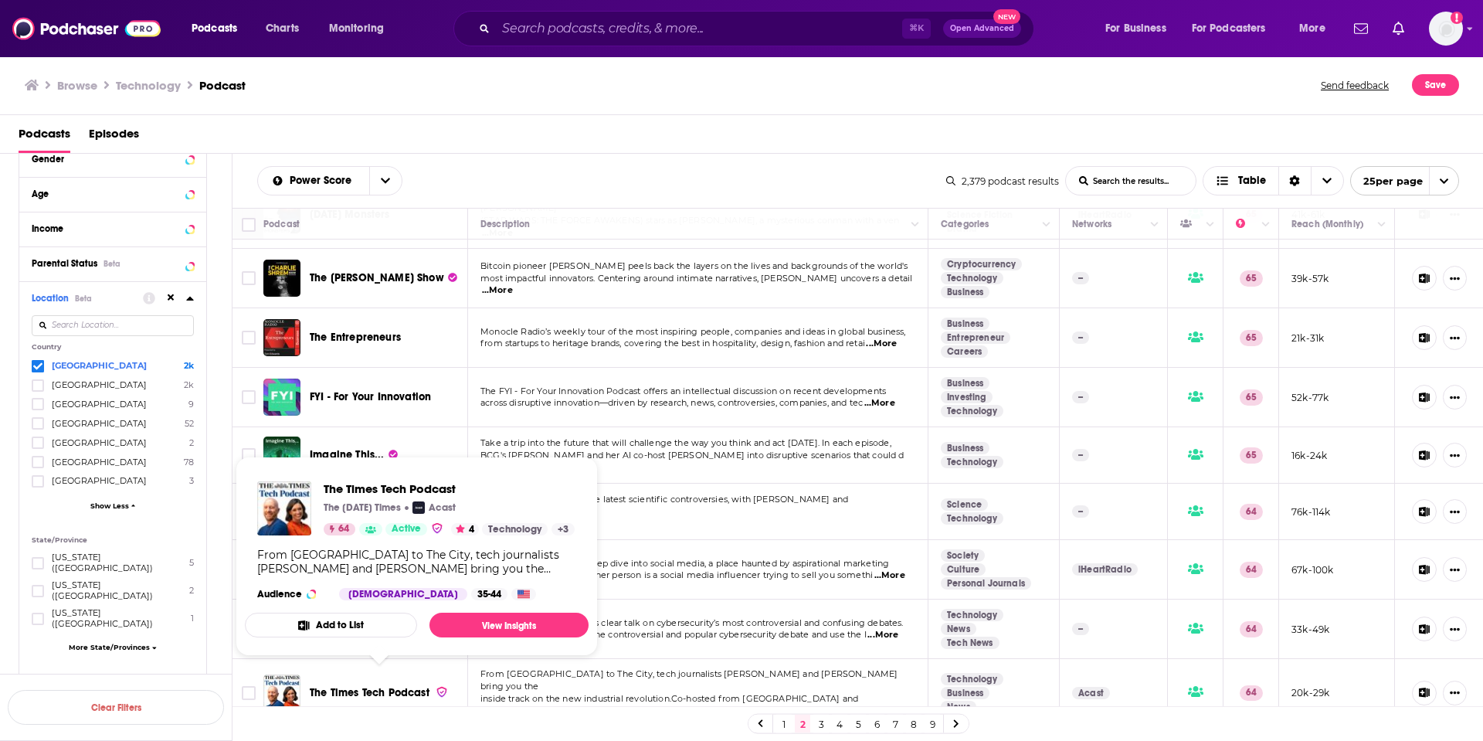
click at [366, 686] on span "The Times Tech Podcast" at bounding box center [370, 692] width 120 height 13
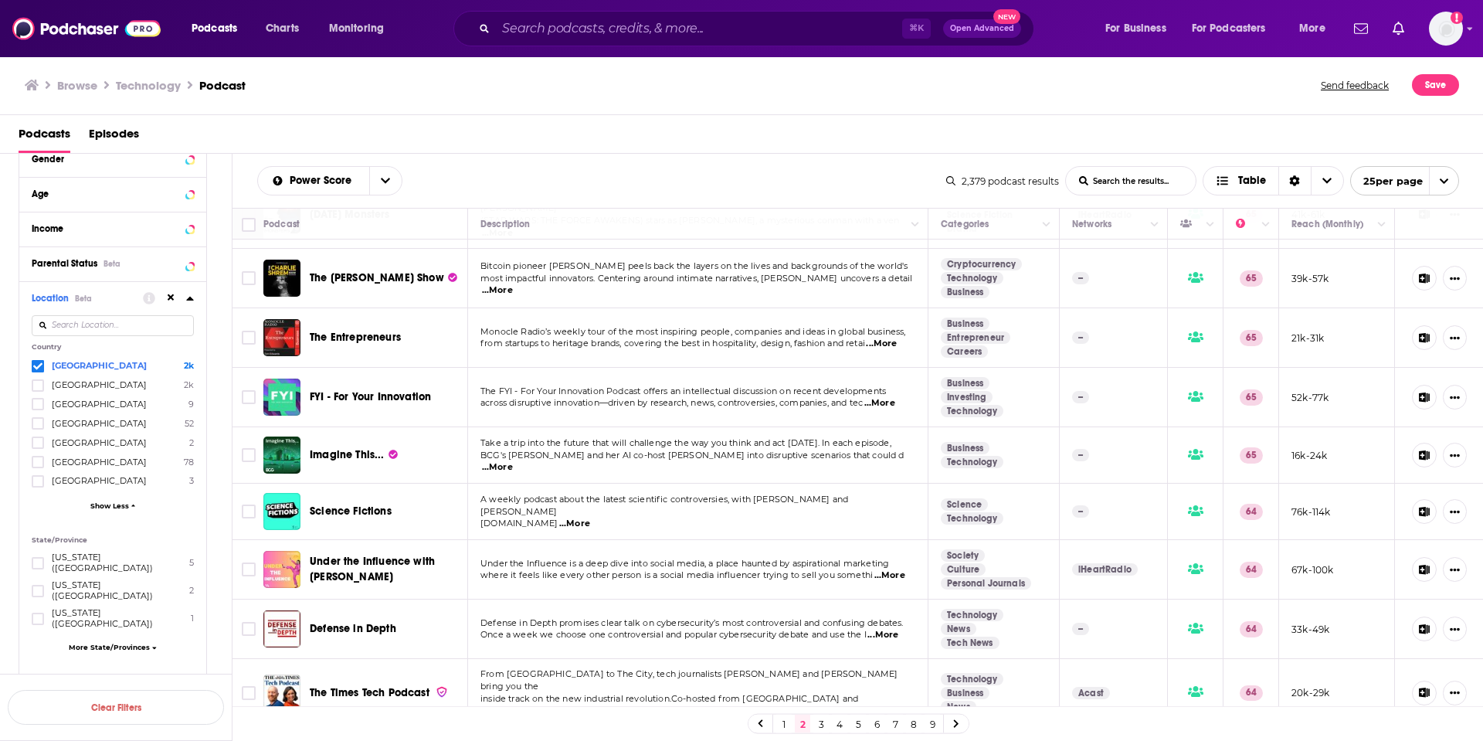
scroll to position [995, 0]
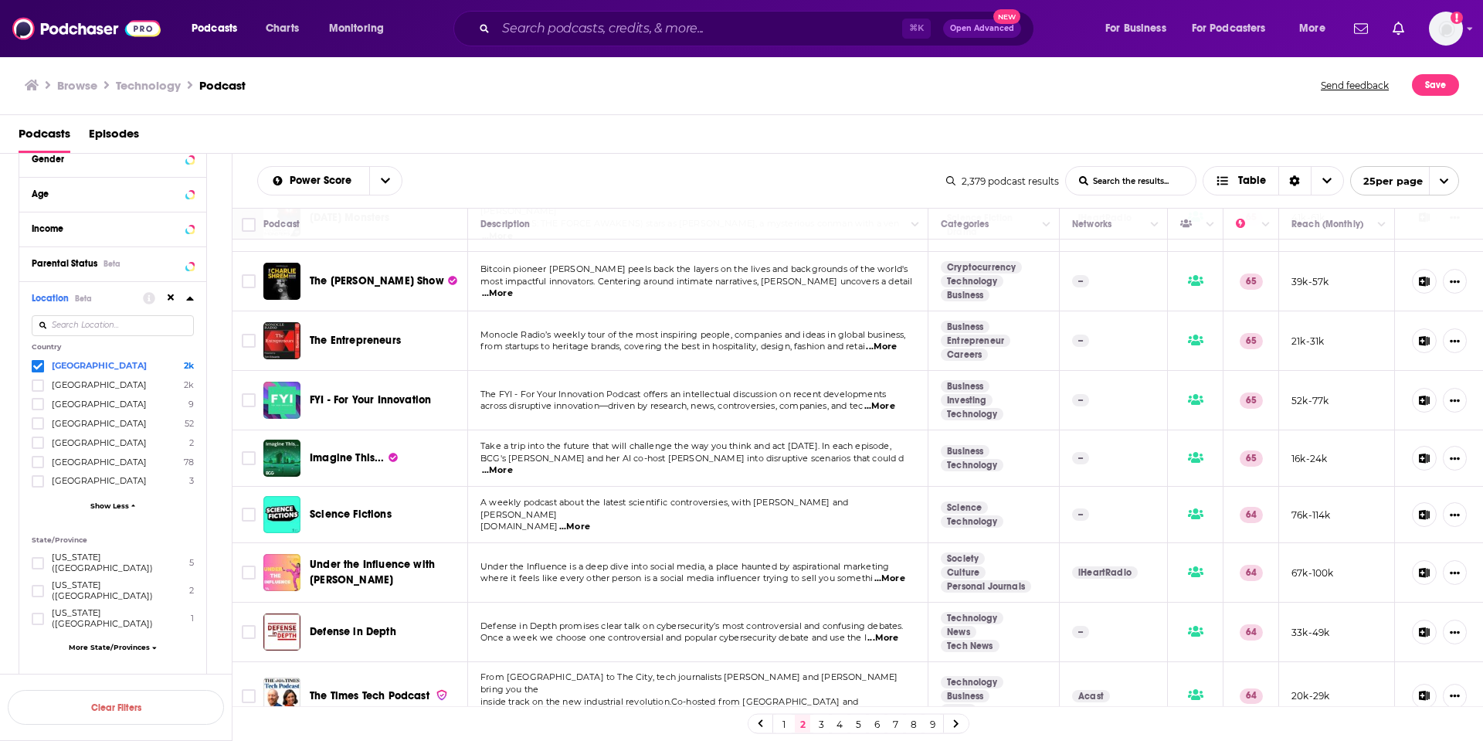
click at [816, 725] on link "3" at bounding box center [820, 724] width 15 height 19
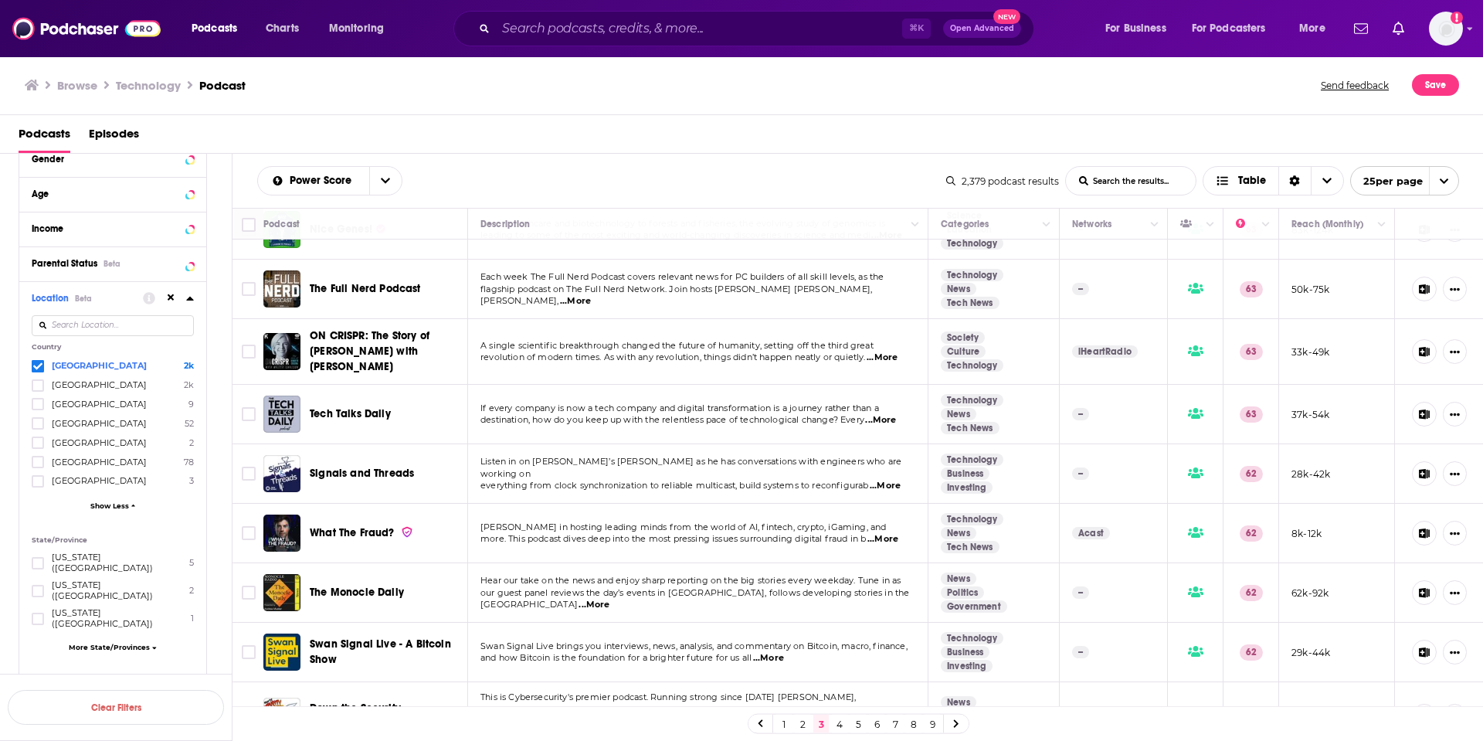
scroll to position [335, 0]
click at [885, 416] on span "...More" at bounding box center [880, 418] width 31 height 12
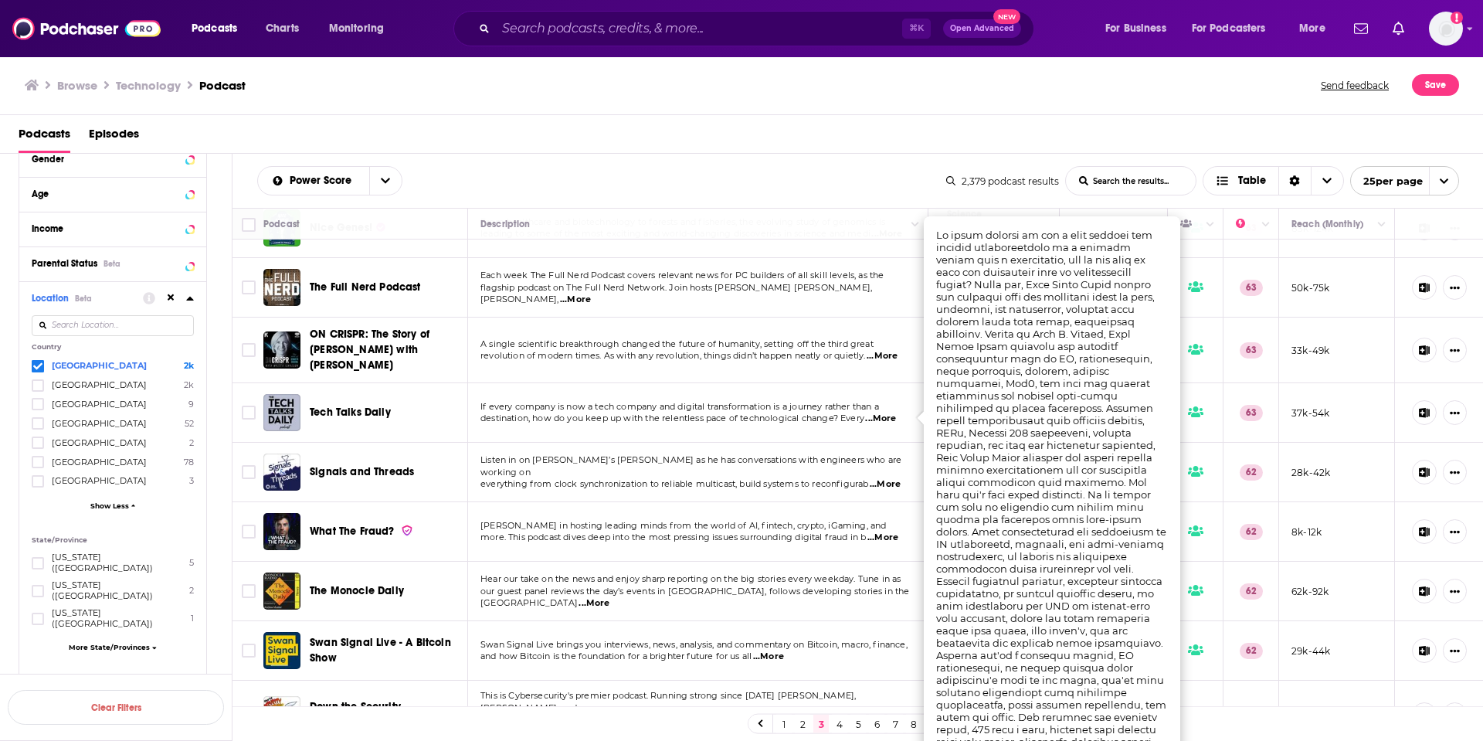
click at [362, 411] on span "Tech Talks Daily" at bounding box center [350, 412] width 81 height 13
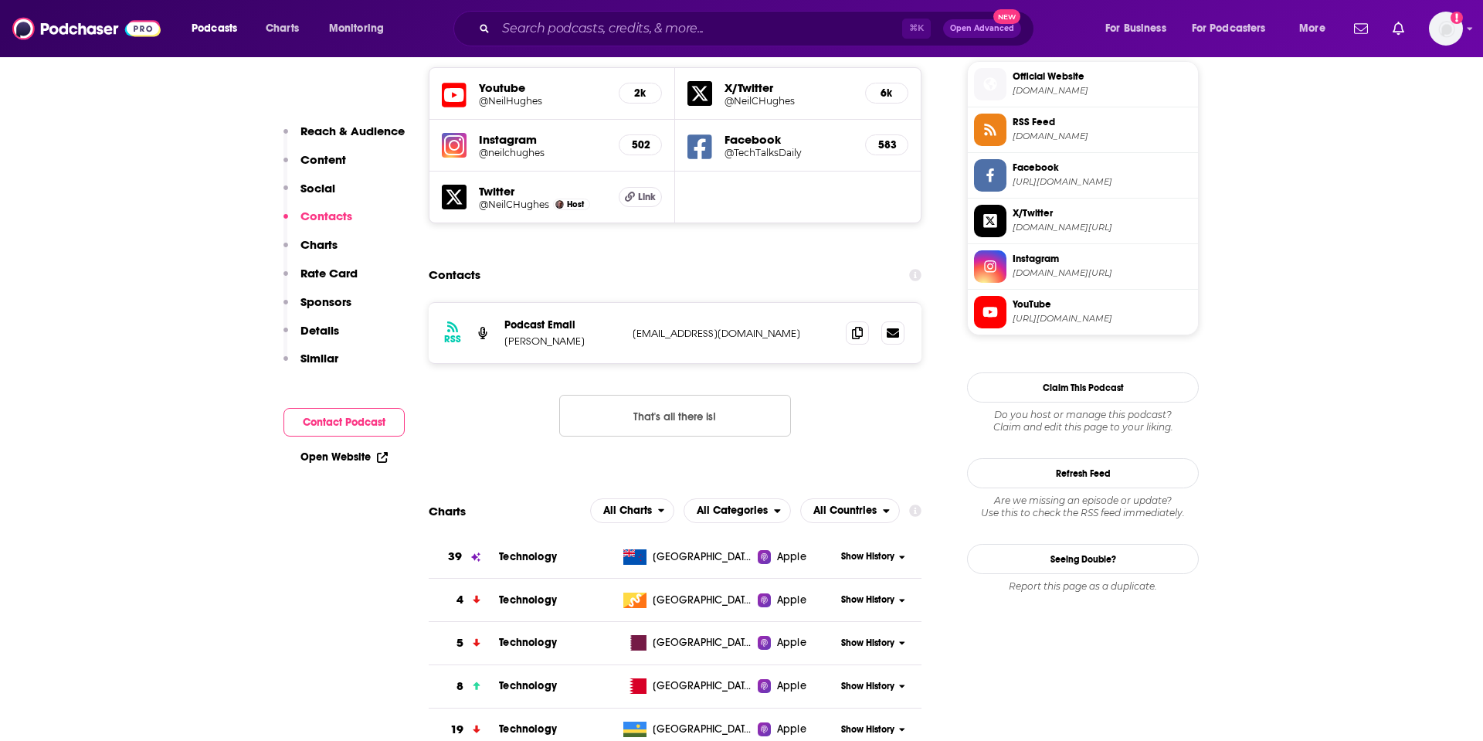
scroll to position [1284, 0]
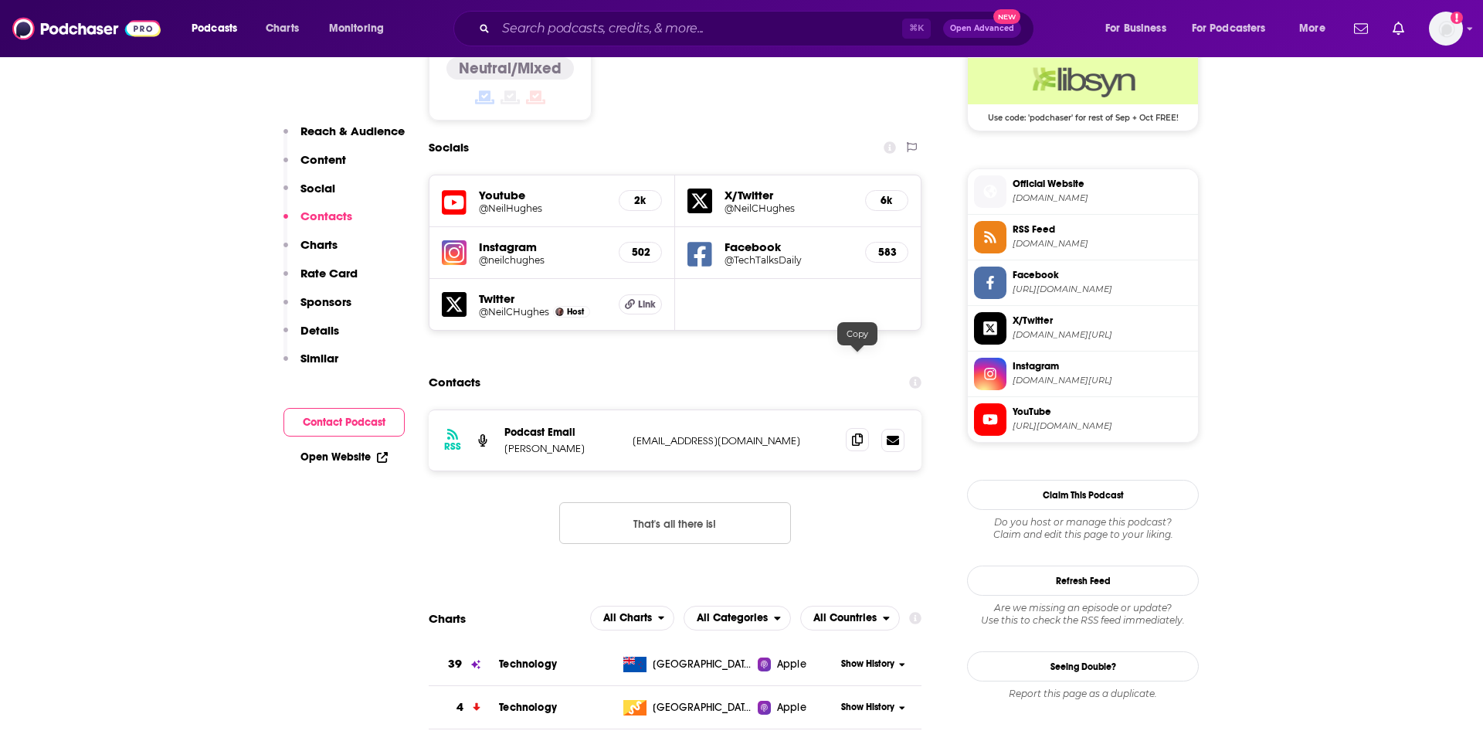
click at [860, 433] on icon at bounding box center [857, 439] width 11 height 12
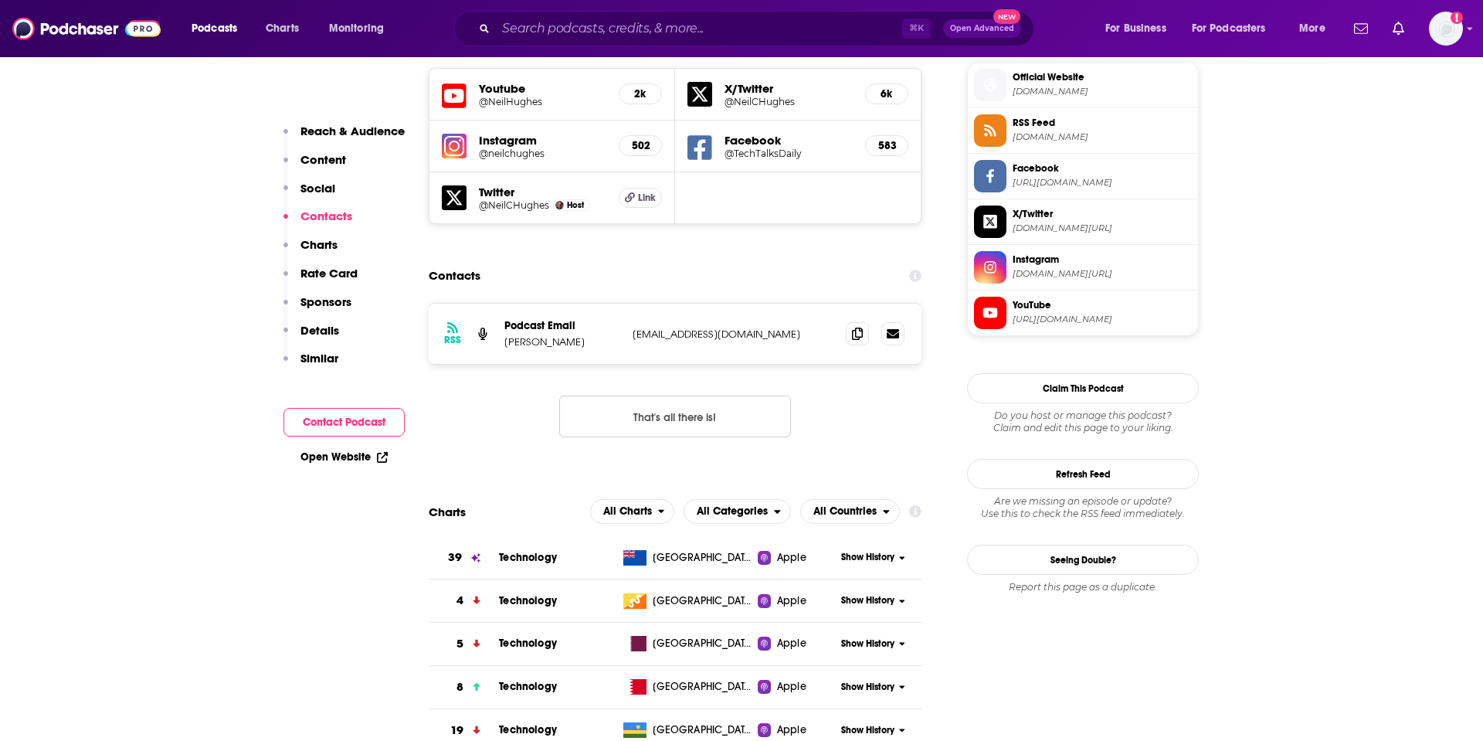
scroll to position [1390, 0]
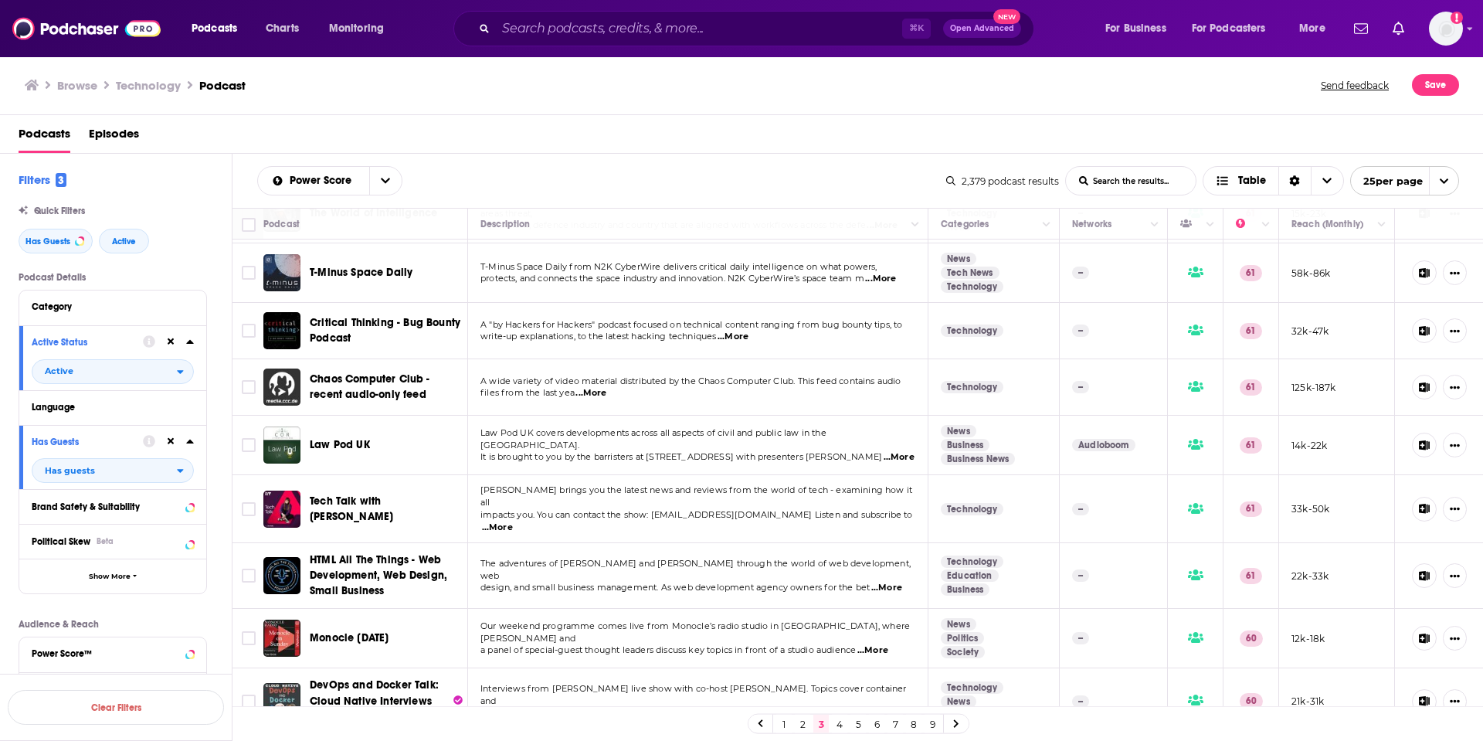
scroll to position [1020, 0]
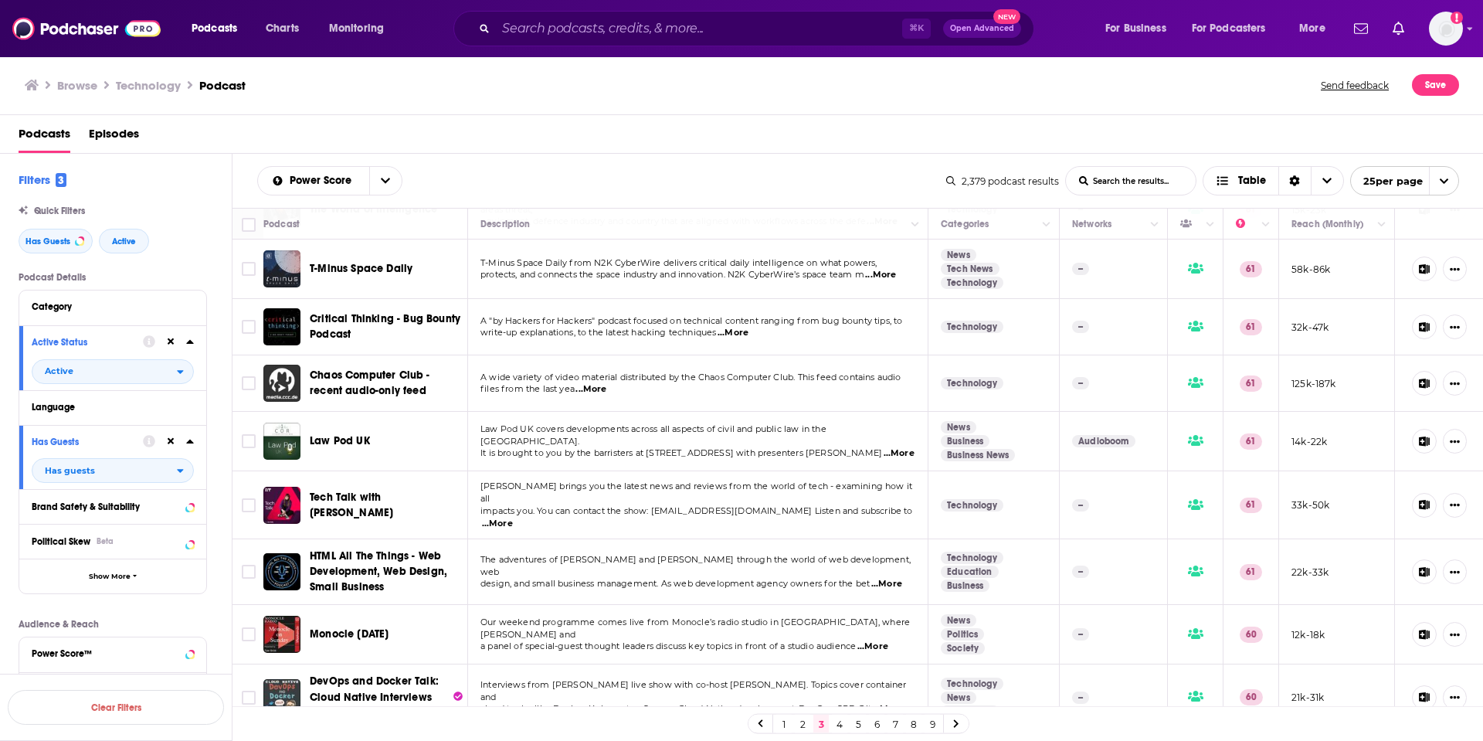
click at [840, 723] on link "4" at bounding box center [839, 724] width 15 height 19
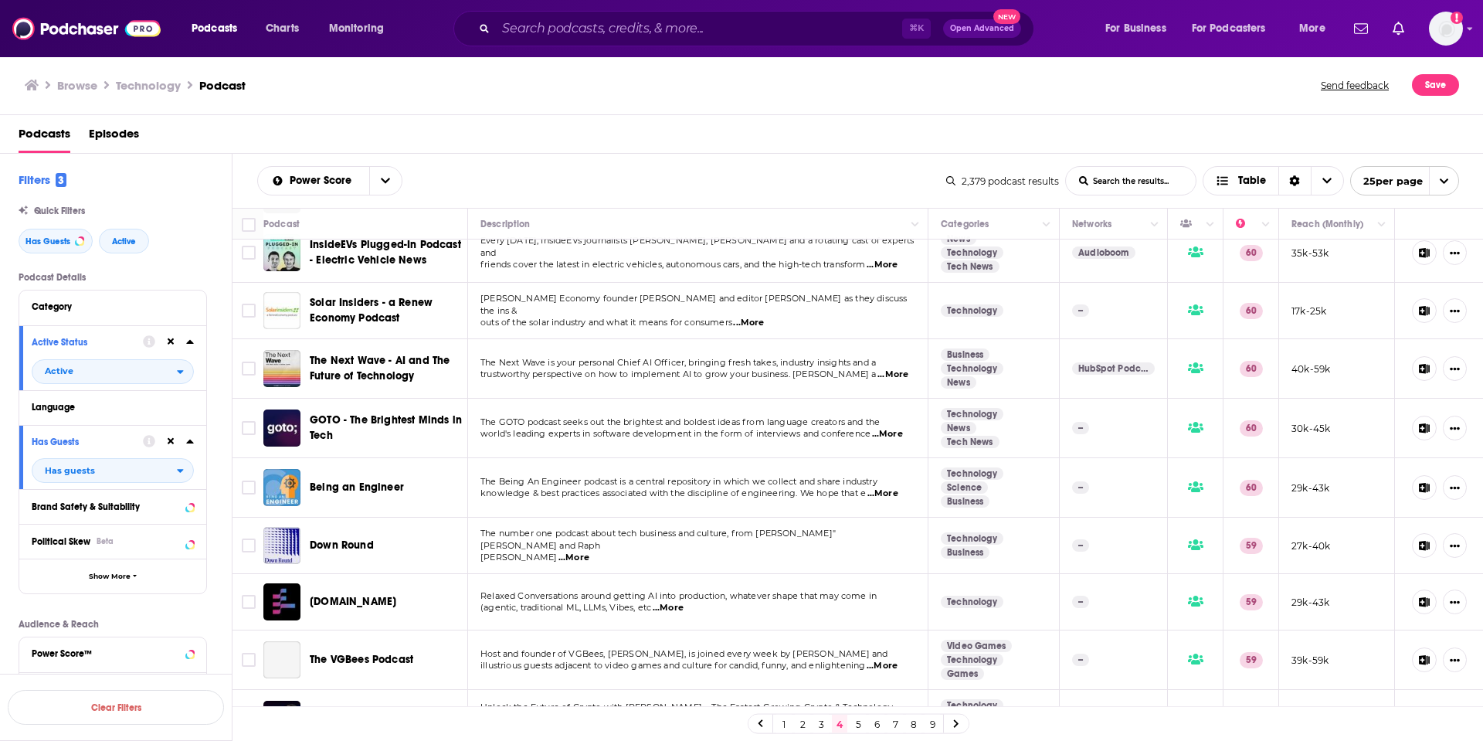
scroll to position [369, 0]
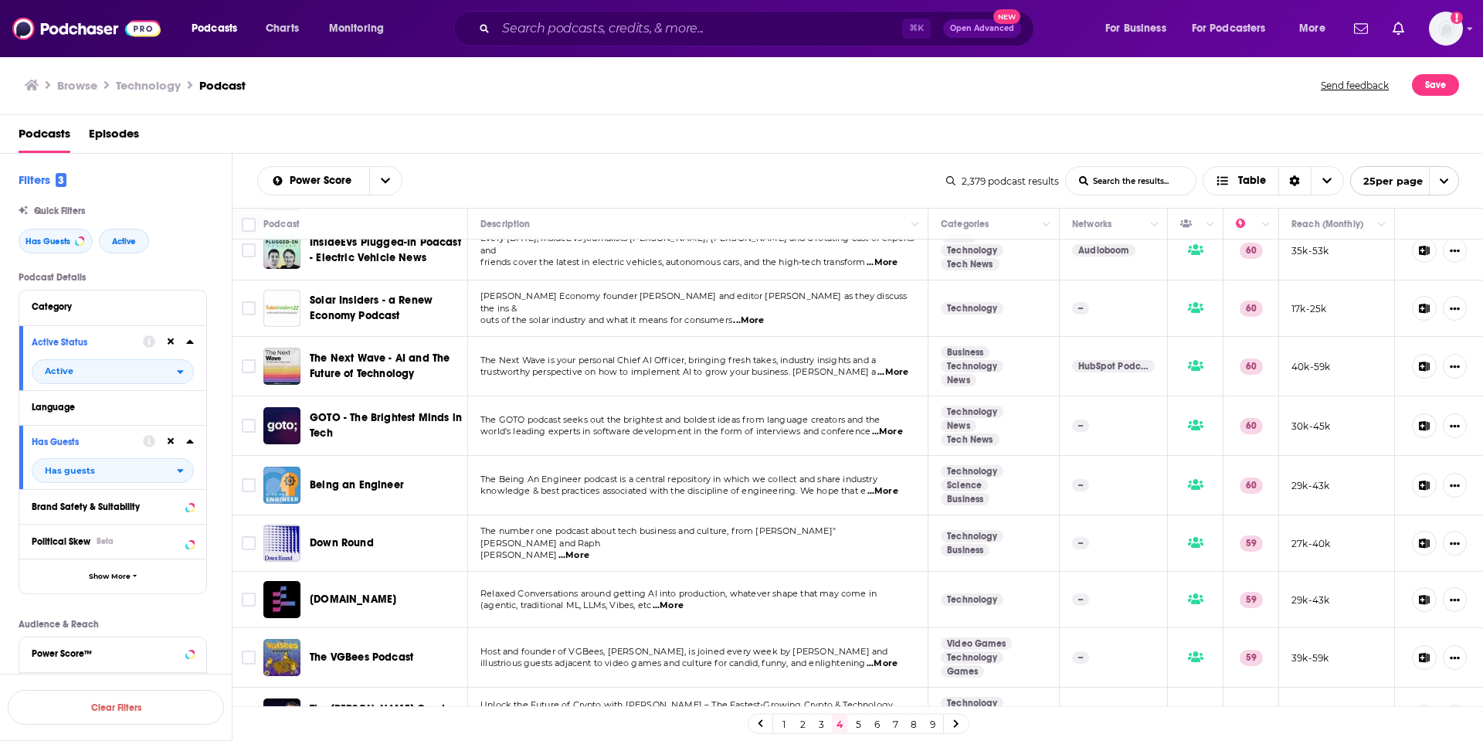
click at [898, 372] on span "...More" at bounding box center [892, 372] width 31 height 12
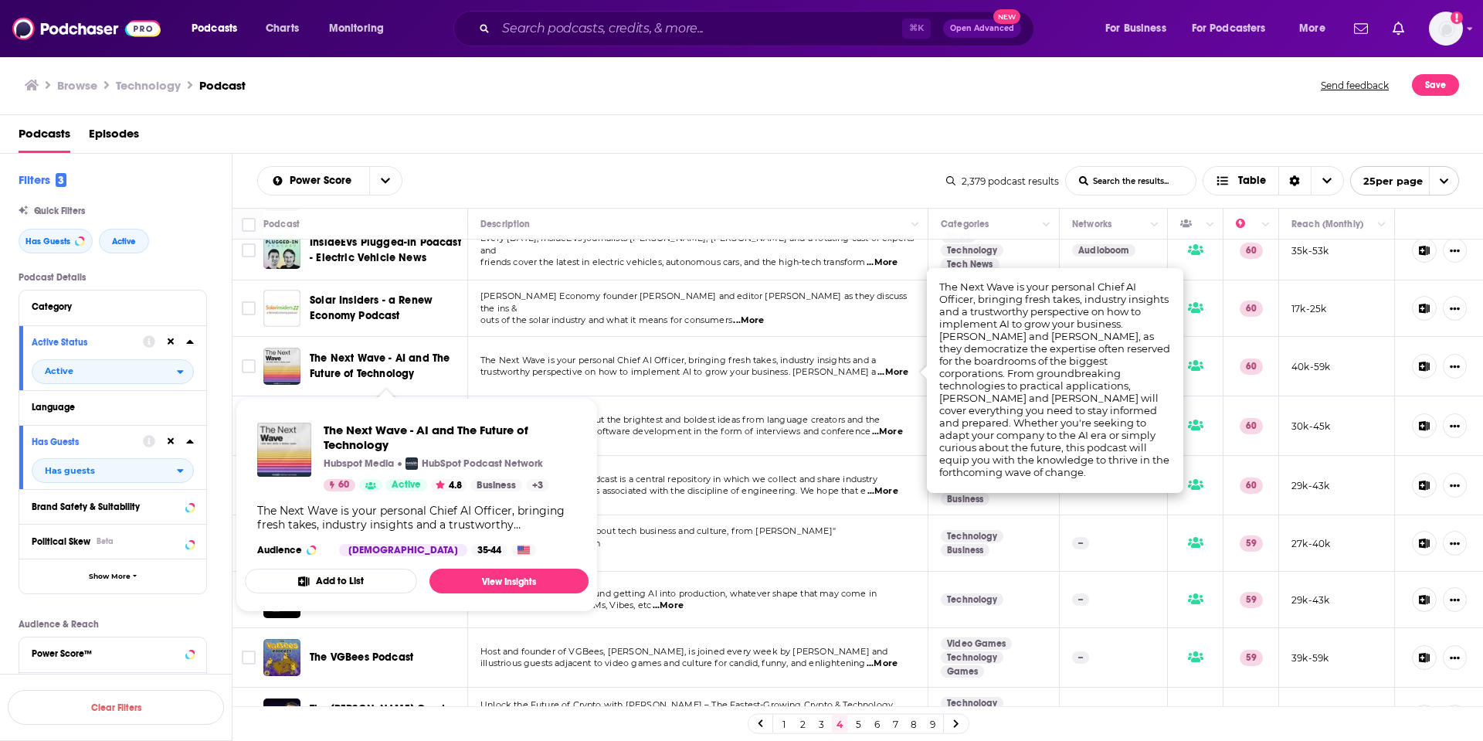
click at [361, 377] on span "The Next Wave - AI and The Future of Technology" at bounding box center [380, 365] width 140 height 29
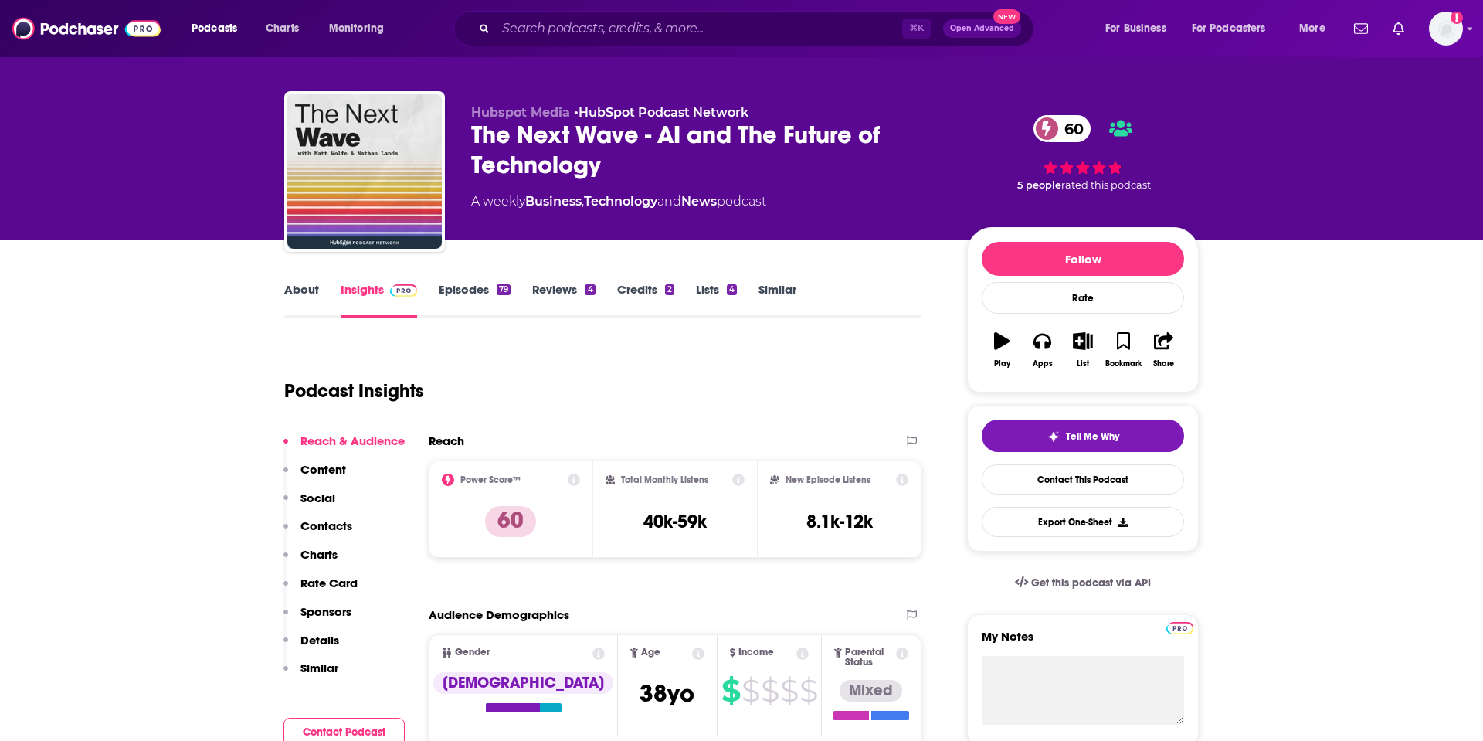
scroll to position [11, 0]
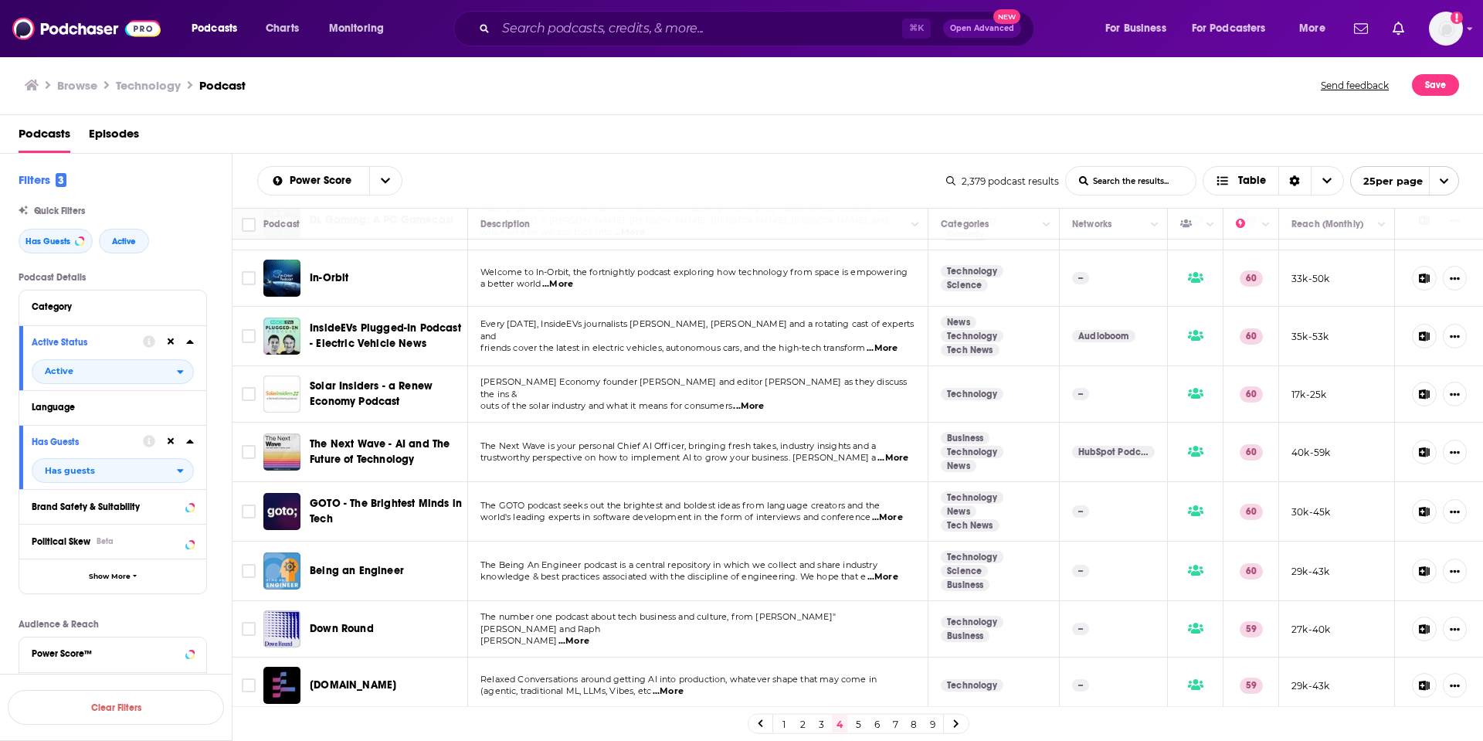
scroll to position [283, 0]
click at [888, 518] on span "...More" at bounding box center [887, 518] width 31 height 12
click at [859, 725] on link "5" at bounding box center [857, 724] width 15 height 19
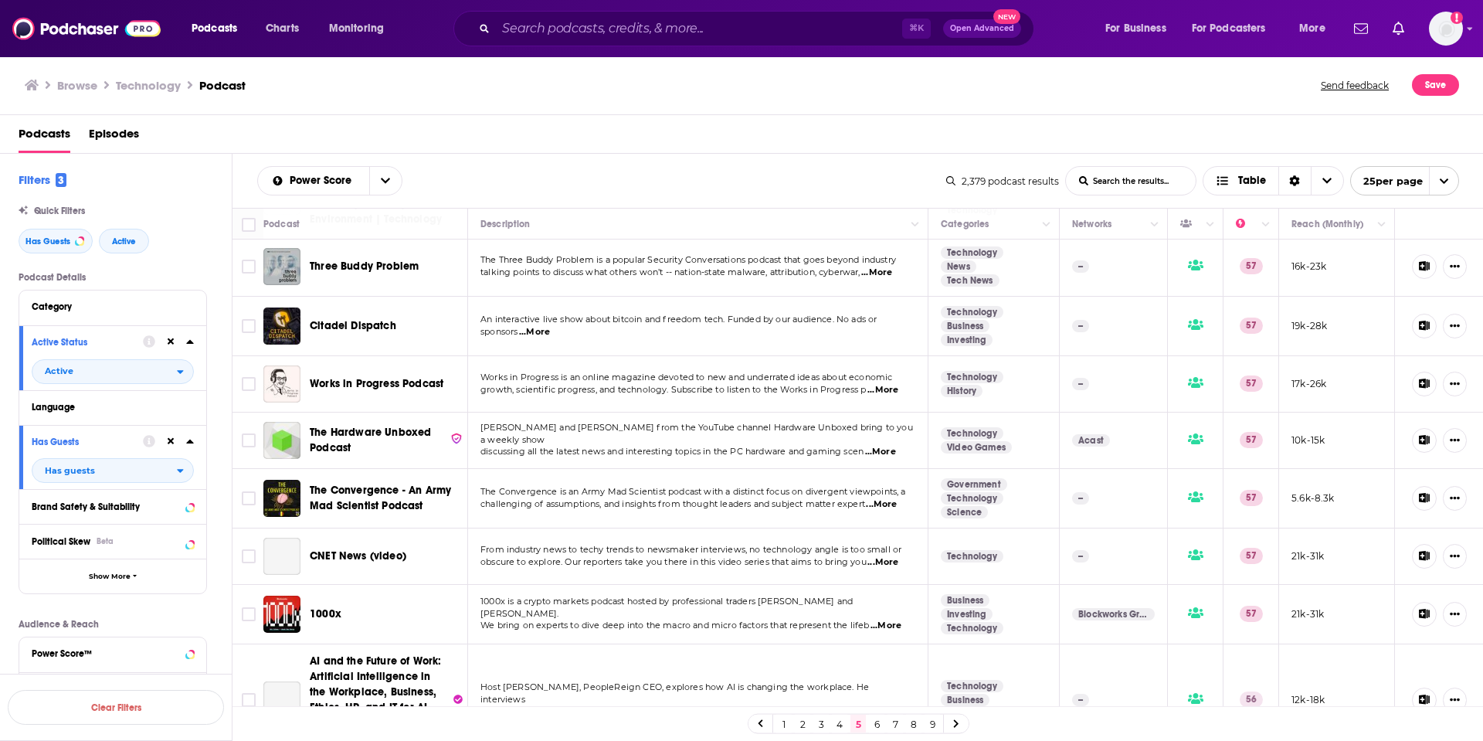
scroll to position [1075, 0]
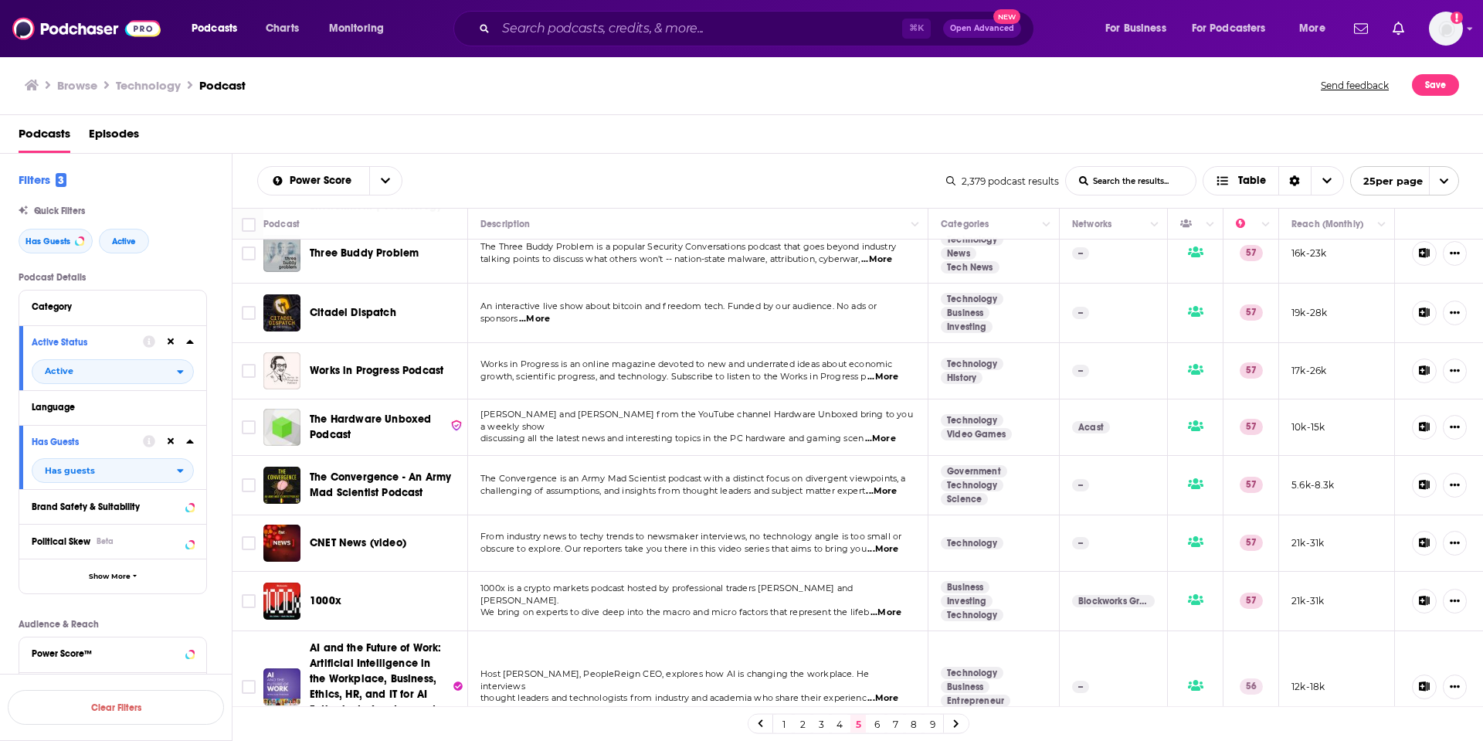
click at [898, 692] on span "...More" at bounding box center [882, 698] width 31 height 12
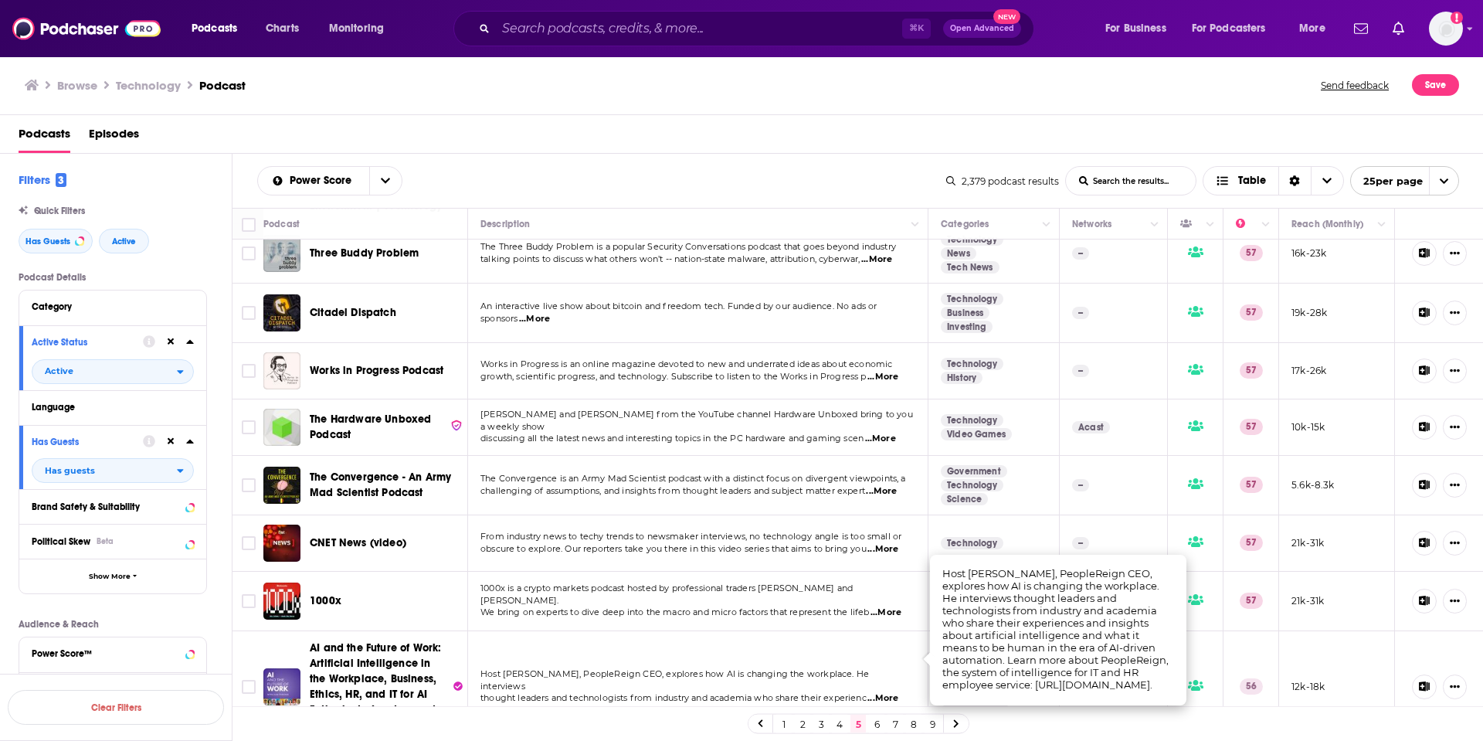
click at [375, 649] on span "AI and the Future of Work: Artificial Intelligence in the Workplace, Business, …" at bounding box center [375, 686] width 131 height 90
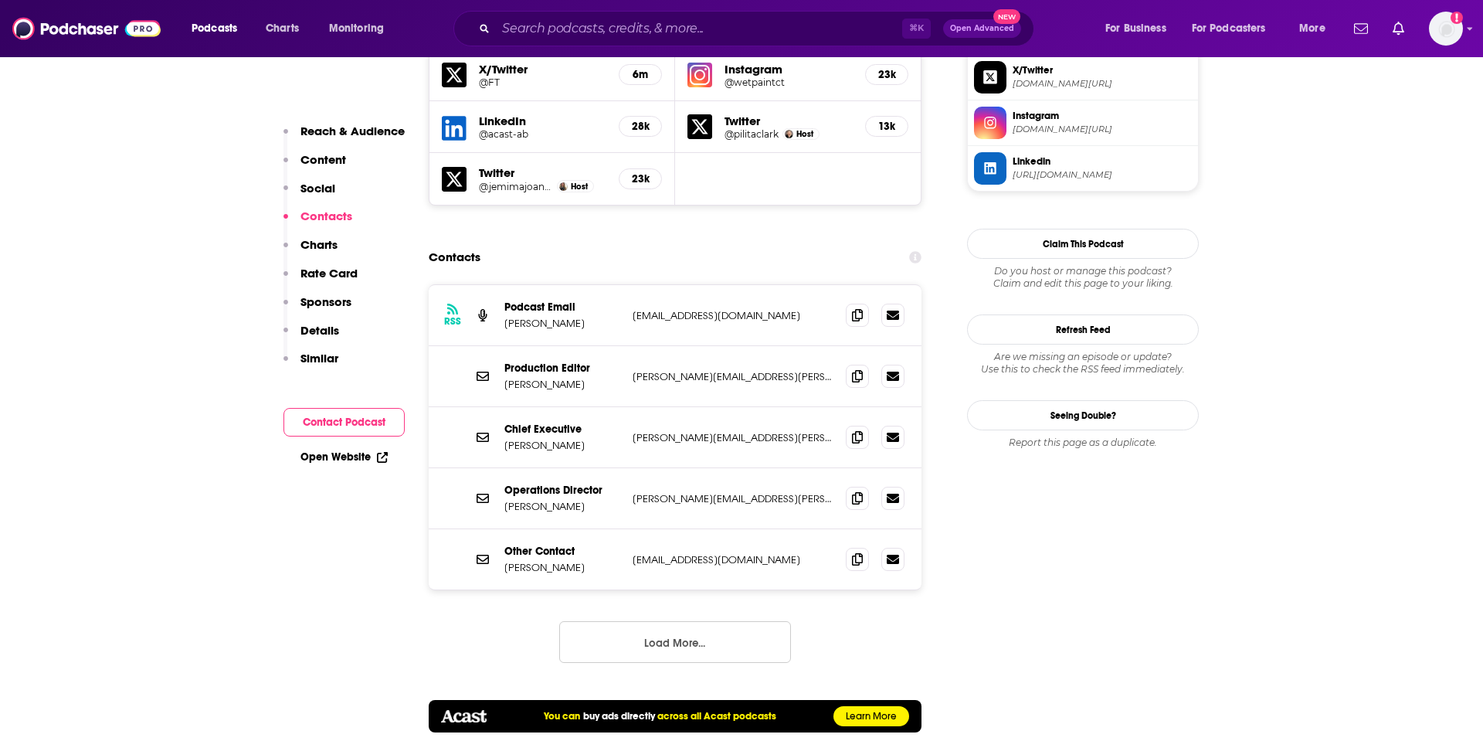
scroll to position [1493, 0]
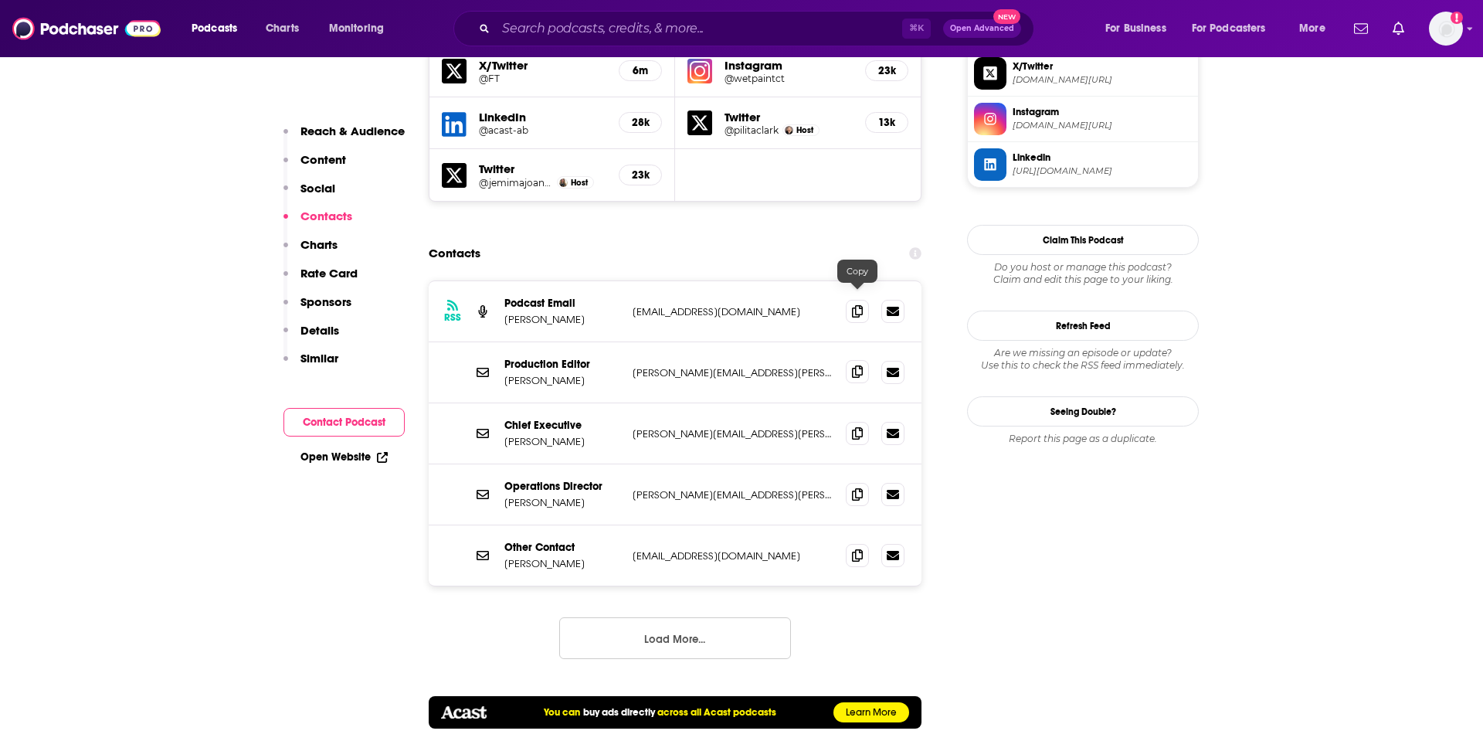
click at [854, 365] on icon at bounding box center [857, 371] width 11 height 12
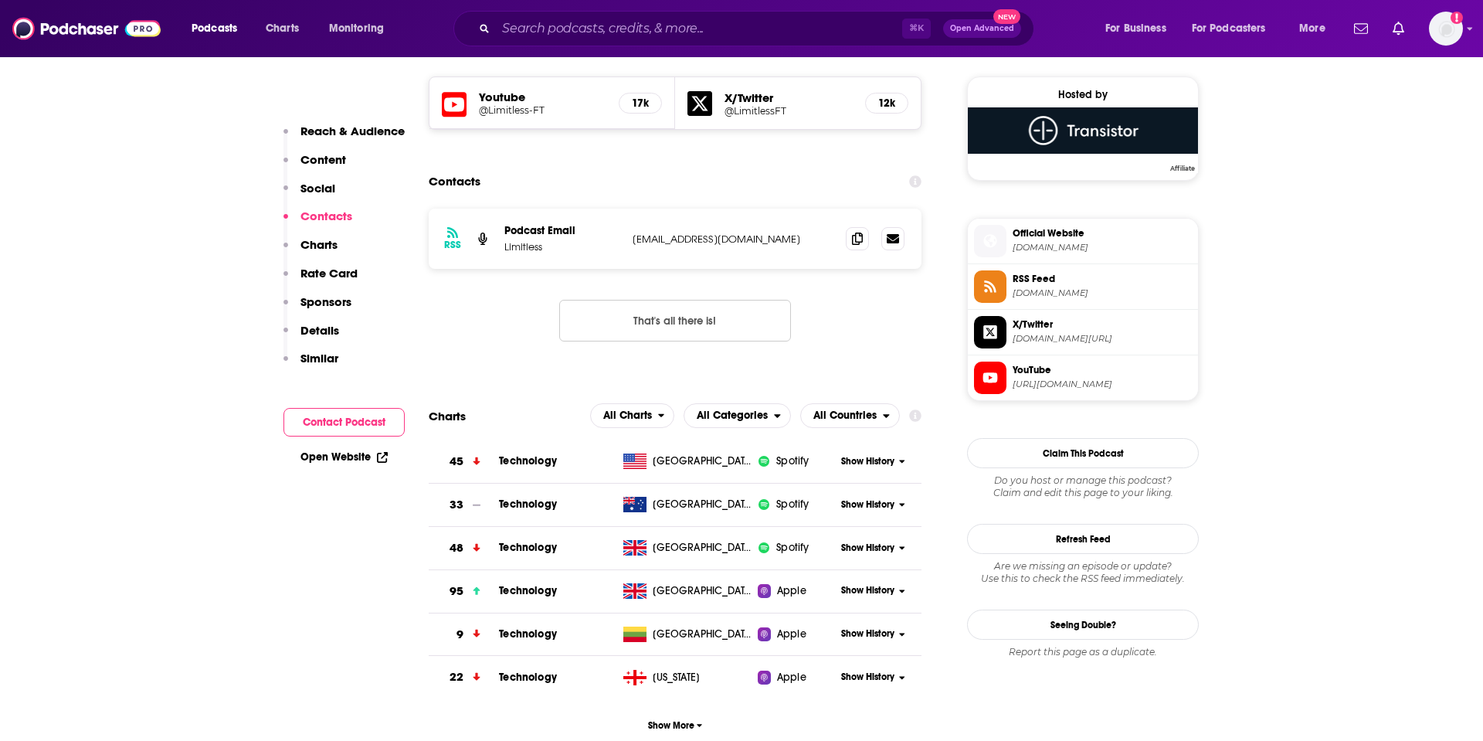
scroll to position [1112, 0]
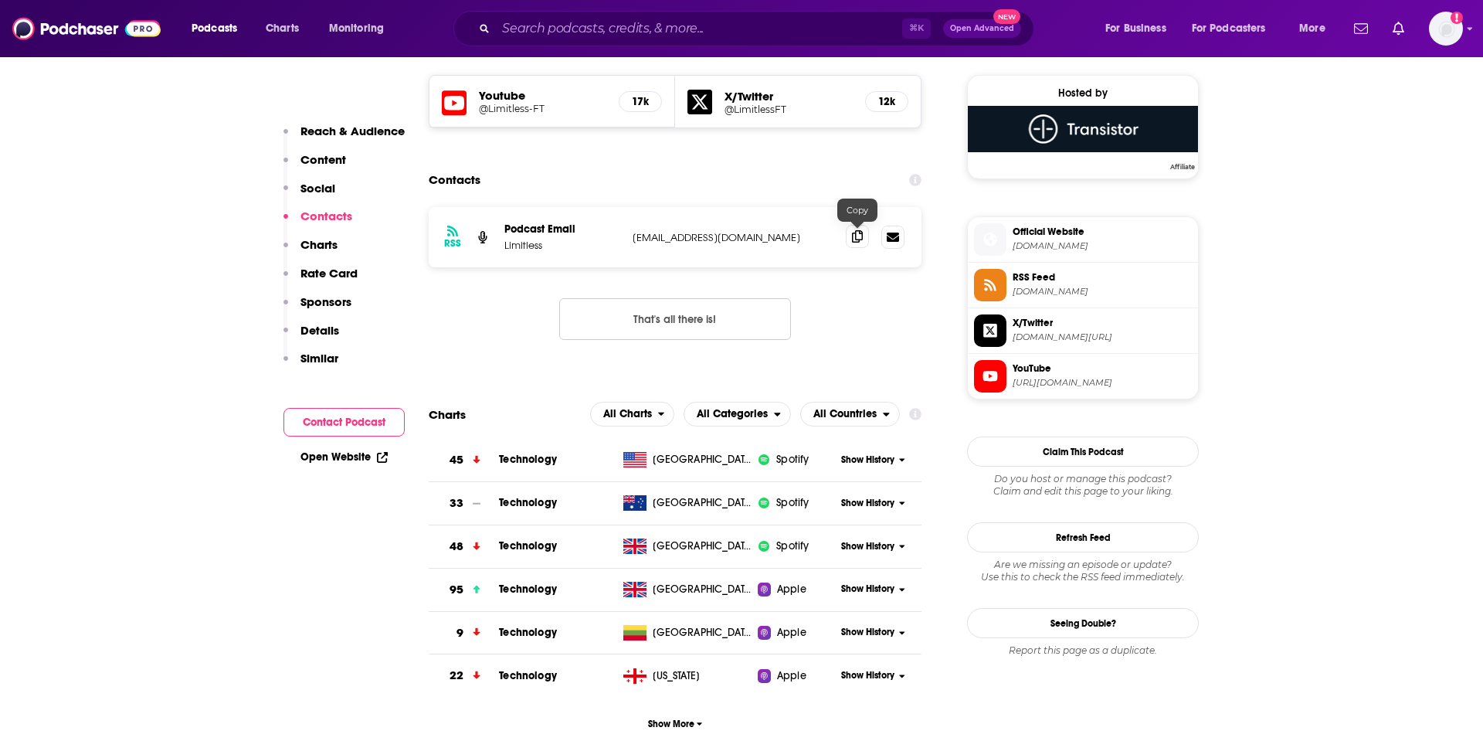
click at [858, 243] on icon at bounding box center [857, 236] width 11 height 12
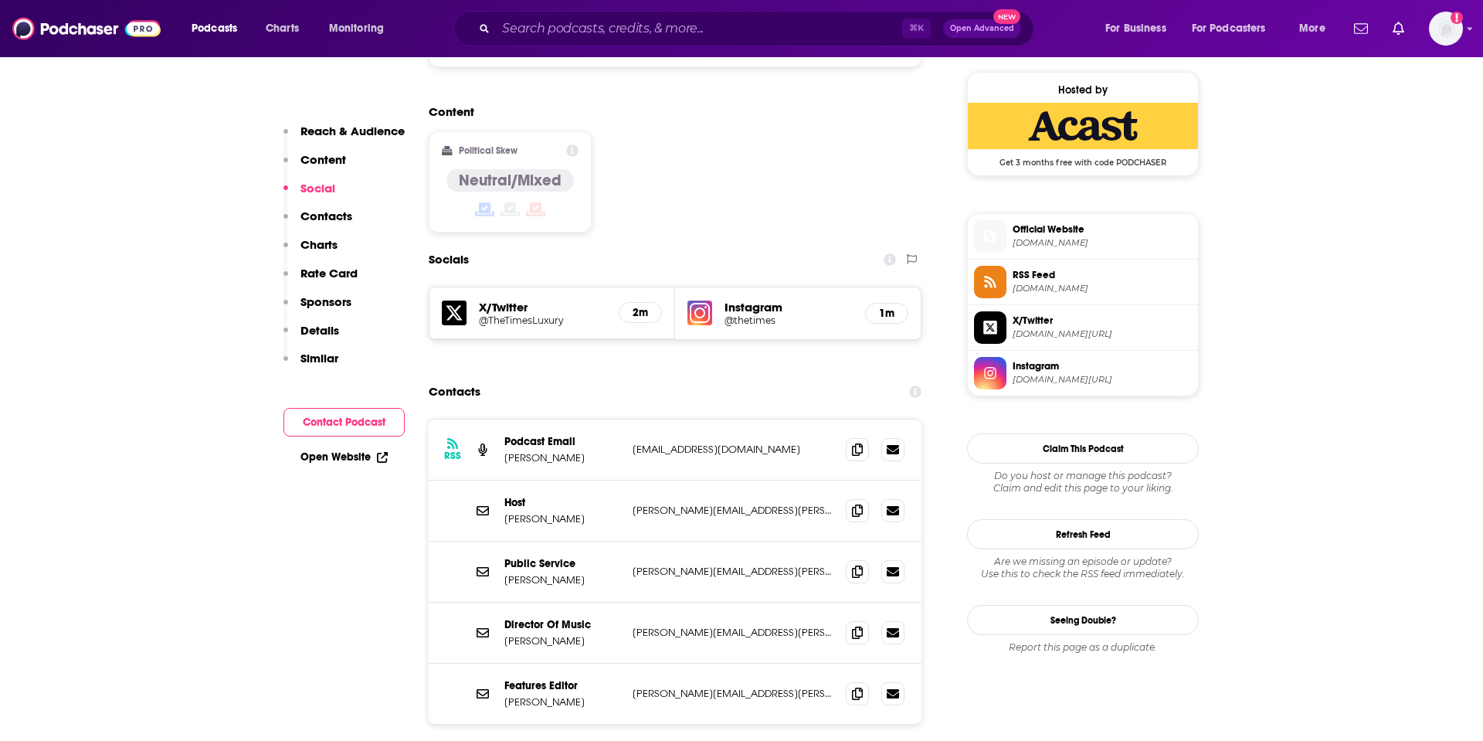
scroll to position [1330, 0]
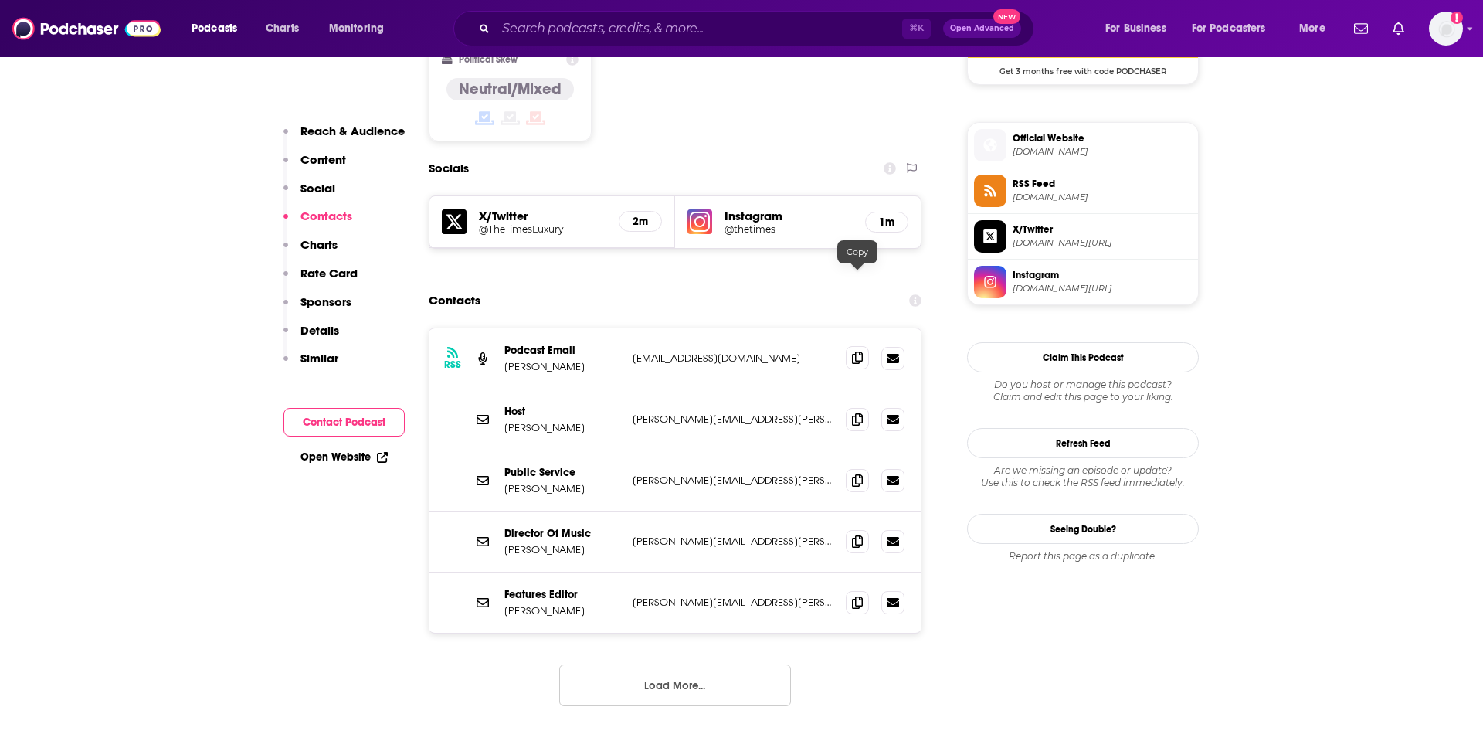
click at [857, 351] on icon at bounding box center [857, 357] width 11 height 12
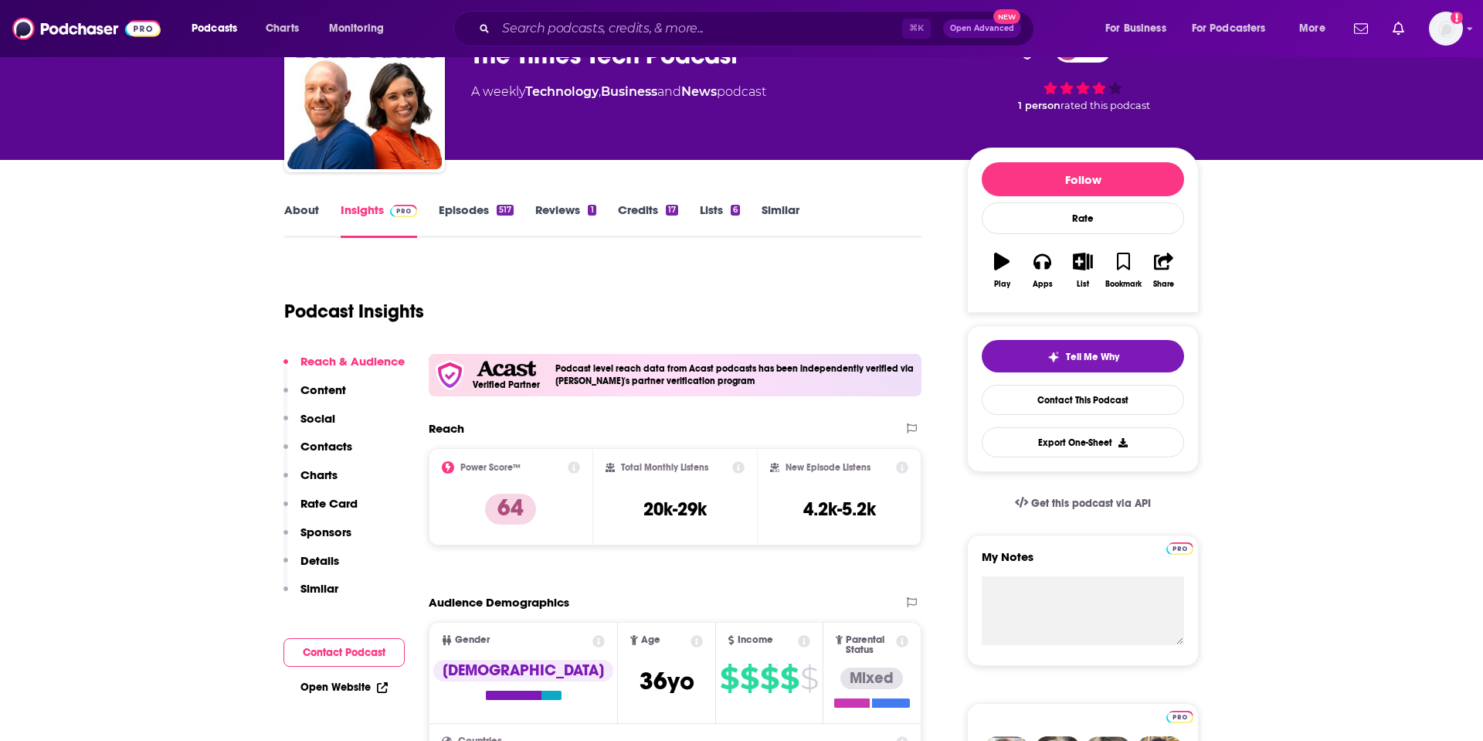
scroll to position [0, 0]
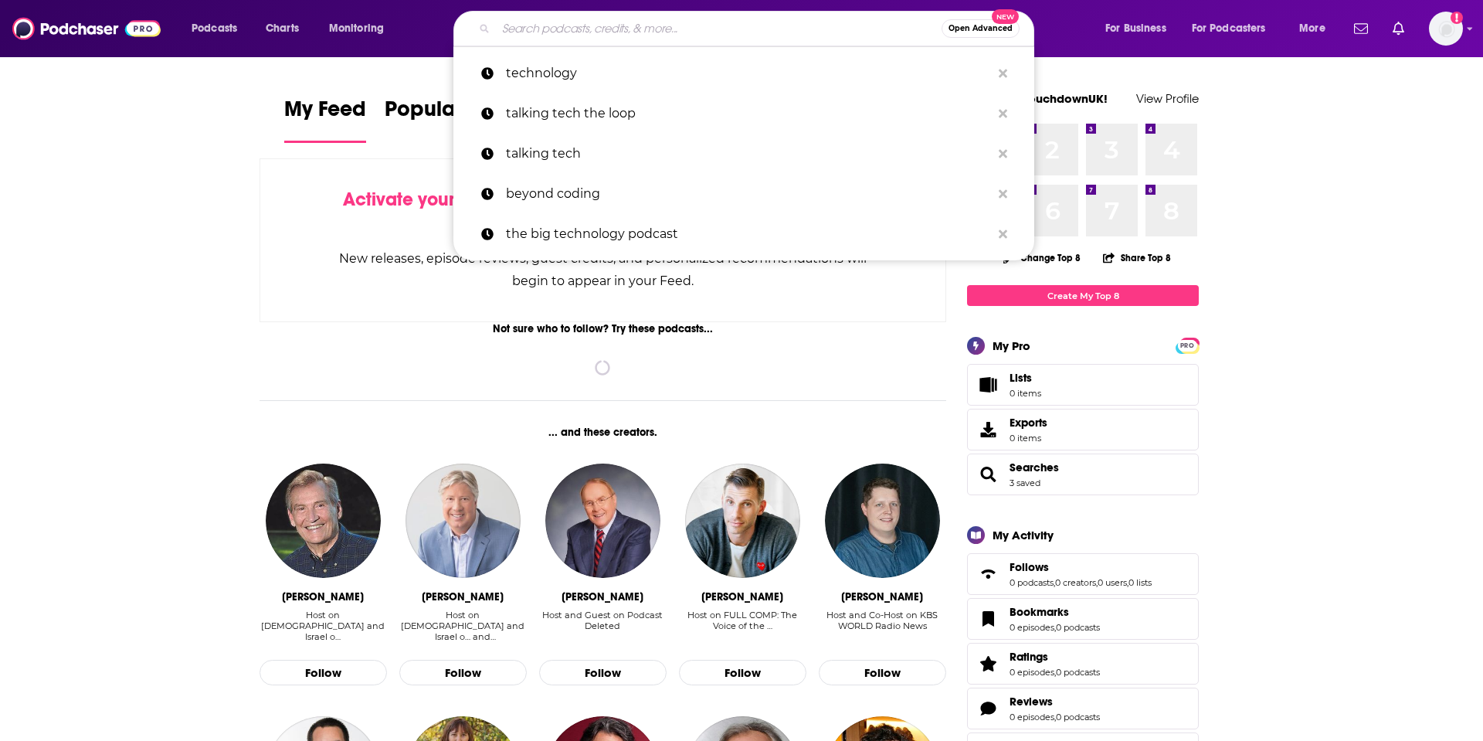
click at [580, 36] on input "Search podcasts, credits, & more..." at bounding box center [719, 28] width 446 height 25
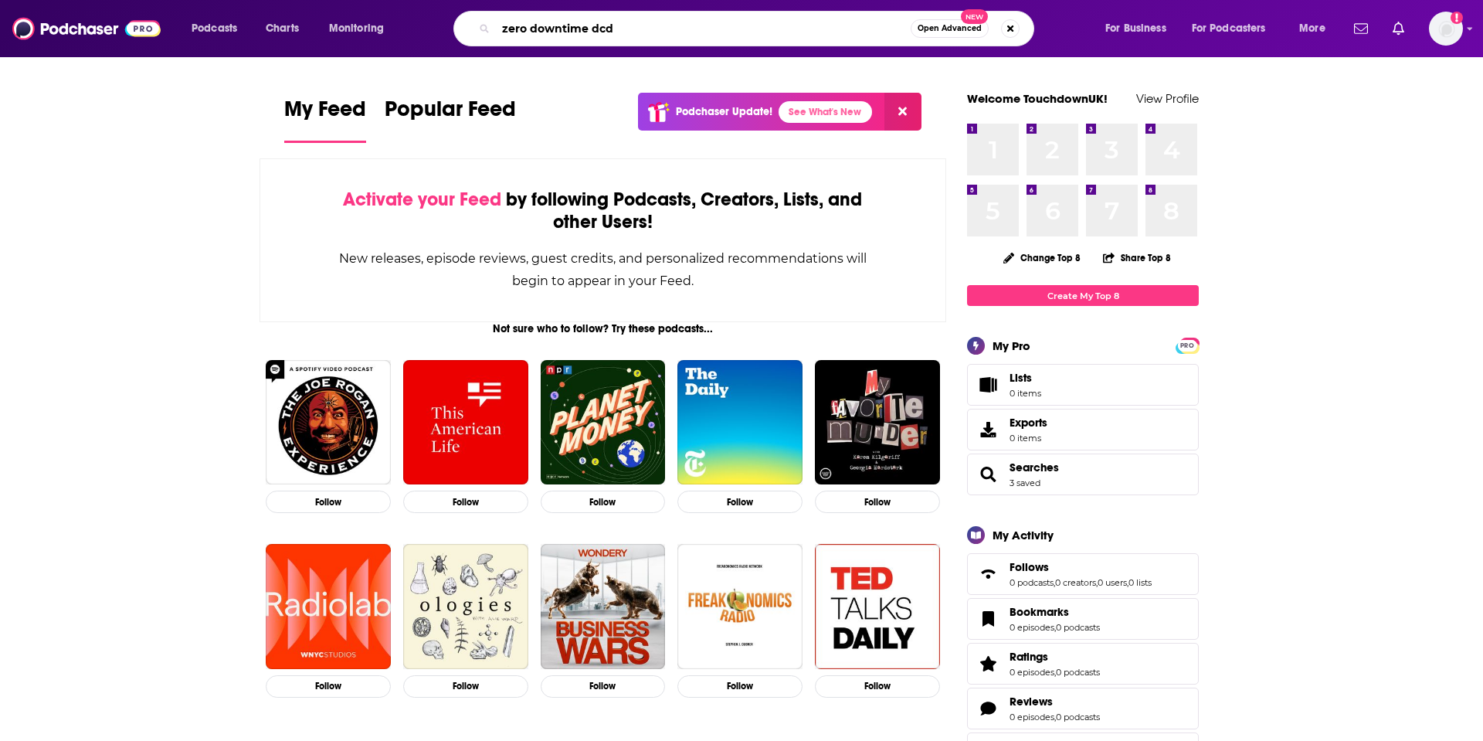
type input "zero downtime dcd"
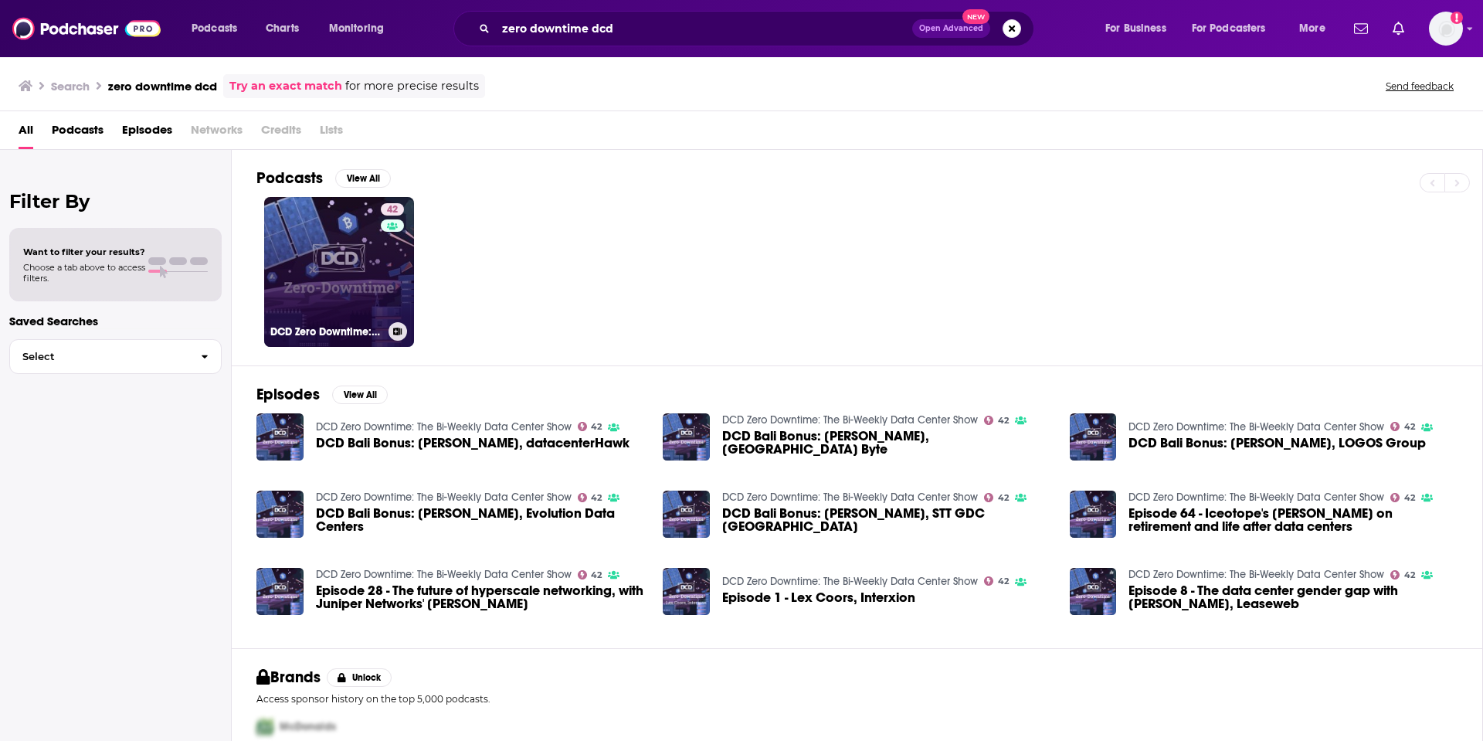
click at [322, 294] on link "42 DCD Zero Downtime: The Bi-Weekly Data Center Show" at bounding box center [339, 272] width 150 height 150
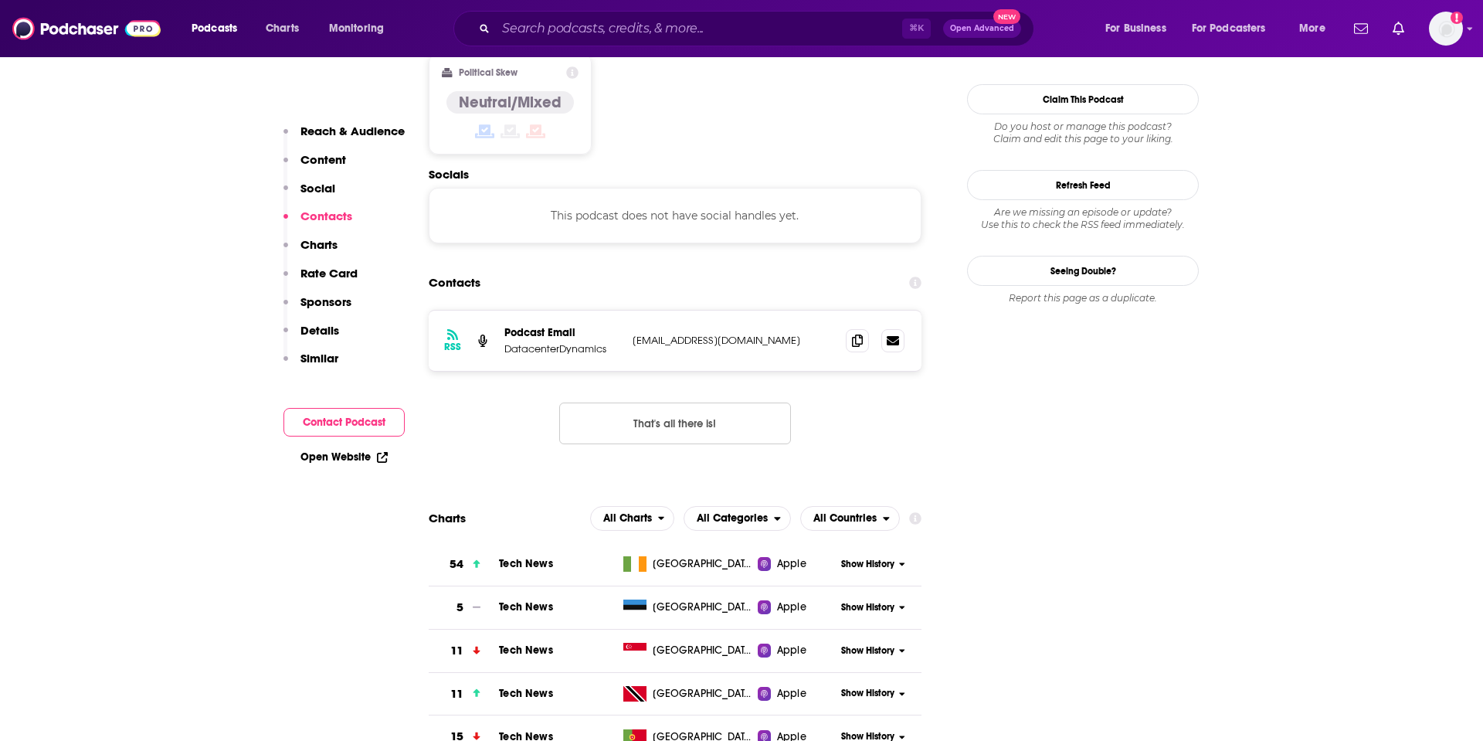
scroll to position [1224, 0]
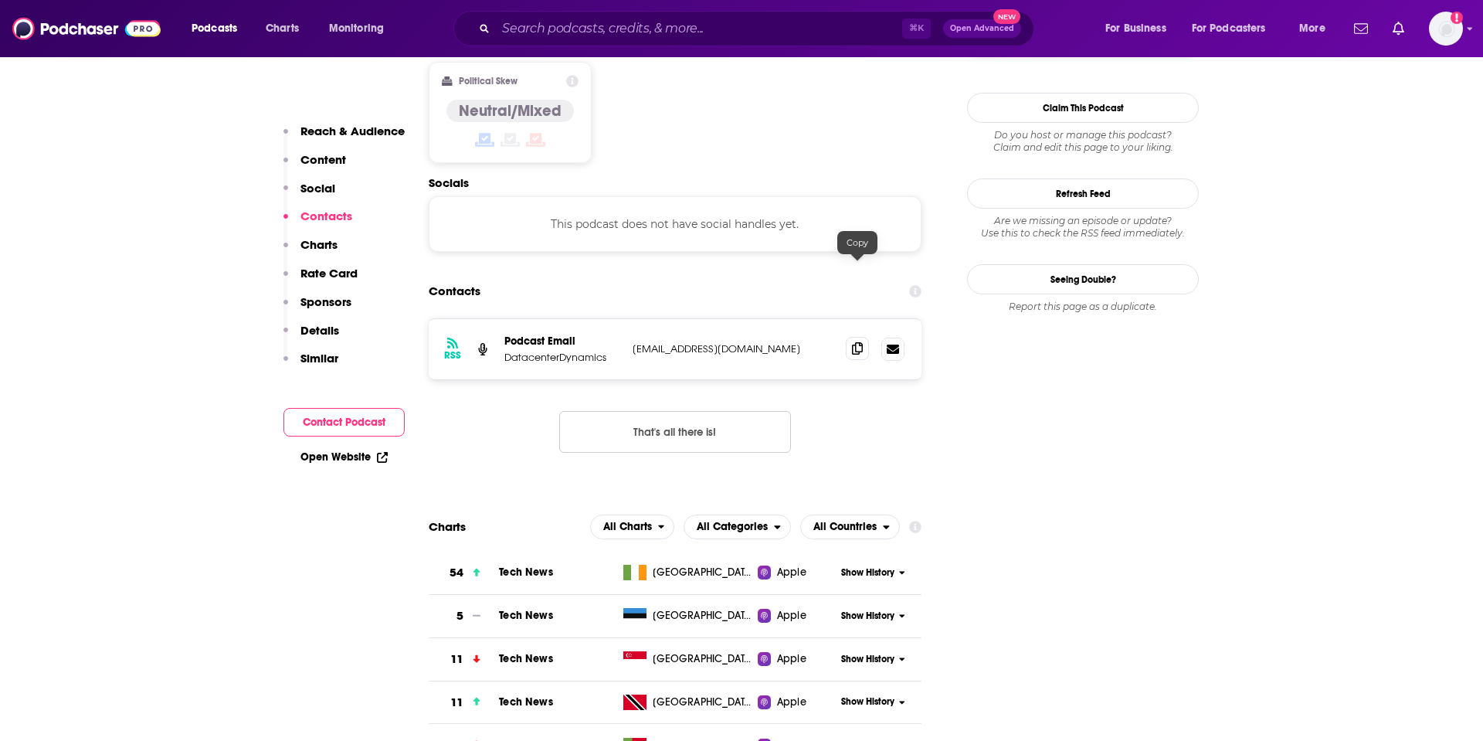
click at [857, 342] on icon at bounding box center [857, 348] width 11 height 12
